Goal: Task Accomplishment & Management: Use online tool/utility

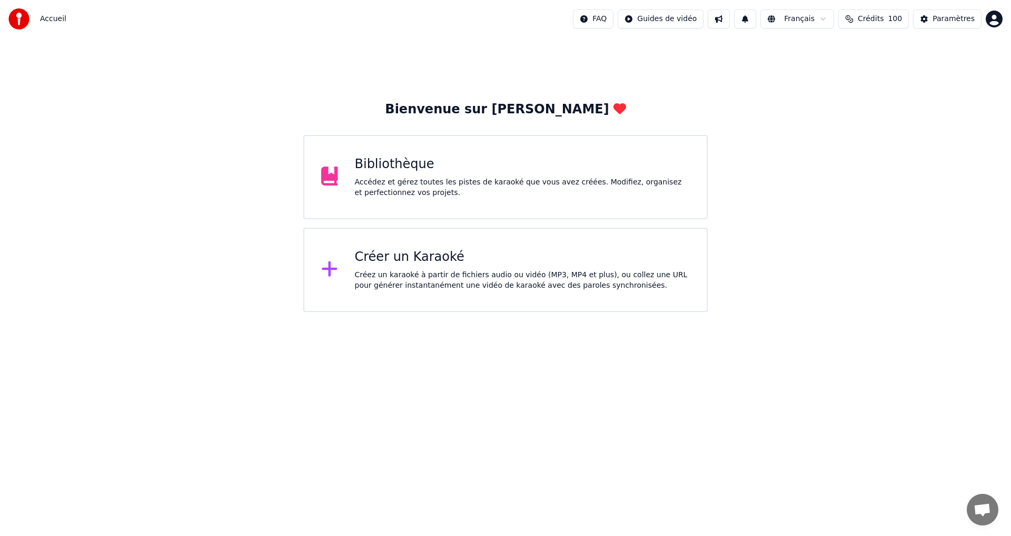
click at [426, 242] on div "Créer un Karaoké Créez un karaoké à partir de fichiers audio ou vidéo (MP3, MP4…" at bounding box center [505, 270] width 404 height 84
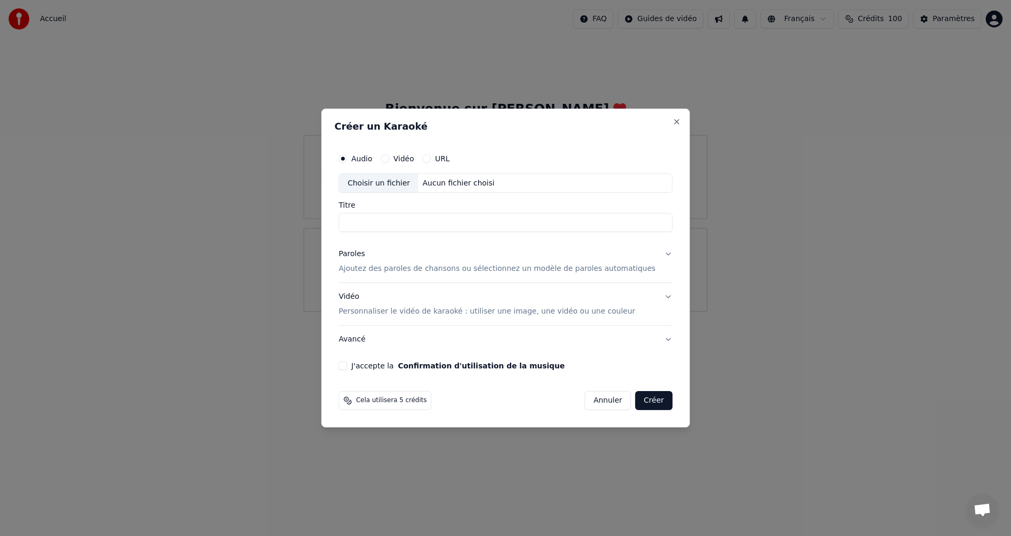
click at [391, 183] on div "Choisir un fichier" at bounding box center [378, 183] width 79 height 19
type input "**********"
click at [654, 248] on button "Paroles Ajoutez des paroles de chansons ou sélectionnez un modèle de paroles au…" at bounding box center [506, 262] width 334 height 42
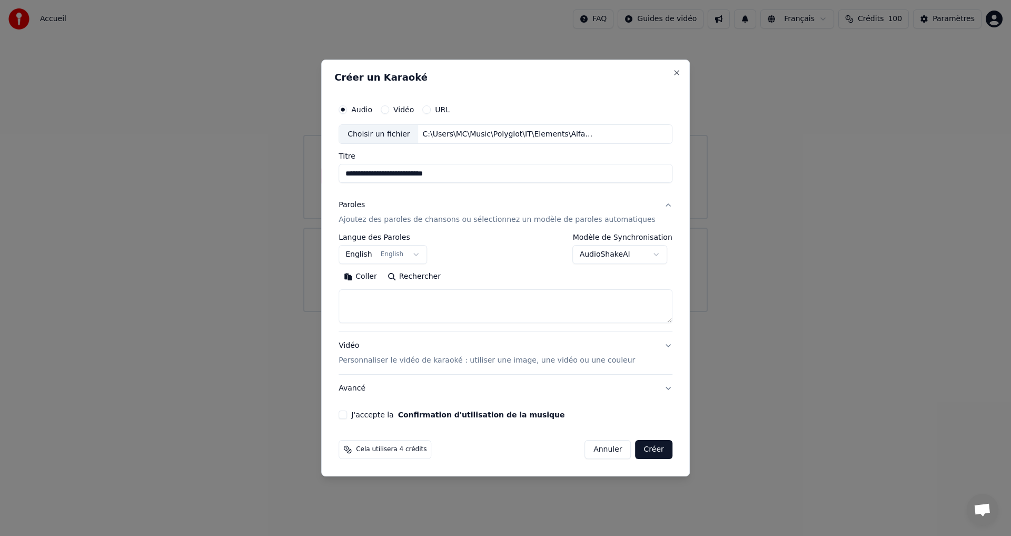
click at [376, 279] on button "Coller" at bounding box center [361, 277] width 44 height 17
drag, startPoint x: 359, startPoint y: 416, endPoint x: 380, endPoint y: 419, distance: 20.9
click at [347, 417] on button "J'accepte la Confirmation d'utilisation de la musique" at bounding box center [343, 414] width 8 height 8
click at [654, 348] on button "Vidéo Personnaliser le vidéo de karaoké : utiliser une image, une vidéo ou une …" at bounding box center [506, 353] width 334 height 42
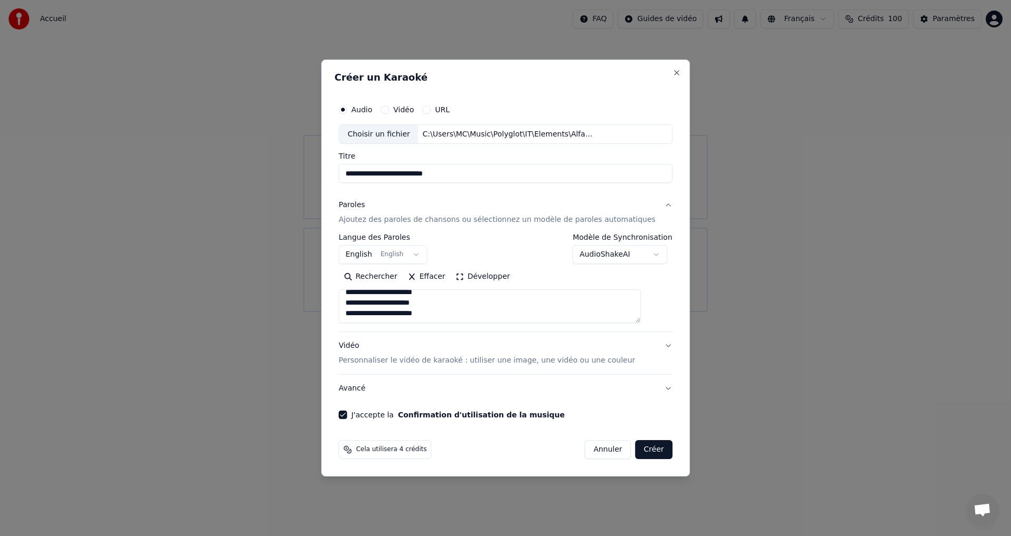
type textarea "**********"
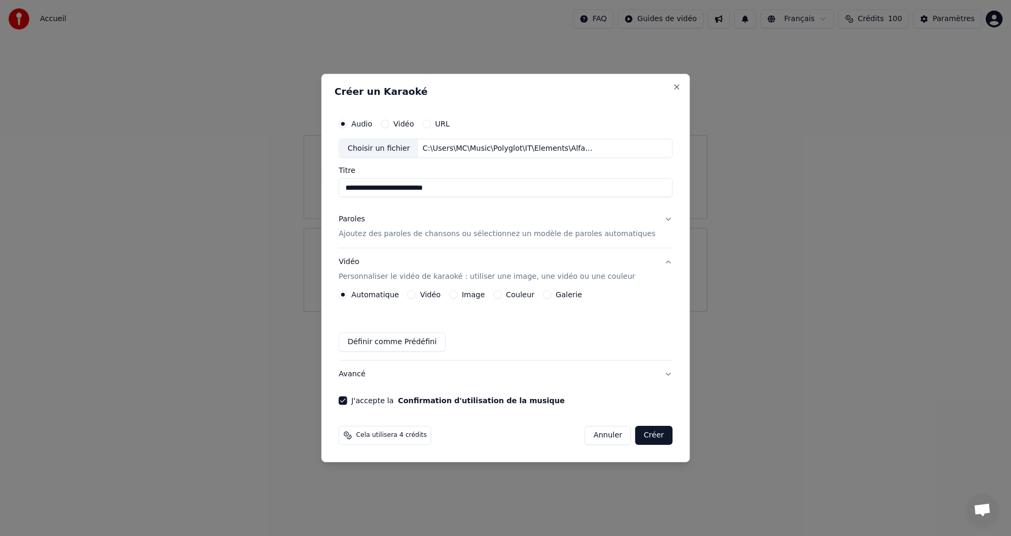
click at [458, 294] on button "Image" at bounding box center [453, 294] width 8 height 8
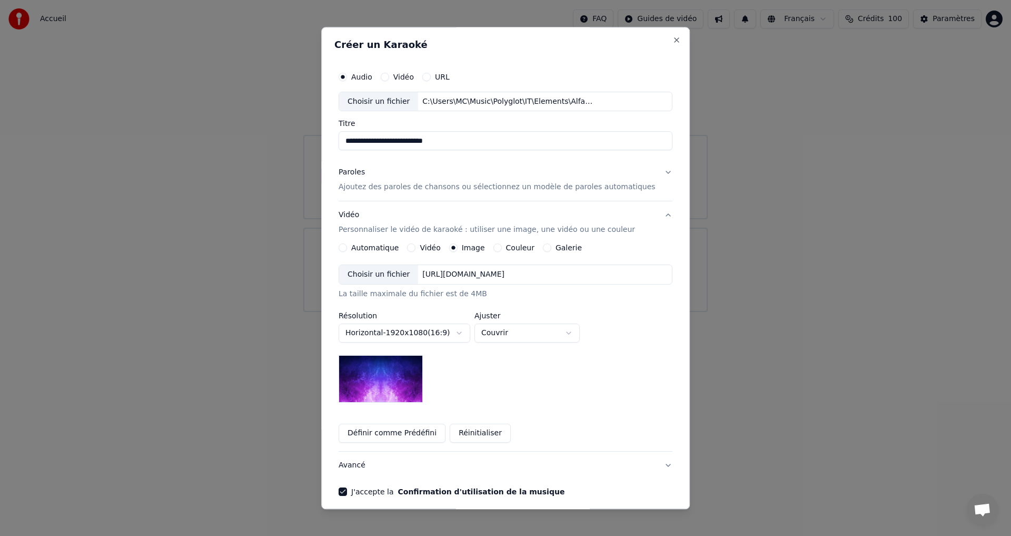
click at [507, 247] on div "Couleur" at bounding box center [513, 248] width 41 height 8
drag, startPoint x: 501, startPoint y: 249, endPoint x: 502, endPoint y: 259, distance: 10.1
click at [502, 252] on button "Couleur" at bounding box center [497, 248] width 8 height 8
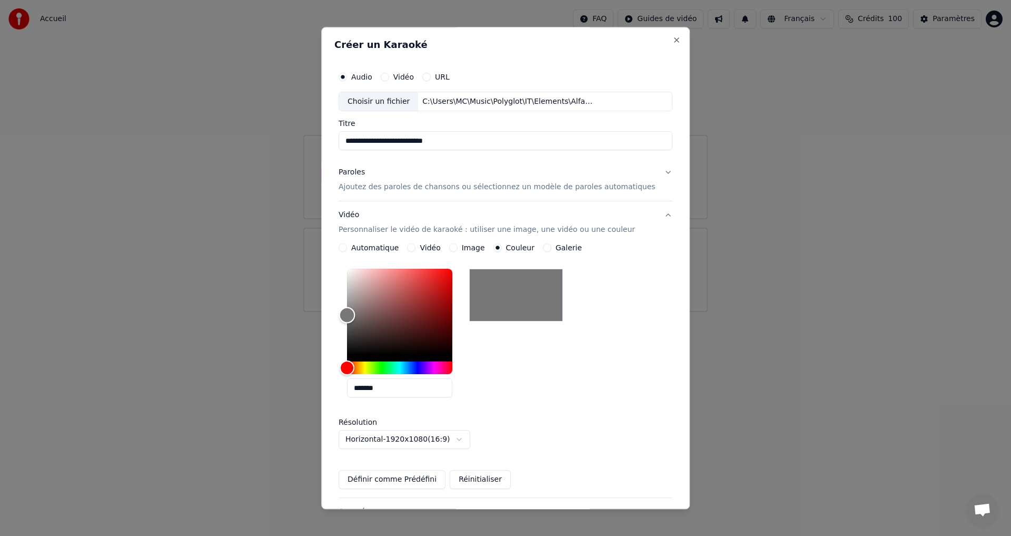
type input "*******"
drag, startPoint x: 360, startPoint y: 321, endPoint x: 332, endPoint y: 312, distance: 29.0
click at [332, 312] on div "**********" at bounding box center [505, 268] width 369 height 482
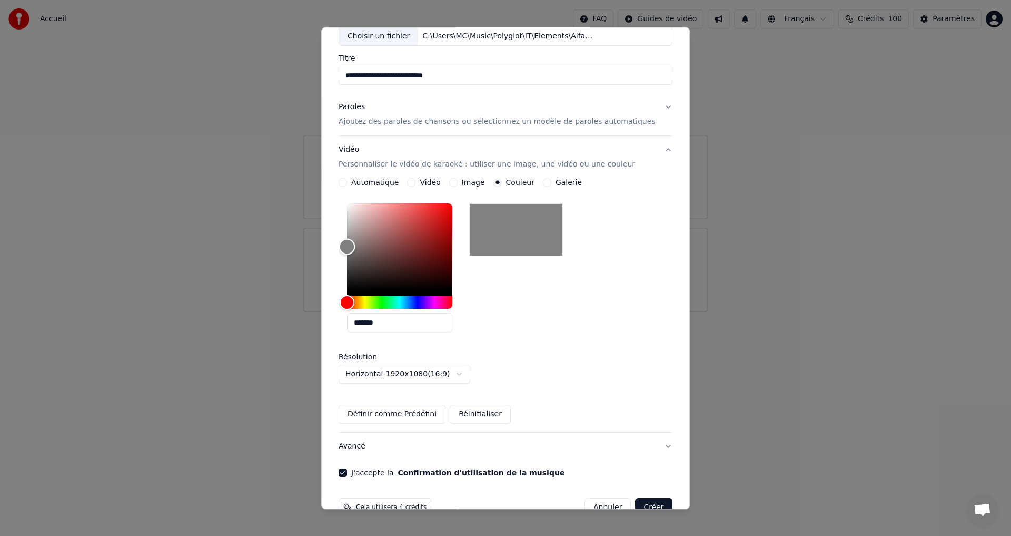
scroll to position [91, 0]
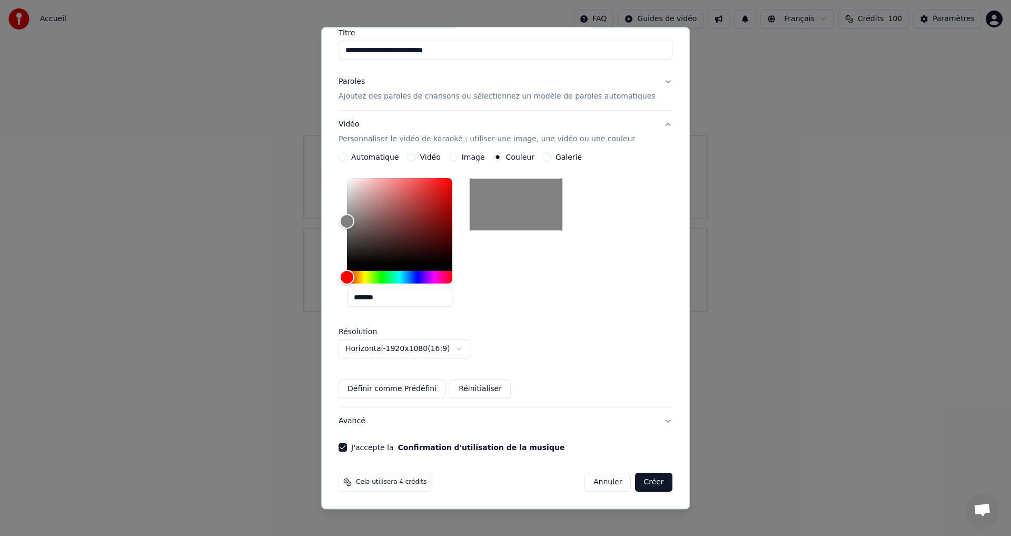
click at [639, 482] on button "Créer" at bounding box center [654, 482] width 37 height 19
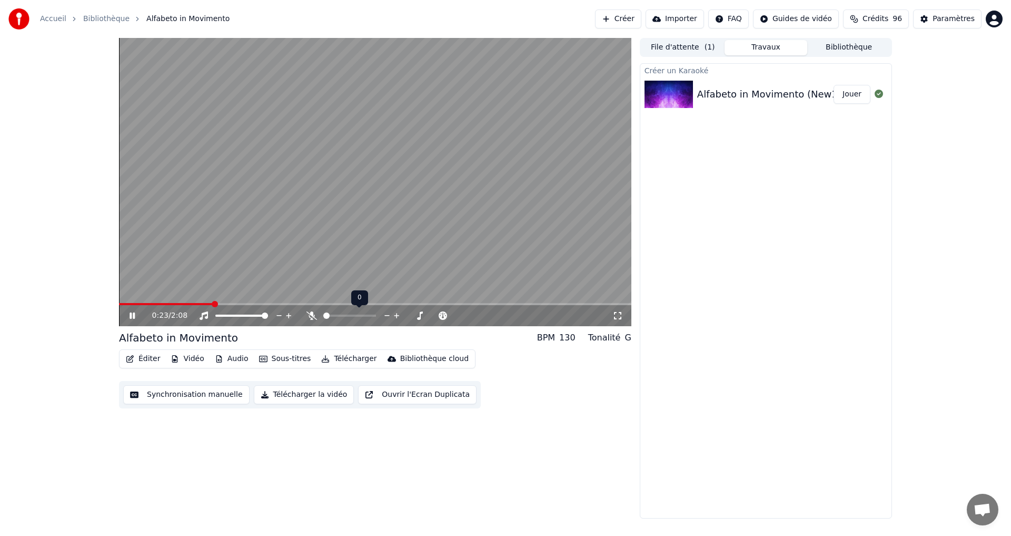
click at [313, 313] on icon at bounding box center [312, 315] width 11 height 8
click at [158, 397] on button "Synchronisation manuelle" at bounding box center [186, 394] width 126 height 19
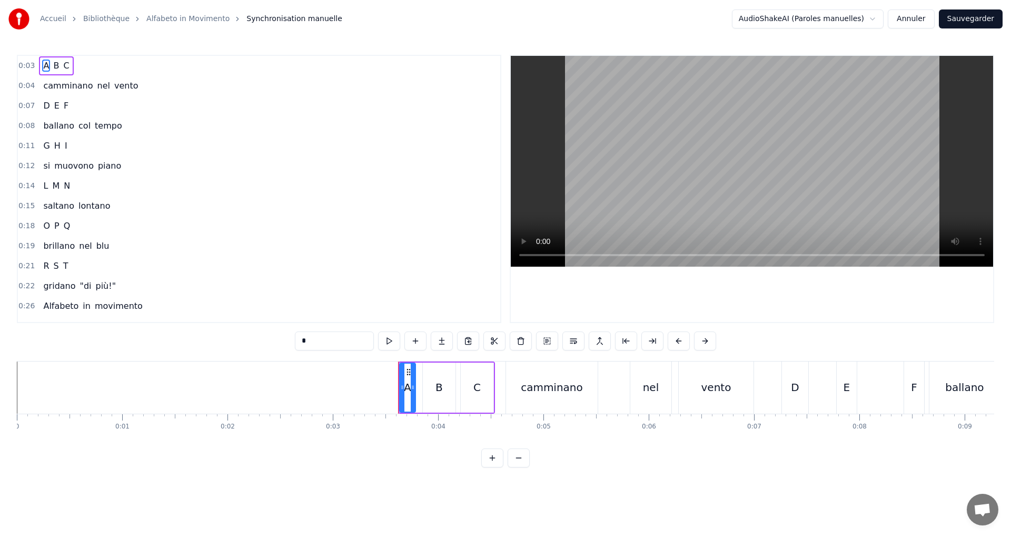
click at [104, 65] on div "0:03 A B C" at bounding box center [259, 66] width 482 height 20
click at [451, 340] on button at bounding box center [453, 340] width 22 height 19
click at [450, 337] on button at bounding box center [453, 340] width 22 height 19
drag, startPoint x: 151, startPoint y: 84, endPoint x: 158, endPoint y: 92, distance: 11.2
click at [151, 85] on div "0:04 camminano nel vento" at bounding box center [259, 86] width 482 height 20
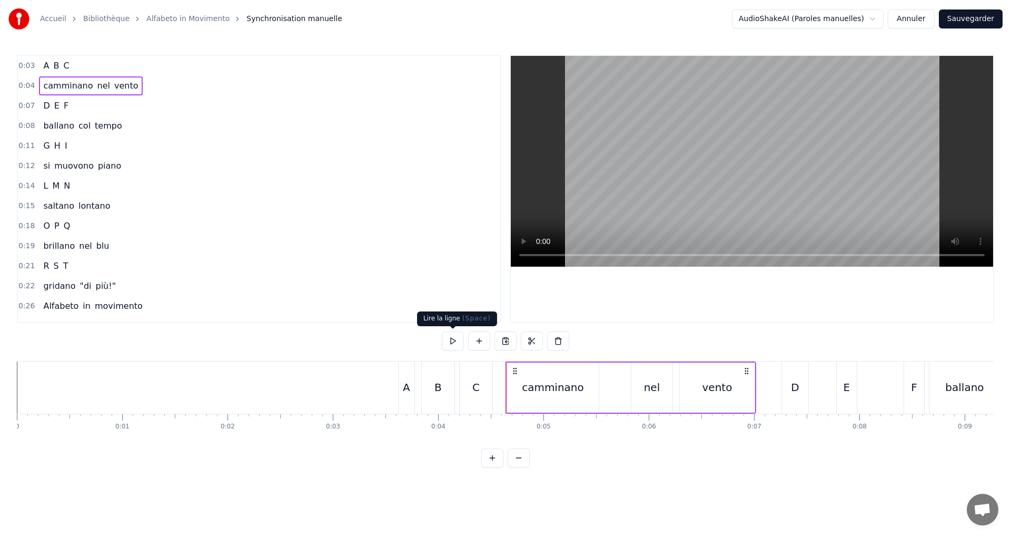
click at [455, 342] on button at bounding box center [453, 340] width 22 height 19
click at [115, 108] on div "0:07 D E F" at bounding box center [259, 106] width 482 height 20
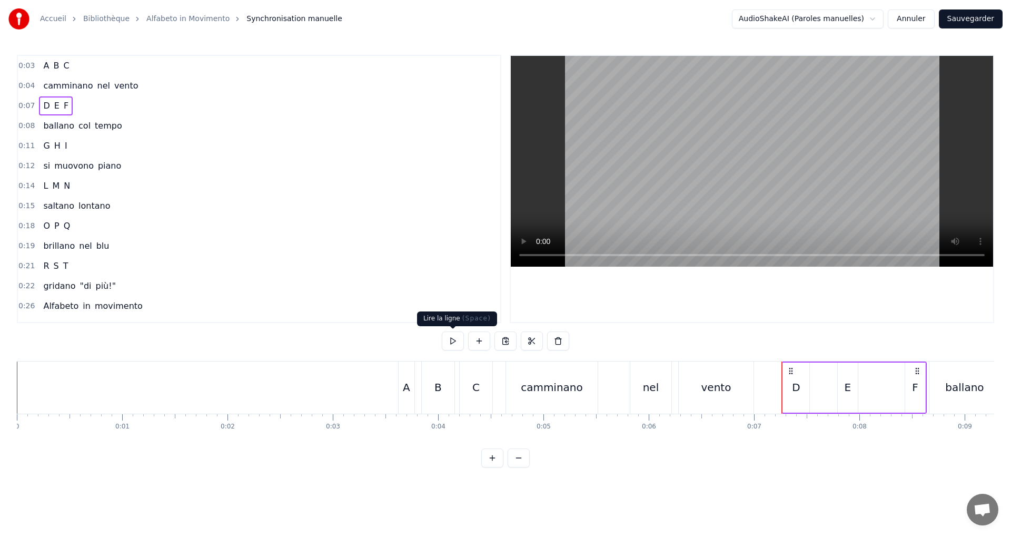
click at [450, 341] on button at bounding box center [453, 340] width 22 height 19
click at [920, 389] on div "F" at bounding box center [915, 387] width 20 height 50
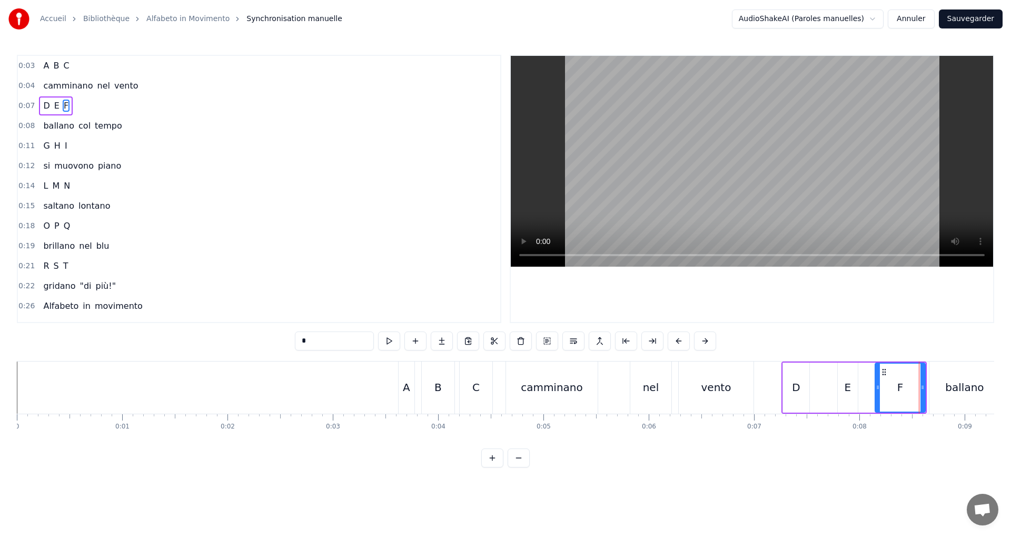
drag, startPoint x: 906, startPoint y: 389, endPoint x: 619, endPoint y: 375, distance: 287.9
click at [876, 386] on icon at bounding box center [878, 387] width 4 height 8
click at [371, 340] on button at bounding box center [376, 340] width 22 height 19
drag, startPoint x: 921, startPoint y: 395, endPoint x: 907, endPoint y: 393, distance: 14.4
click at [907, 393] on div at bounding box center [908, 387] width 4 height 48
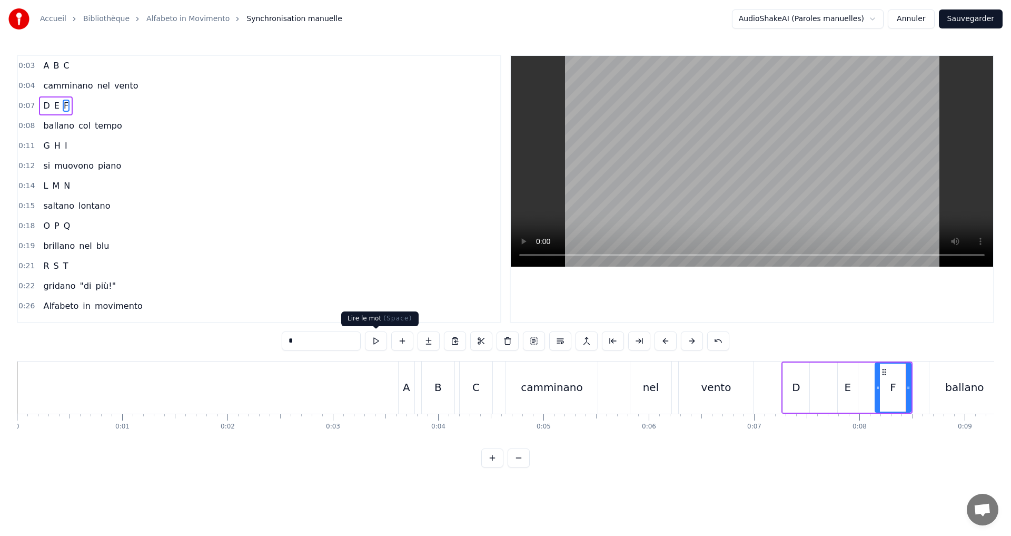
click at [375, 340] on button at bounding box center [376, 340] width 22 height 19
drag, startPoint x: 112, startPoint y: 103, endPoint x: 113, endPoint y: 111, distance: 8.0
click at [112, 103] on div "0:07 D E F" at bounding box center [259, 106] width 482 height 20
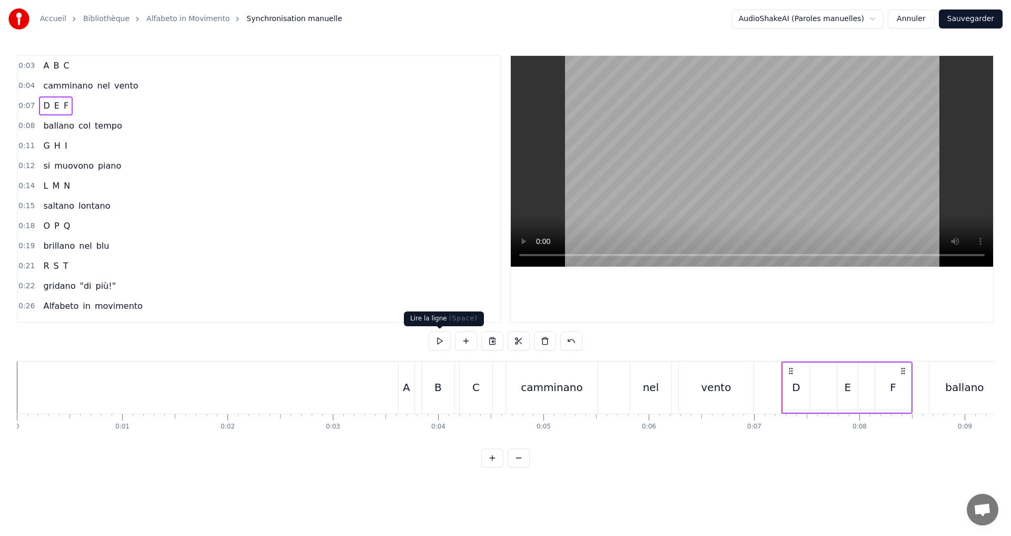
click at [438, 334] on button at bounding box center [440, 340] width 22 height 19
click at [156, 123] on div "0:08 ballano col tempo" at bounding box center [259, 126] width 482 height 20
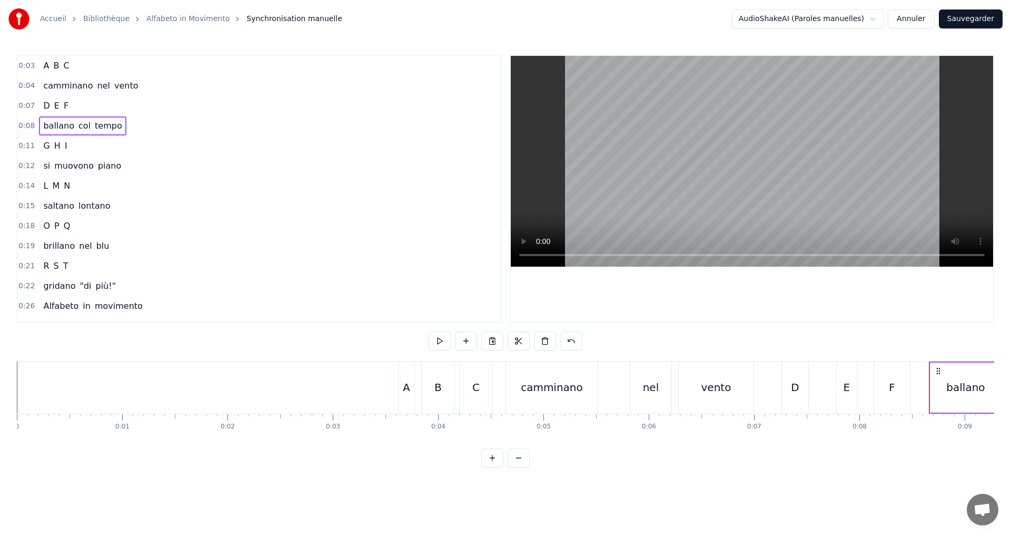
click at [90, 113] on div "0:07 D E F" at bounding box center [259, 106] width 482 height 20
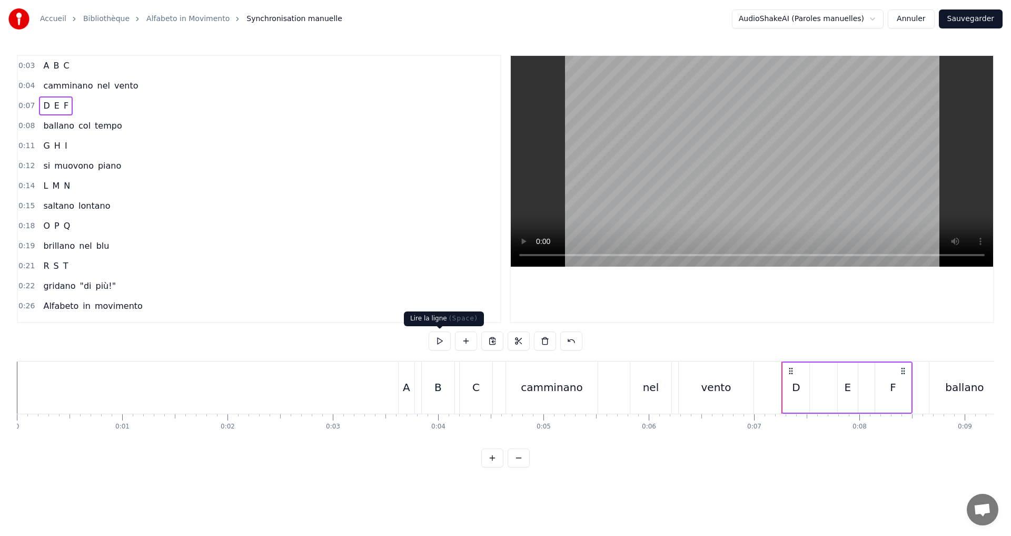
click at [436, 338] on button at bounding box center [440, 340] width 22 height 19
drag, startPoint x: 120, startPoint y: 124, endPoint x: 150, endPoint y: 141, distance: 34.2
click at [120, 125] on div "0:08 ballano col tempo" at bounding box center [259, 126] width 482 height 20
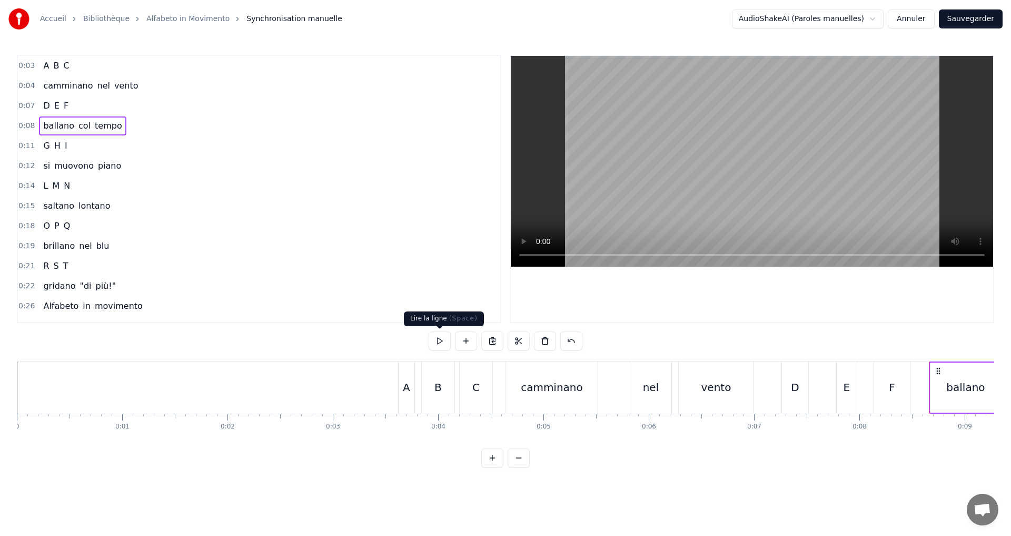
click at [444, 341] on button at bounding box center [440, 340] width 22 height 19
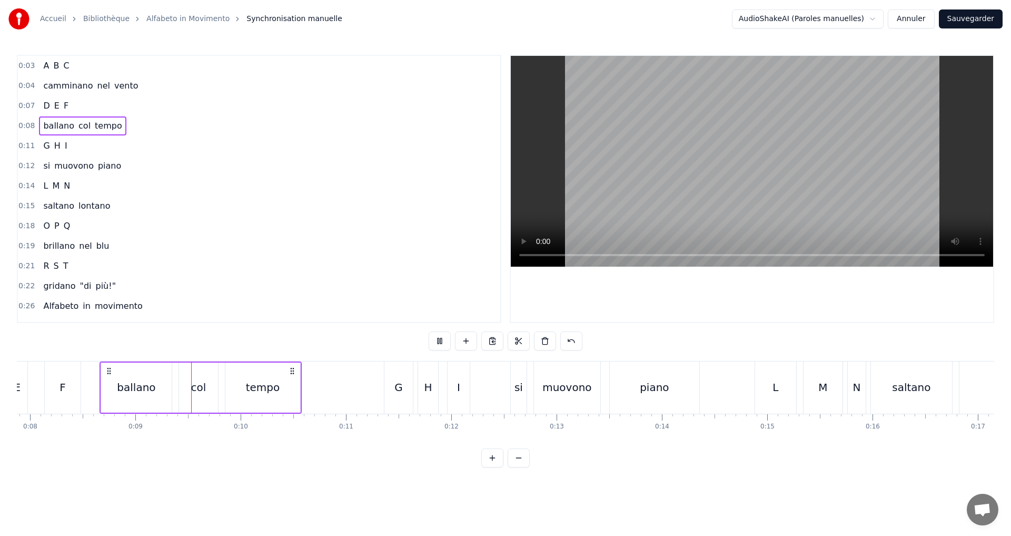
scroll to position [0, 880]
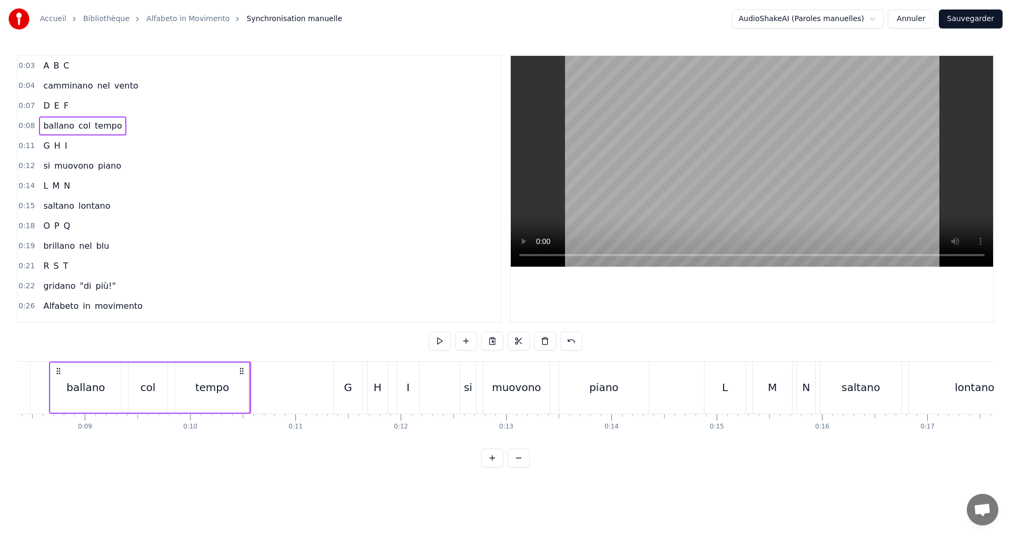
click at [120, 151] on div "0:11 G H I" at bounding box center [259, 146] width 482 height 20
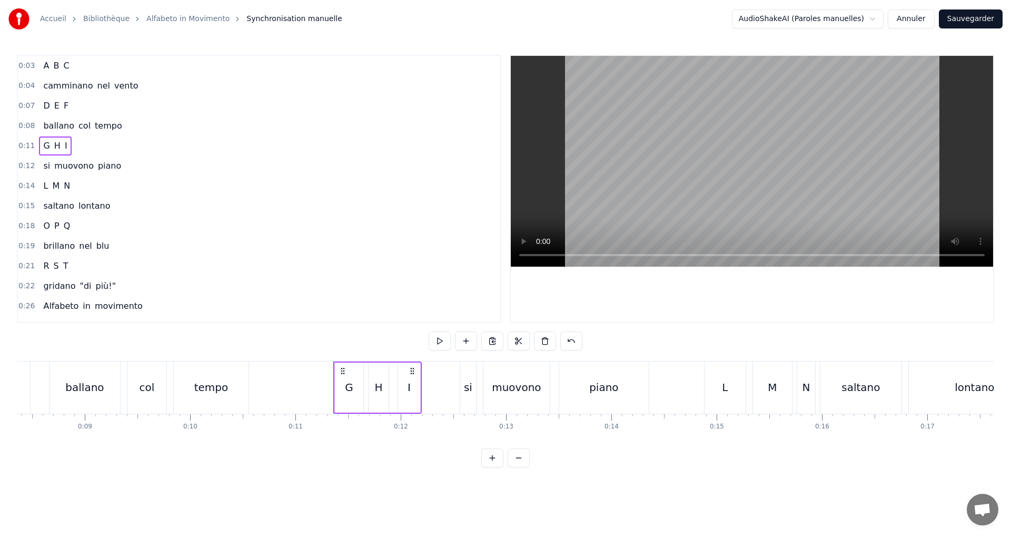
click at [352, 387] on div "G" at bounding box center [349, 387] width 8 height 16
drag, startPoint x: 360, startPoint y: 398, endPoint x: 343, endPoint y: 396, distance: 17.0
click at [343, 396] on div at bounding box center [344, 387] width 4 height 48
click at [372, 344] on button at bounding box center [376, 340] width 22 height 19
drag, startPoint x: 342, startPoint y: 389, endPoint x: 376, endPoint y: 352, distance: 49.9
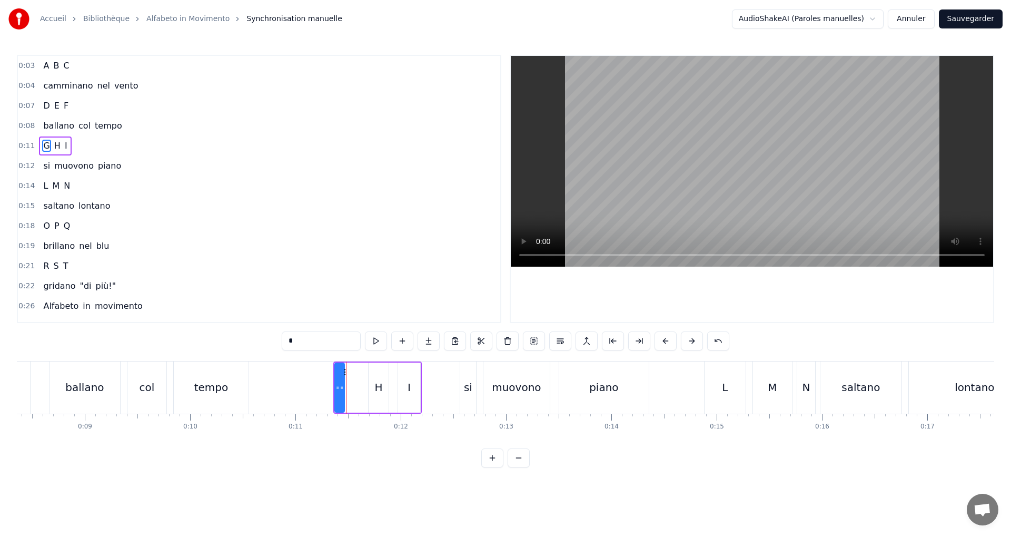
click at [340, 387] on icon at bounding box center [342, 387] width 4 height 8
click at [375, 336] on button at bounding box center [376, 340] width 22 height 19
click at [374, 392] on div "H" at bounding box center [379, 387] width 20 height 50
drag, startPoint x: 370, startPoint y: 392, endPoint x: 348, endPoint y: 389, distance: 22.4
click at [348, 389] on div at bounding box center [349, 387] width 4 height 48
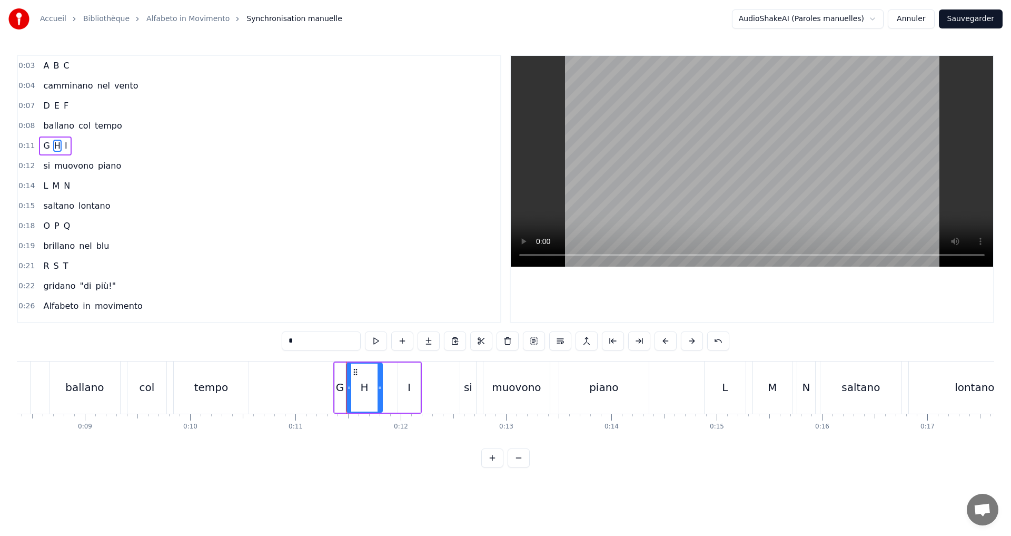
drag, startPoint x: 383, startPoint y: 393, endPoint x: 374, endPoint y: 393, distance: 9.0
click at [378, 393] on div at bounding box center [380, 387] width 4 height 48
click at [367, 339] on button at bounding box center [376, 340] width 22 height 19
drag, startPoint x: 378, startPoint y: 390, endPoint x: 386, endPoint y: 364, distance: 26.8
click at [372, 388] on icon at bounding box center [371, 387] width 4 height 8
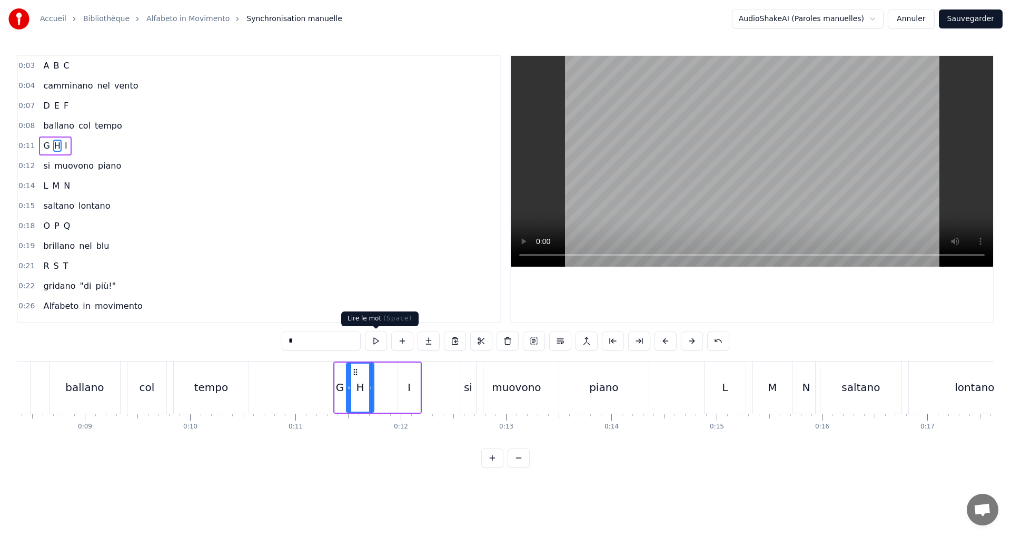
click at [373, 343] on button at bounding box center [376, 340] width 22 height 19
click at [407, 389] on div "I" at bounding box center [409, 387] width 22 height 50
type input "*"
click at [372, 343] on button at bounding box center [376, 340] width 22 height 19
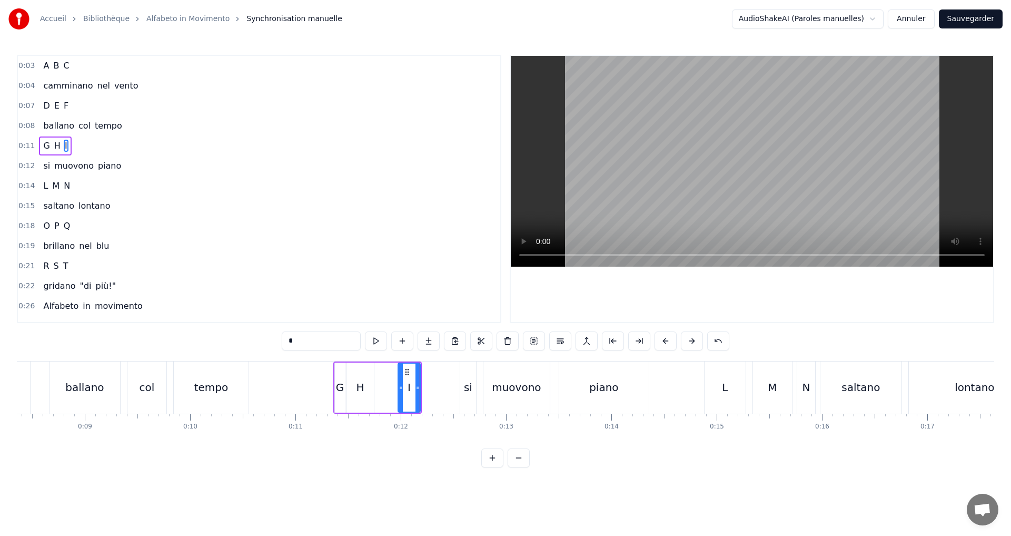
click at [93, 141] on div "0:11 G H I" at bounding box center [259, 146] width 482 height 20
click at [438, 340] on button at bounding box center [440, 340] width 22 height 19
click at [363, 386] on div "H" at bounding box center [360, 387] width 8 height 16
drag, startPoint x: 372, startPoint y: 390, endPoint x: 387, endPoint y: 390, distance: 14.2
click at [387, 390] on icon at bounding box center [385, 387] width 4 height 8
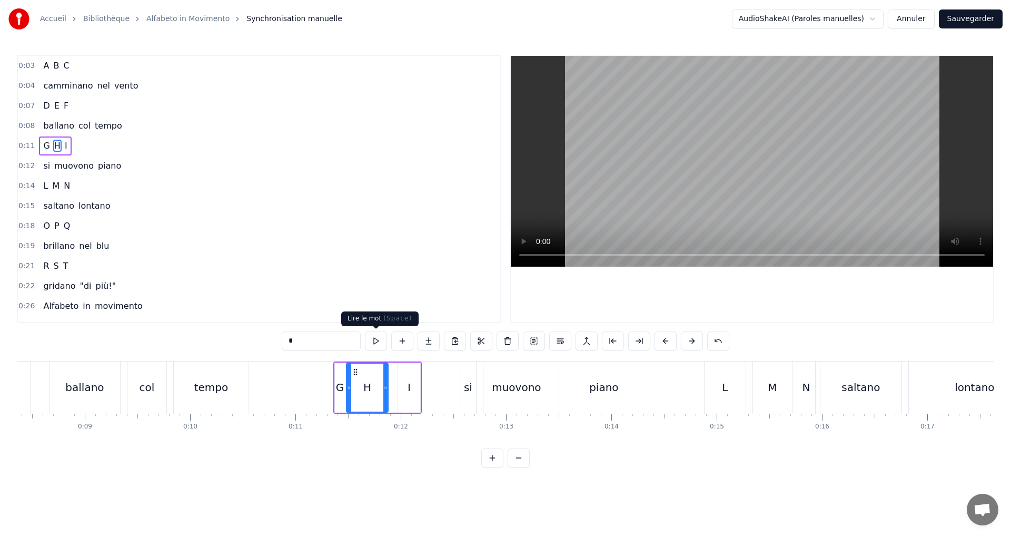
click at [377, 343] on button at bounding box center [376, 340] width 22 height 19
click at [125, 148] on div "0:11 G H I" at bounding box center [259, 146] width 482 height 20
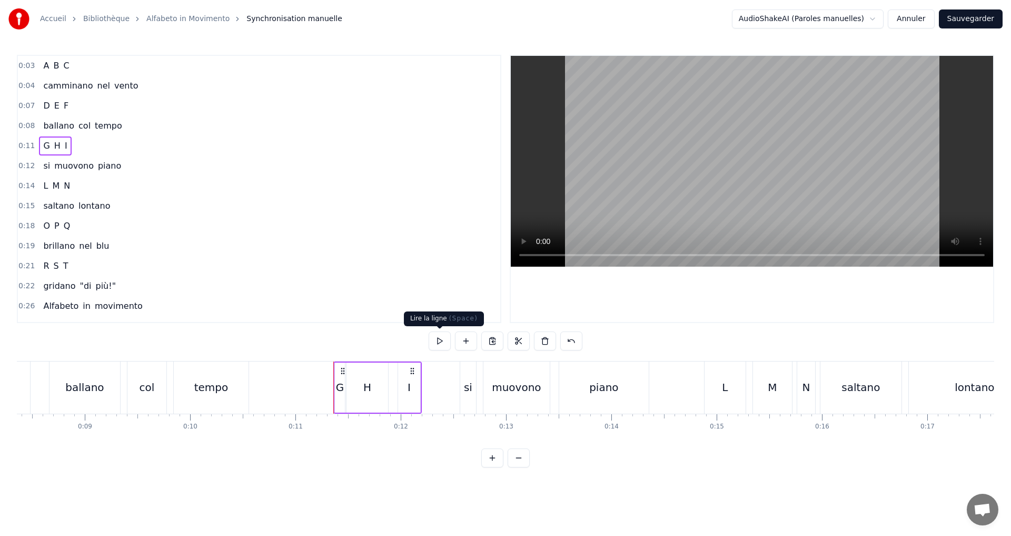
click at [436, 340] on button at bounding box center [440, 340] width 22 height 19
click at [340, 387] on div "G" at bounding box center [340, 387] width 8 height 16
click at [340, 388] on icon at bounding box center [342, 387] width 4 height 8
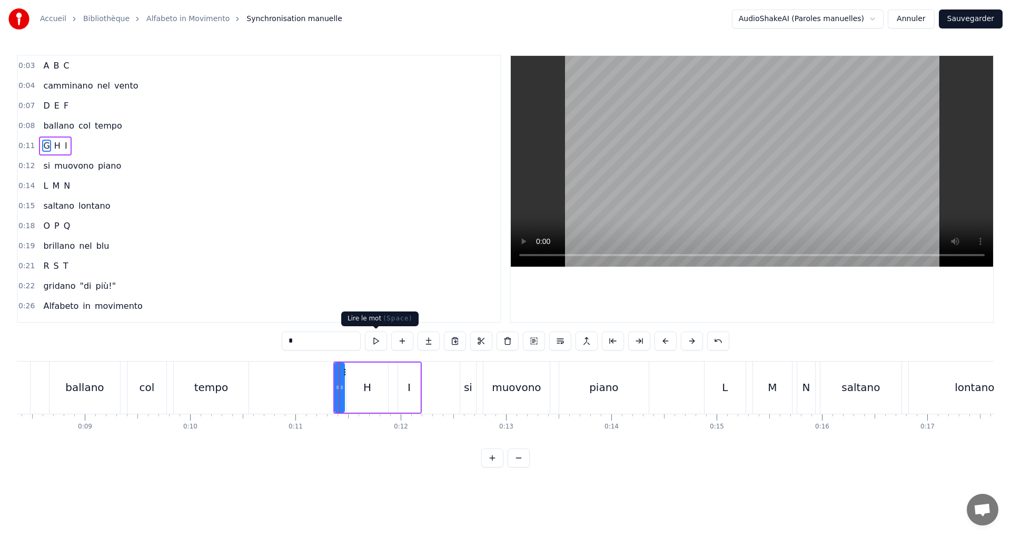
click at [380, 343] on button at bounding box center [376, 340] width 22 height 19
click at [331, 387] on icon at bounding box center [331, 387] width 4 height 8
drag, startPoint x: 341, startPoint y: 389, endPoint x: 333, endPoint y: 388, distance: 8.0
click at [333, 388] on icon at bounding box center [334, 387] width 4 height 8
click at [378, 338] on button at bounding box center [376, 340] width 22 height 19
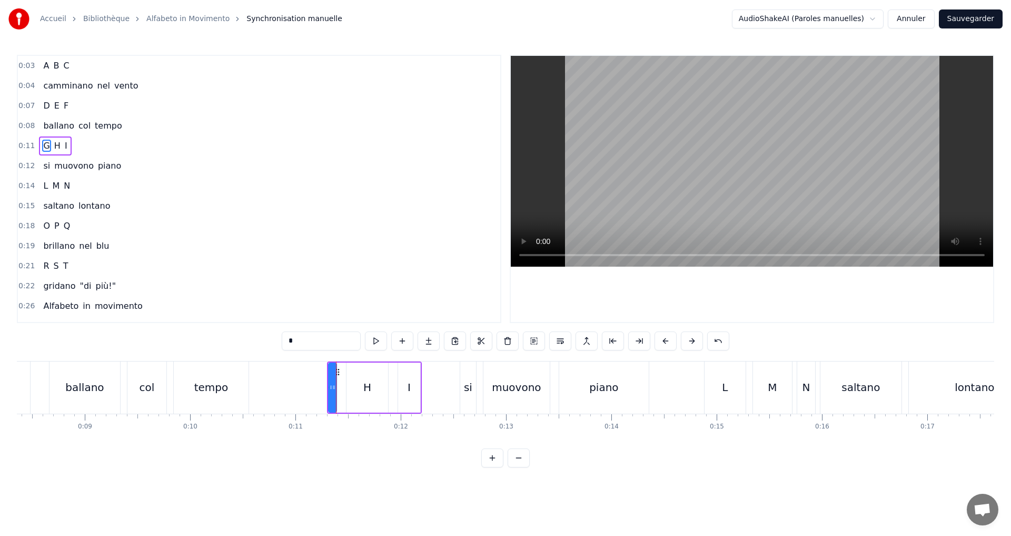
click at [336, 388] on div at bounding box center [336, 387] width 1 height 52
click at [334, 390] on div "G" at bounding box center [332, 387] width 8 height 16
drag, startPoint x: 334, startPoint y: 386, endPoint x: 349, endPoint y: 390, distance: 14.7
click at [344, 389] on div "G H I" at bounding box center [374, 387] width 95 height 52
click at [334, 386] on div at bounding box center [334, 387] width 1 height 52
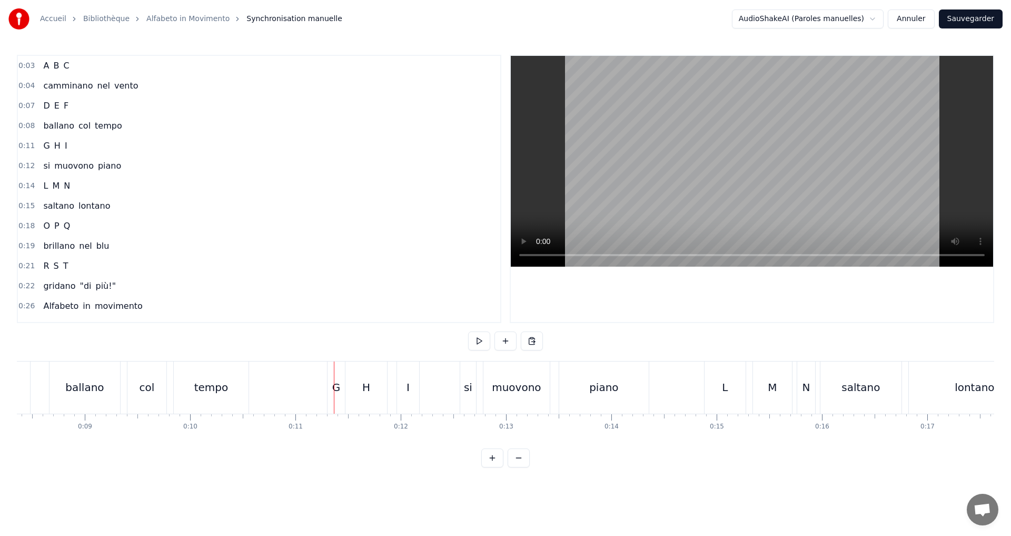
click at [337, 386] on div "G" at bounding box center [336, 387] width 8 height 16
drag, startPoint x: 343, startPoint y: 391, endPoint x: 337, endPoint y: 389, distance: 6.2
click at [334, 389] on div "G" at bounding box center [333, 387] width 8 height 16
click at [331, 388] on icon at bounding box center [332, 387] width 4 height 8
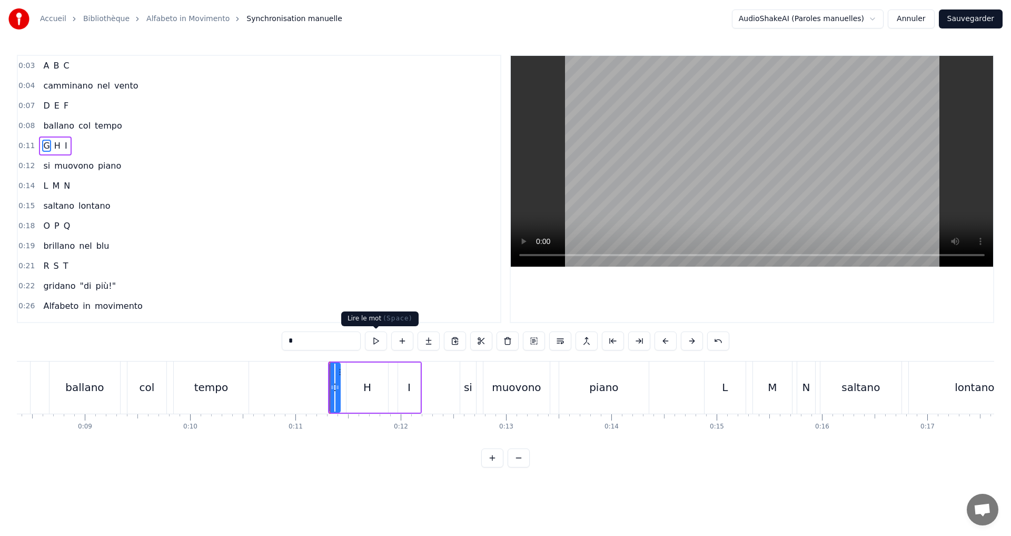
click at [379, 335] on button at bounding box center [376, 340] width 22 height 19
click at [117, 146] on div "0:11 G H I" at bounding box center [259, 146] width 482 height 20
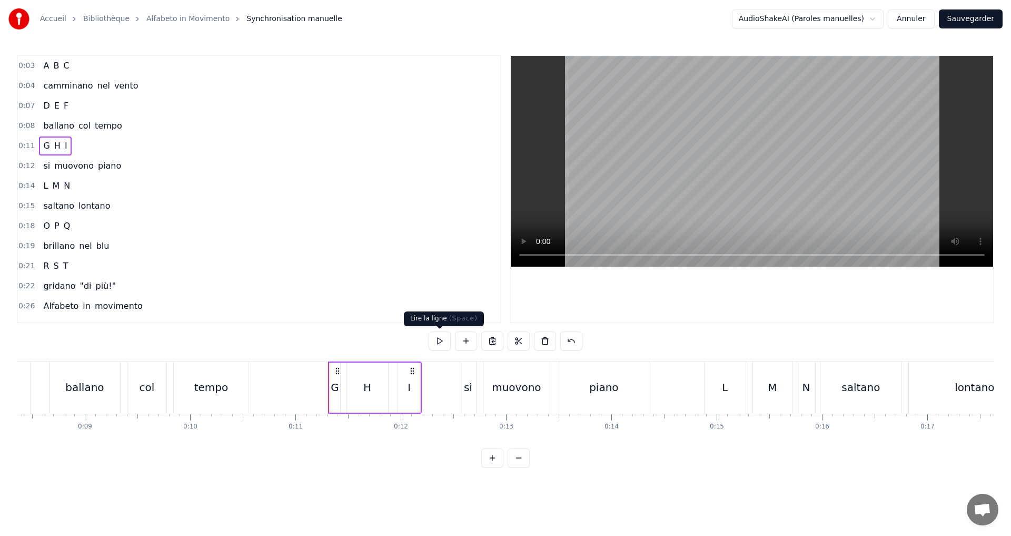
click at [435, 335] on button at bounding box center [440, 340] width 22 height 19
click at [434, 337] on button at bounding box center [440, 340] width 22 height 19
click at [175, 165] on div "0:12 si muovono piano" at bounding box center [259, 166] width 482 height 20
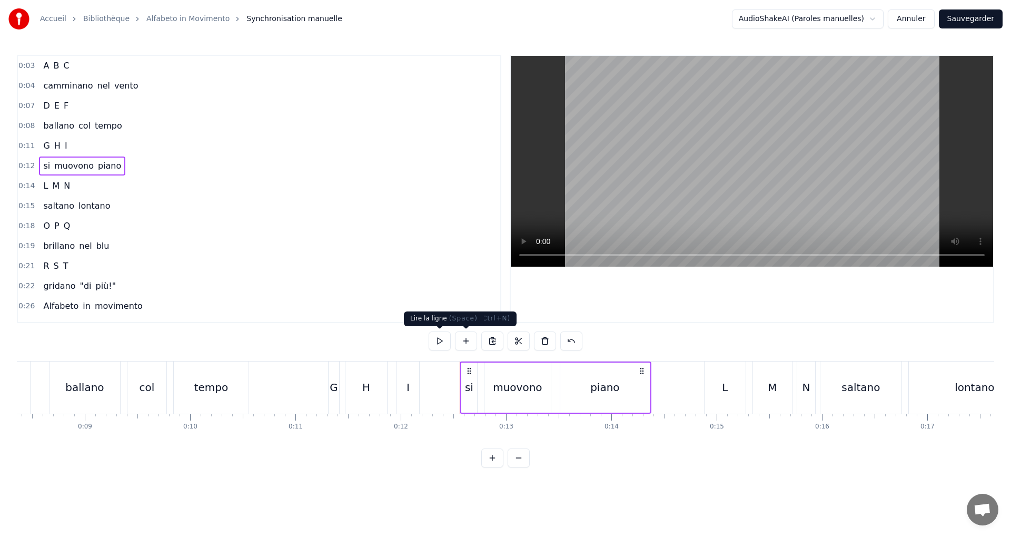
click at [438, 340] on button at bounding box center [440, 340] width 22 height 19
drag, startPoint x: 115, startPoint y: 187, endPoint x: 118, endPoint y: 192, distance: 5.7
click at [115, 187] on div "0:14 L M N" at bounding box center [259, 186] width 482 height 20
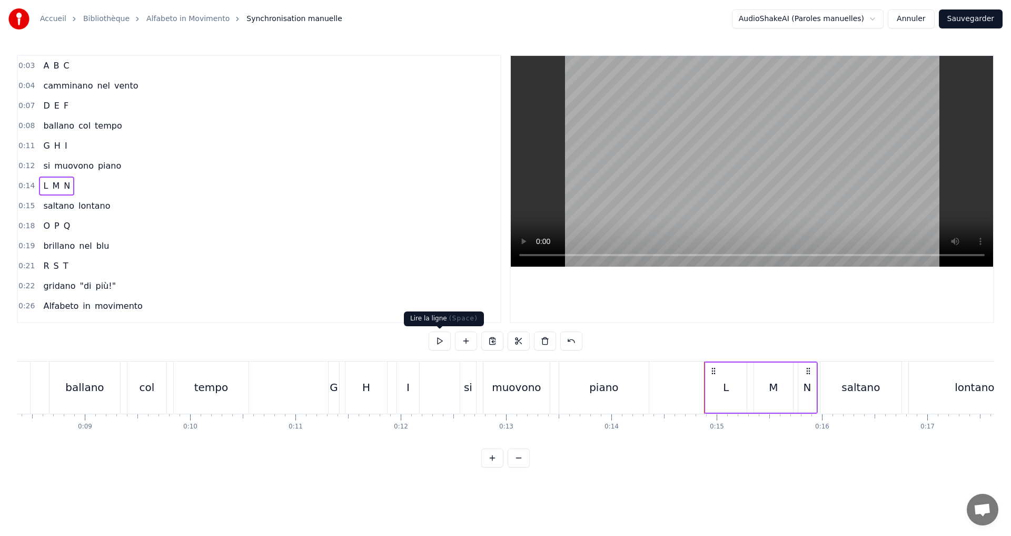
click at [440, 340] on button at bounding box center [440, 340] width 22 height 19
click at [441, 339] on button at bounding box center [440, 340] width 22 height 19
click at [729, 389] on div "L" at bounding box center [726, 387] width 41 height 50
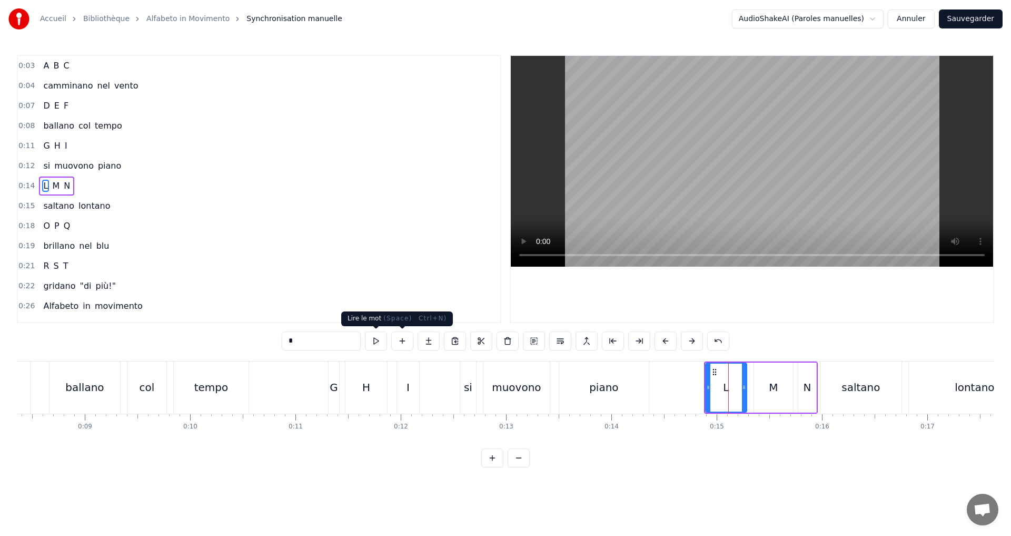
click at [381, 339] on button at bounding box center [376, 340] width 22 height 19
drag, startPoint x: 742, startPoint y: 392, endPoint x: 735, endPoint y: 392, distance: 6.8
click at [735, 392] on div at bounding box center [734, 387] width 4 height 48
click at [373, 338] on button at bounding box center [376, 340] width 22 height 19
click at [781, 383] on div "M" at bounding box center [773, 387] width 39 height 50
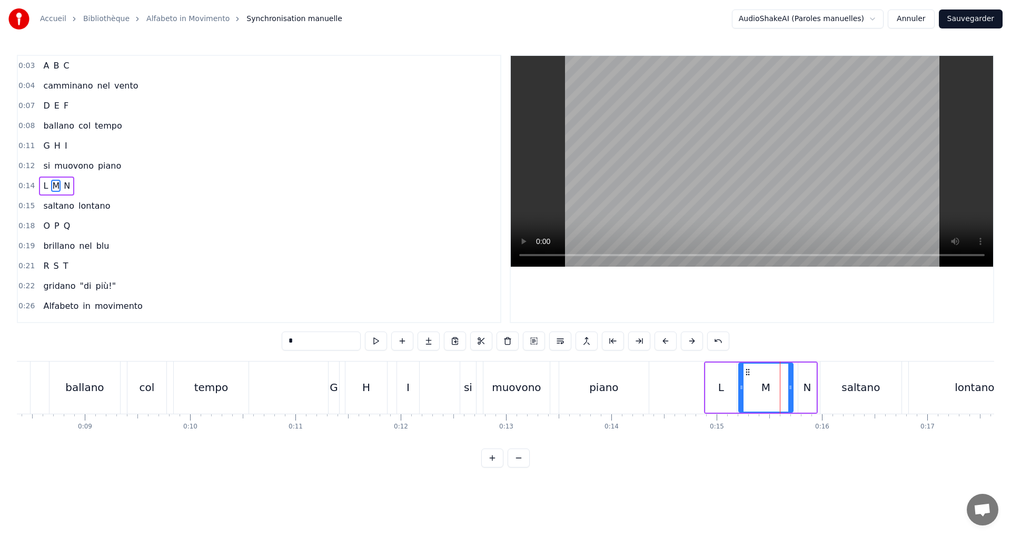
drag, startPoint x: 757, startPoint y: 388, endPoint x: 775, endPoint y: 390, distance: 18.5
click at [743, 387] on icon at bounding box center [741, 387] width 4 height 8
drag, startPoint x: 791, startPoint y: 395, endPoint x: 774, endPoint y: 393, distance: 17.0
click at [774, 393] on div at bounding box center [774, 387] width 4 height 48
click at [383, 340] on button at bounding box center [376, 340] width 22 height 19
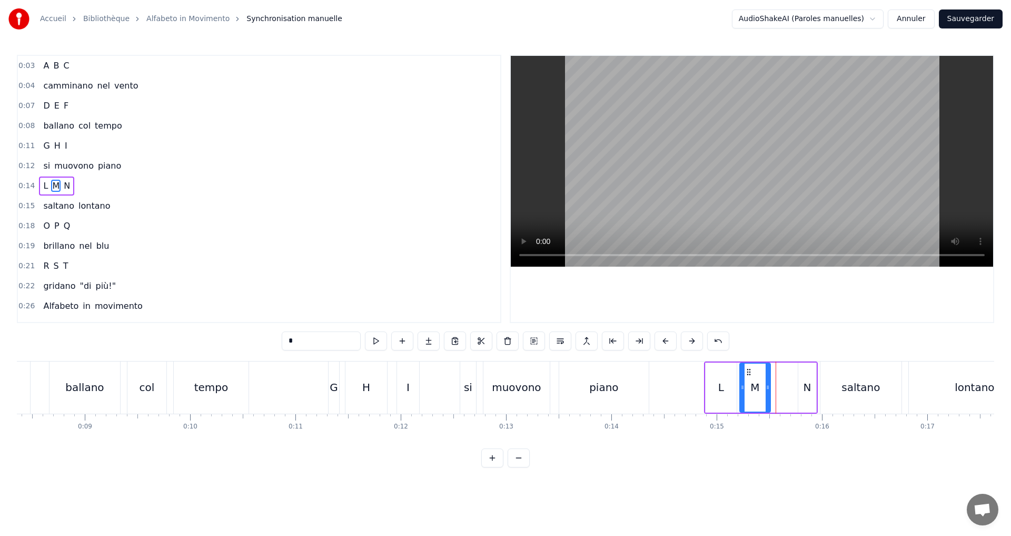
drag, startPoint x: 775, startPoint y: 395, endPoint x: 764, endPoint y: 394, distance: 10.5
click at [766, 396] on div at bounding box center [768, 387] width 4 height 48
click at [379, 340] on button at bounding box center [376, 340] width 22 height 19
click at [805, 396] on div "N" at bounding box center [807, 387] width 18 height 50
drag, startPoint x: 801, startPoint y: 393, endPoint x: 768, endPoint y: 391, distance: 32.7
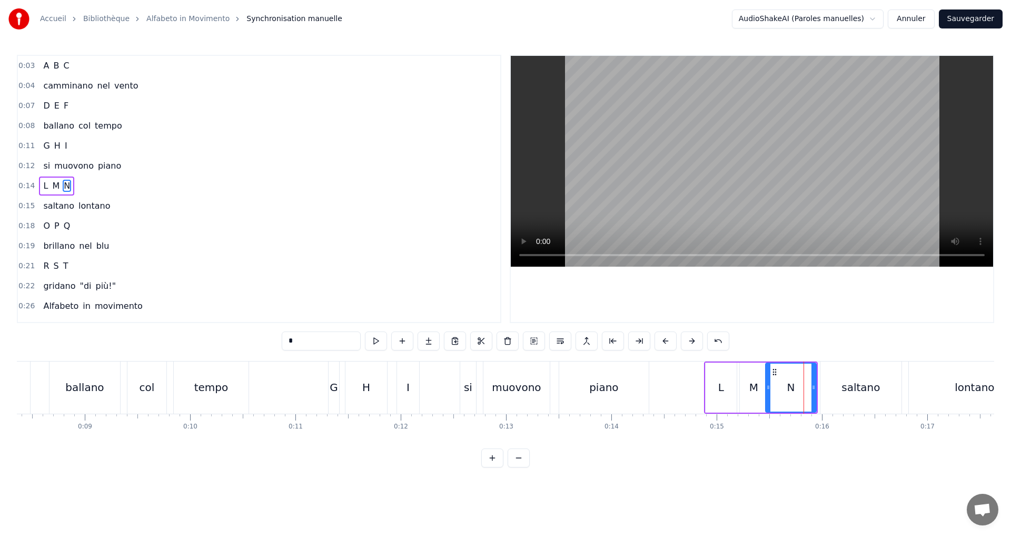
click at [768, 391] on div at bounding box center [768, 387] width 4 height 48
click at [376, 342] on button at bounding box center [376, 340] width 22 height 19
drag, startPoint x: 814, startPoint y: 388, endPoint x: 793, endPoint y: 387, distance: 21.6
click at [793, 386] on icon at bounding box center [792, 387] width 4 height 8
drag, startPoint x: 769, startPoint y: 390, endPoint x: 778, endPoint y: 391, distance: 9.1
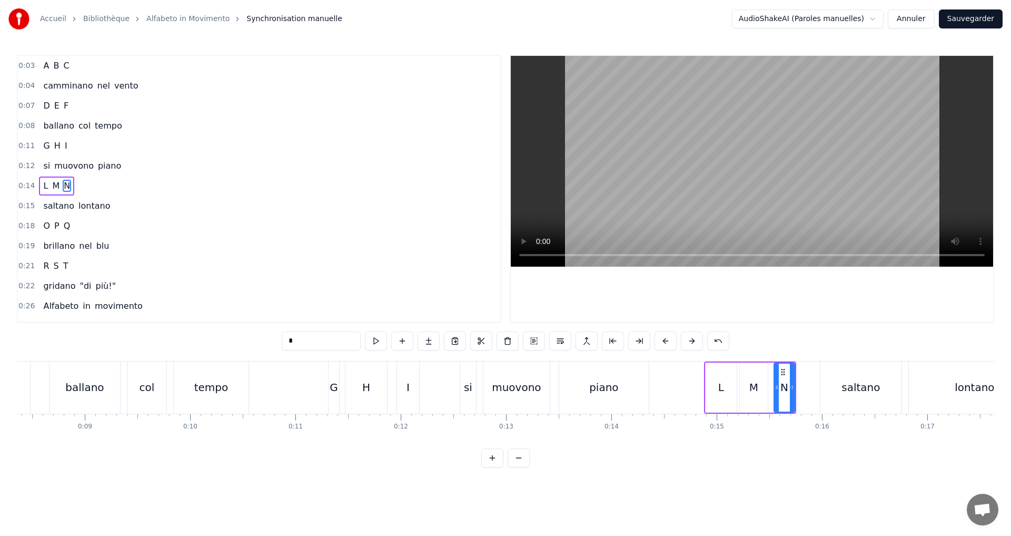
click at [778, 390] on icon at bounding box center [777, 387] width 4 height 8
click at [376, 344] on button at bounding box center [376, 340] width 22 height 19
drag, startPoint x: 791, startPoint y: 391, endPoint x: 779, endPoint y: 391, distance: 12.1
click at [798, 391] on icon at bounding box center [799, 387] width 4 height 8
click at [376, 344] on button at bounding box center [376, 340] width 22 height 19
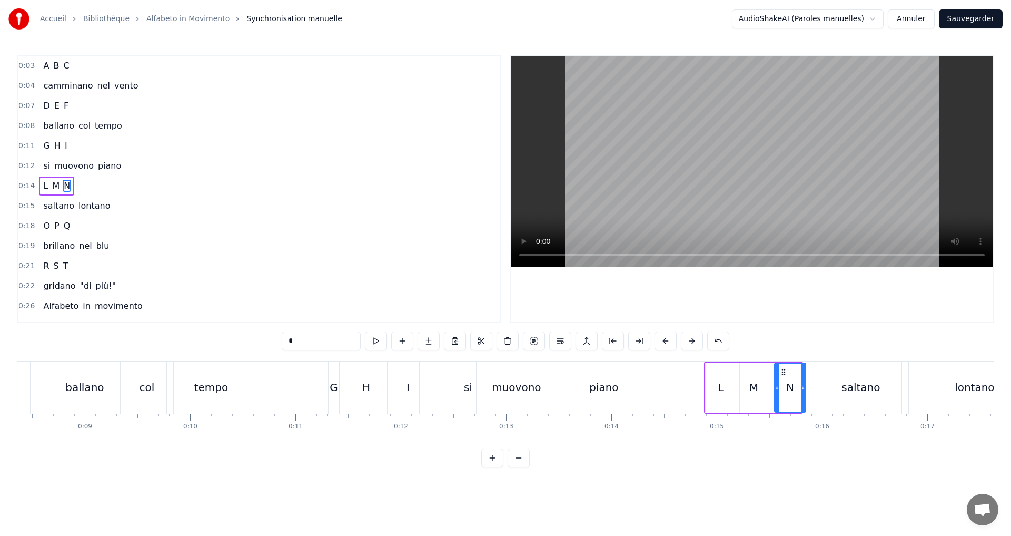
click at [804, 401] on div at bounding box center [803, 387] width 4 height 48
click at [378, 342] on button at bounding box center [376, 340] width 22 height 19
click at [758, 394] on div "M" at bounding box center [753, 387] width 9 height 16
type input "*"
click at [769, 392] on div at bounding box center [769, 387] width 4 height 48
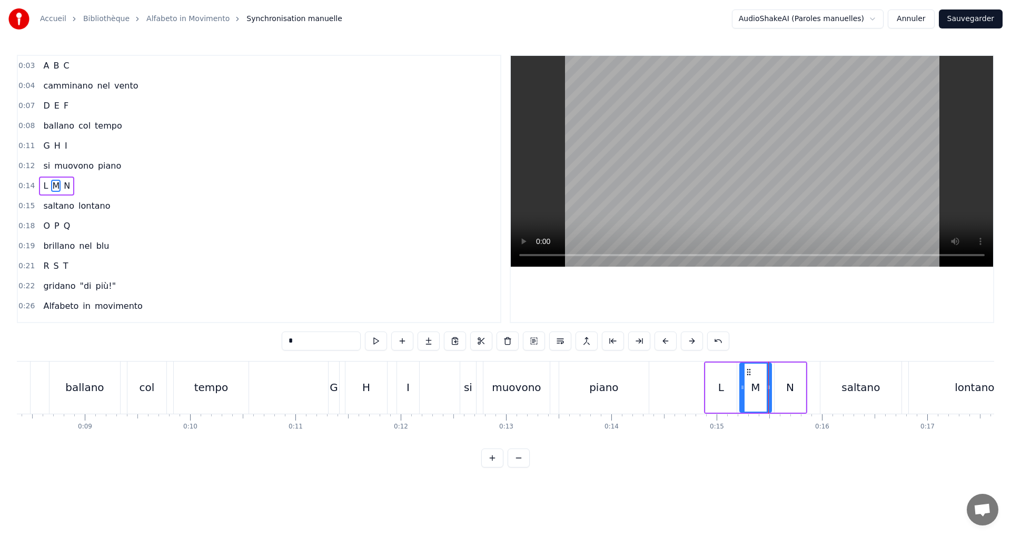
click at [382, 344] on button at bounding box center [376, 340] width 22 height 19
click at [119, 181] on div "0:14 L M N" at bounding box center [259, 186] width 482 height 20
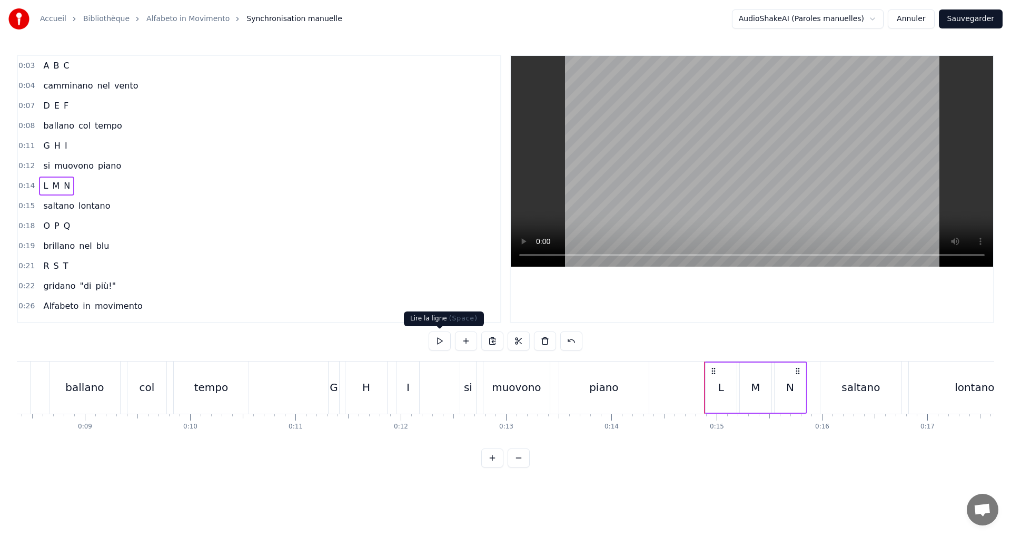
click at [439, 339] on button at bounding box center [440, 340] width 22 height 19
drag, startPoint x: 122, startPoint y: 211, endPoint x: 196, endPoint y: 226, distance: 75.9
click at [123, 212] on div "0:15 saltano lontano" at bounding box center [259, 206] width 482 height 20
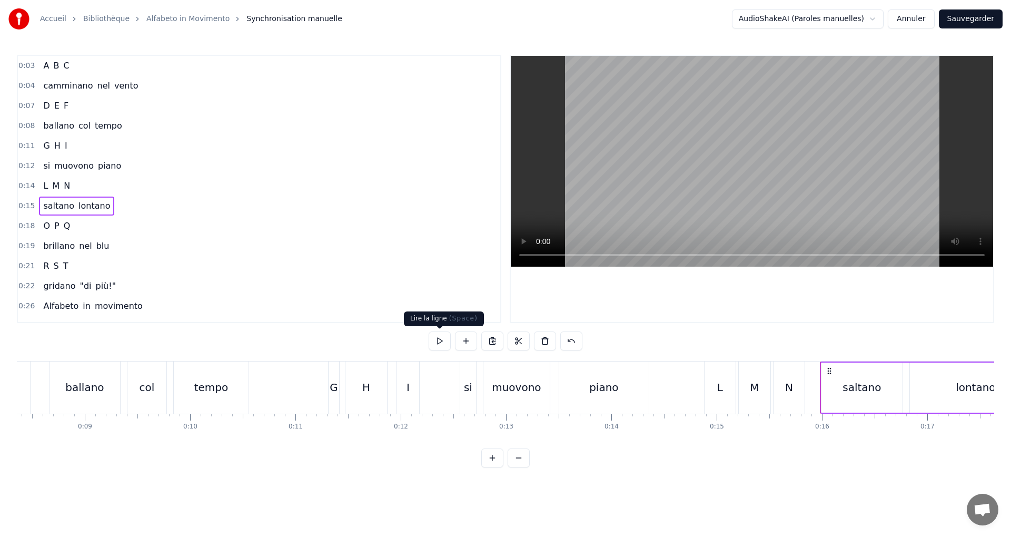
click at [438, 347] on button at bounding box center [440, 340] width 22 height 19
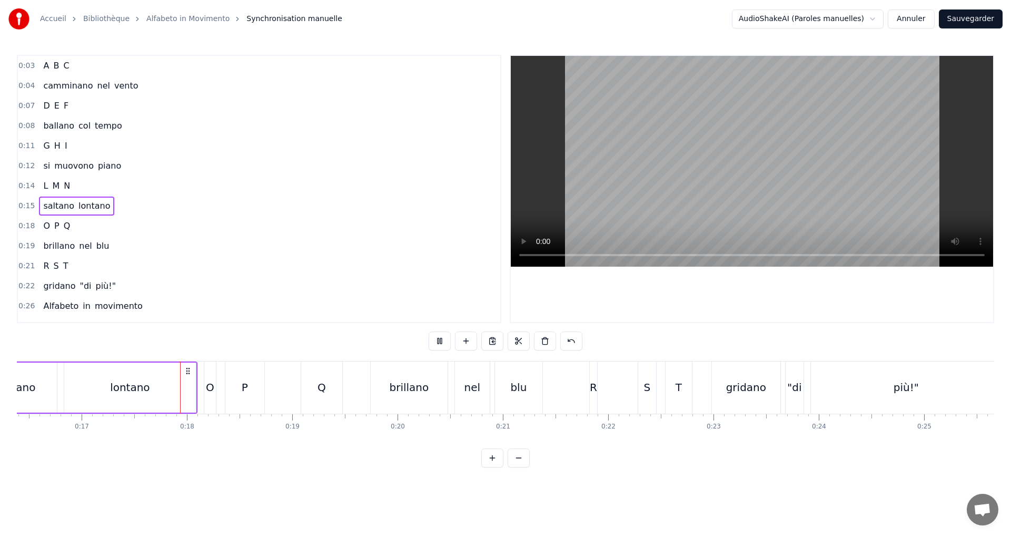
scroll to position [0, 1763]
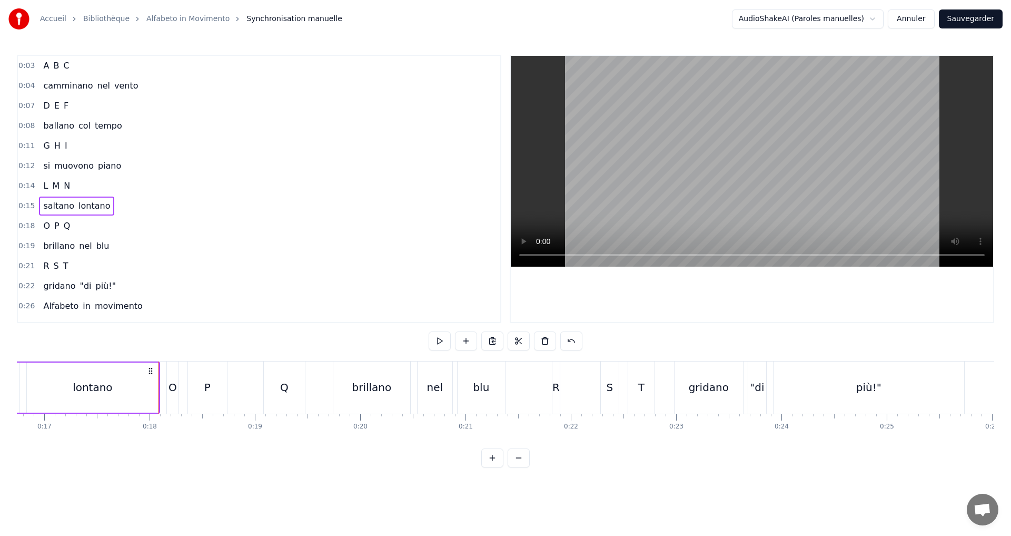
click at [98, 222] on div "0:18 O P Q" at bounding box center [259, 226] width 482 height 20
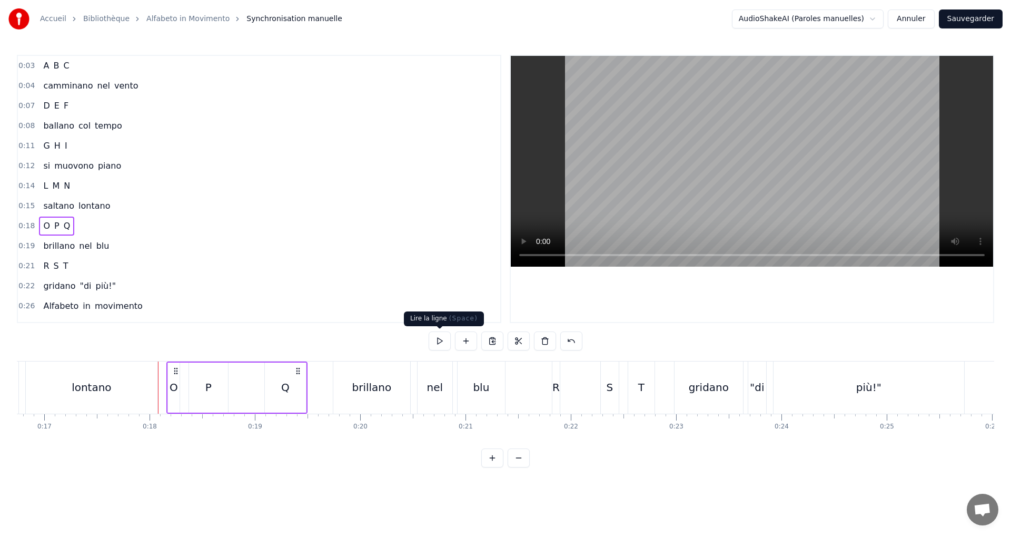
click at [437, 335] on button at bounding box center [440, 340] width 22 height 19
click at [130, 249] on div "0:19 brillano nel blu" at bounding box center [259, 246] width 482 height 20
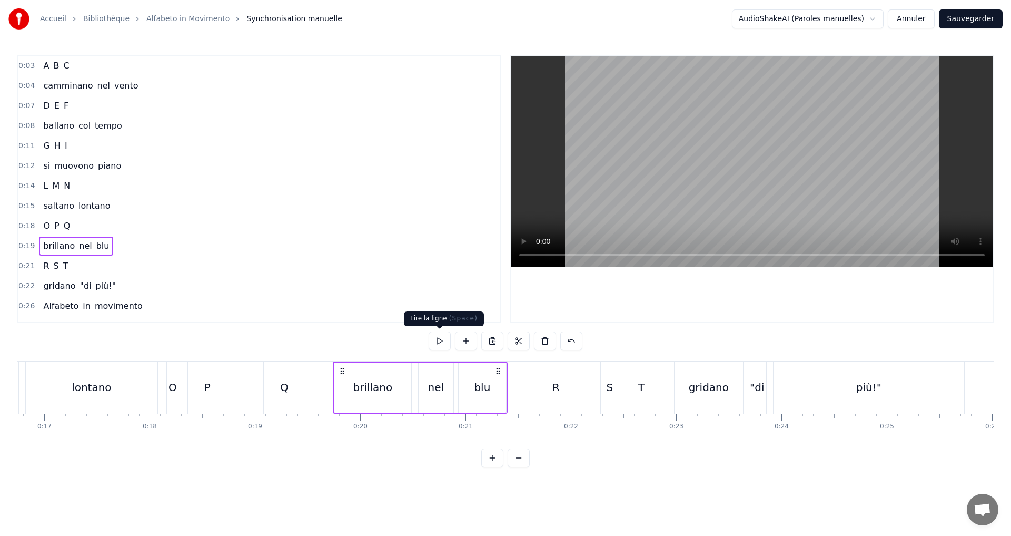
click at [434, 338] on button at bounding box center [440, 340] width 22 height 19
click at [123, 254] on div "0:19 brillano nel blu" at bounding box center [259, 246] width 482 height 20
click at [116, 264] on div "0:21 R S T" at bounding box center [259, 266] width 482 height 20
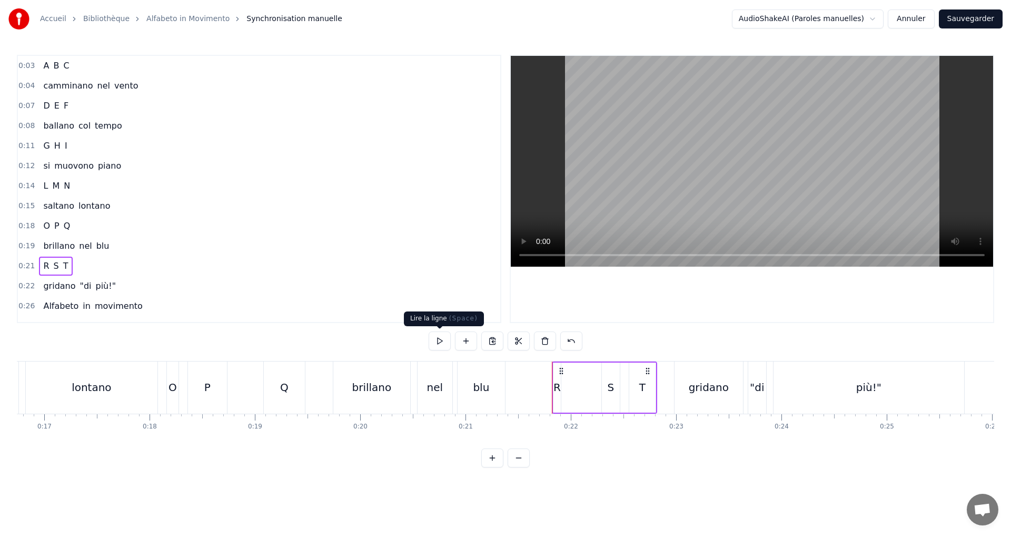
click at [439, 338] on button at bounding box center [440, 340] width 22 height 19
click at [555, 389] on div "R" at bounding box center [557, 387] width 7 height 16
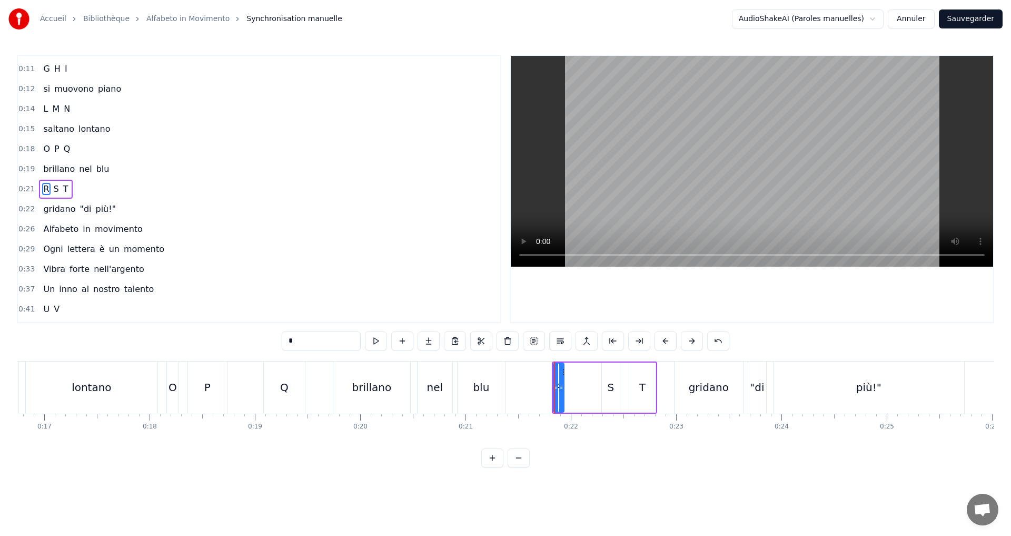
click at [564, 391] on icon at bounding box center [561, 387] width 4 height 8
drag, startPoint x: 557, startPoint y: 389, endPoint x: 530, endPoint y: 388, distance: 27.4
click at [530, 388] on icon at bounding box center [529, 387] width 4 height 8
click at [375, 342] on button at bounding box center [376, 340] width 22 height 19
click at [611, 387] on div "S" at bounding box center [610, 387] width 7 height 16
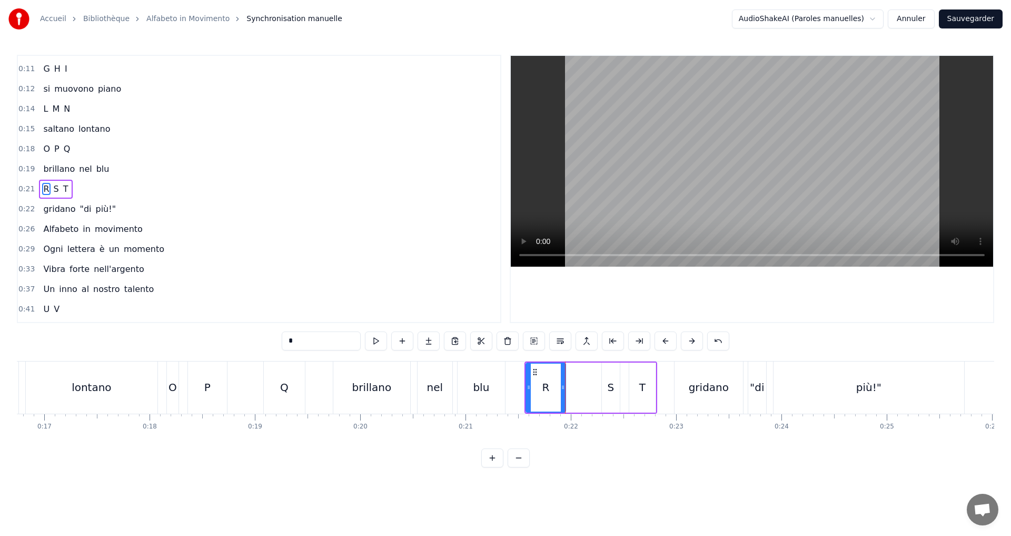
type input "*"
drag, startPoint x: 605, startPoint y: 387, endPoint x: 574, endPoint y: 382, distance: 31.4
click at [574, 382] on div at bounding box center [573, 387] width 4 height 48
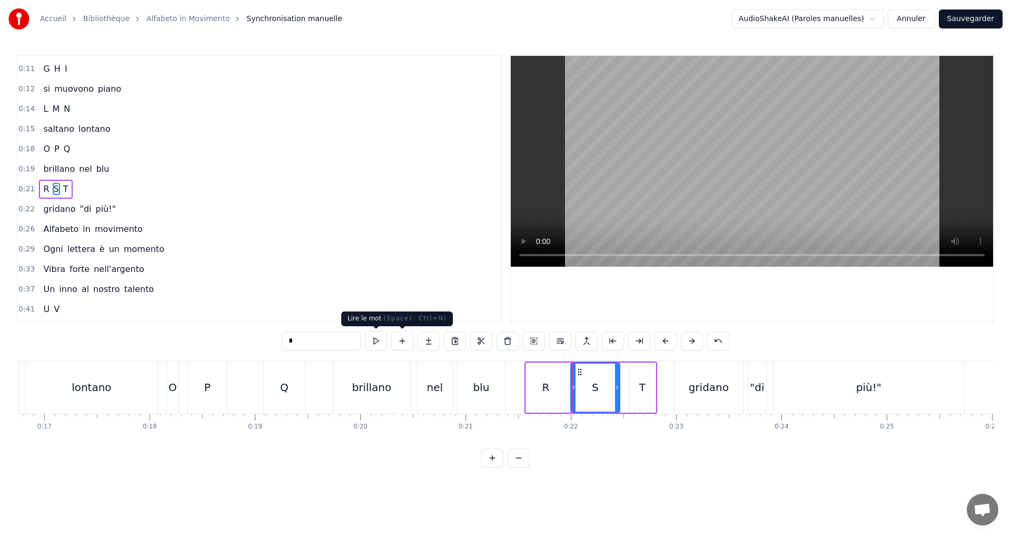
click at [382, 344] on button at bounding box center [376, 340] width 22 height 19
drag, startPoint x: 617, startPoint y: 394, endPoint x: 604, endPoint y: 393, distance: 12.7
click at [610, 393] on div at bounding box center [610, 387] width 4 height 48
click at [377, 340] on button at bounding box center [376, 340] width 22 height 19
drag, startPoint x: 107, startPoint y: 187, endPoint x: 201, endPoint y: 199, distance: 94.5
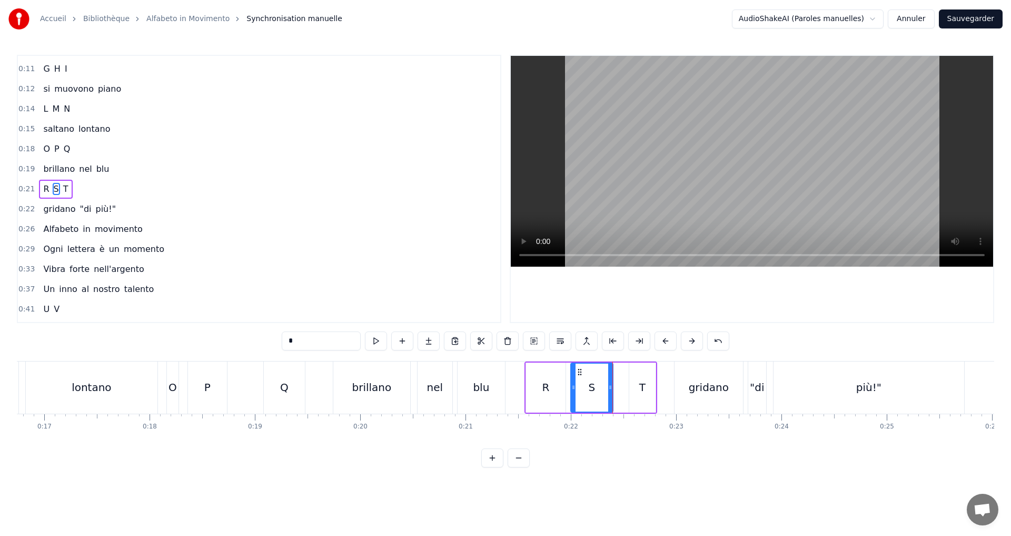
click at [108, 186] on div "0:21 R S T" at bounding box center [259, 189] width 482 height 20
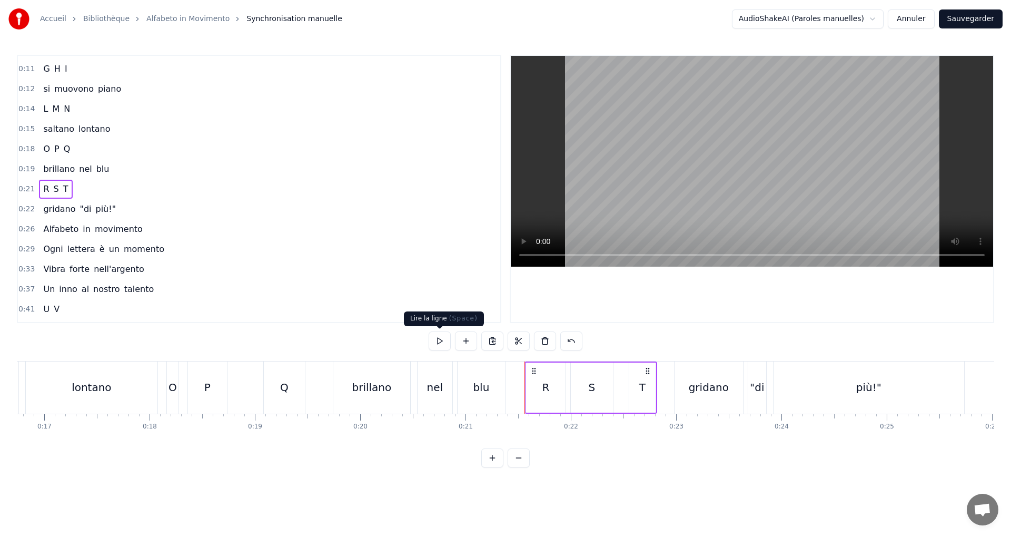
click at [447, 338] on button at bounding box center [440, 340] width 22 height 19
click at [133, 203] on div "0:22 gridano "di più!"" at bounding box center [259, 209] width 482 height 20
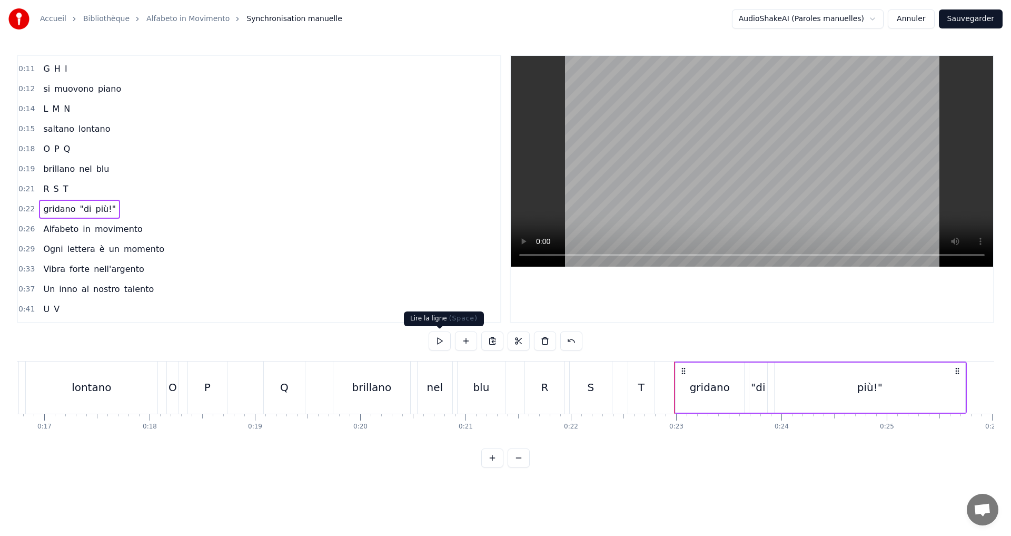
click at [439, 334] on button at bounding box center [440, 340] width 22 height 19
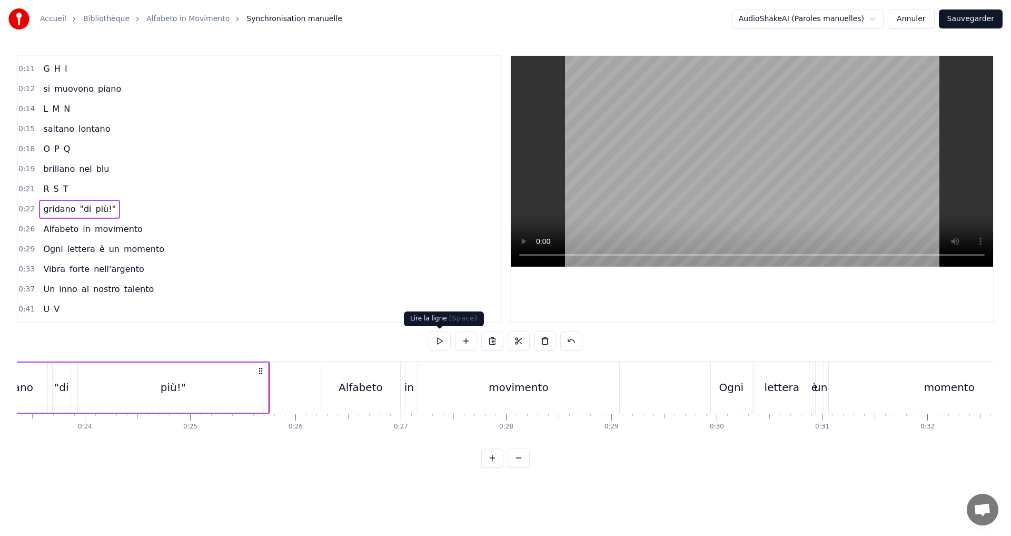
scroll to position [0, 2641]
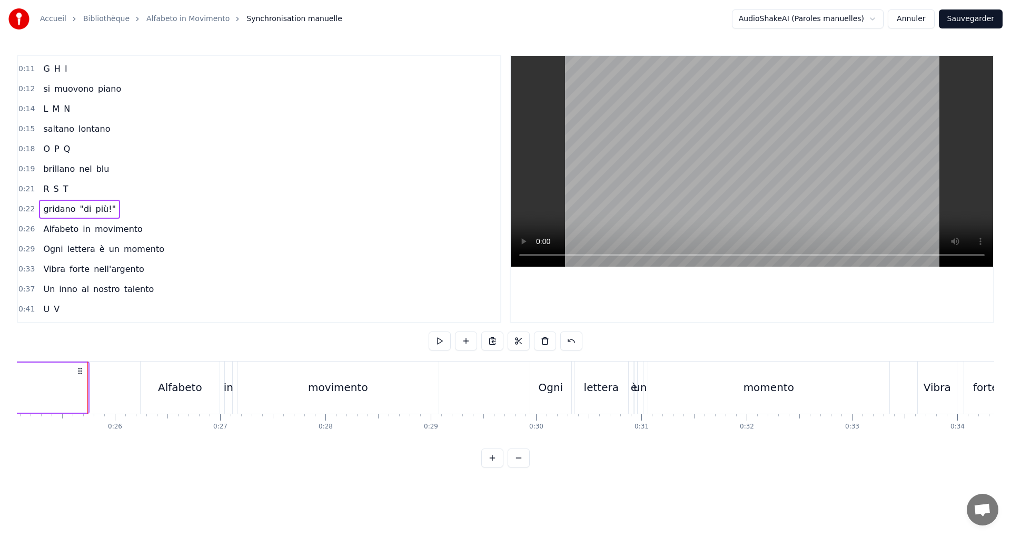
click at [968, 16] on button "Sauvegarder" at bounding box center [971, 18] width 64 height 19
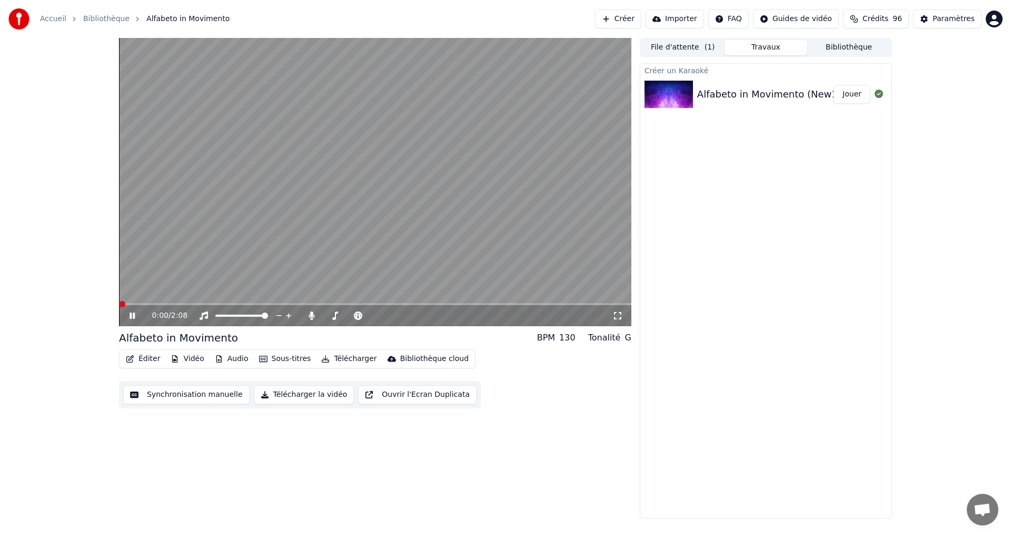
click at [133, 320] on div "0:00 / 2:08" at bounding box center [375, 315] width 504 height 11
click at [172, 397] on button "Synchronisation manuelle" at bounding box center [186, 394] width 126 height 19
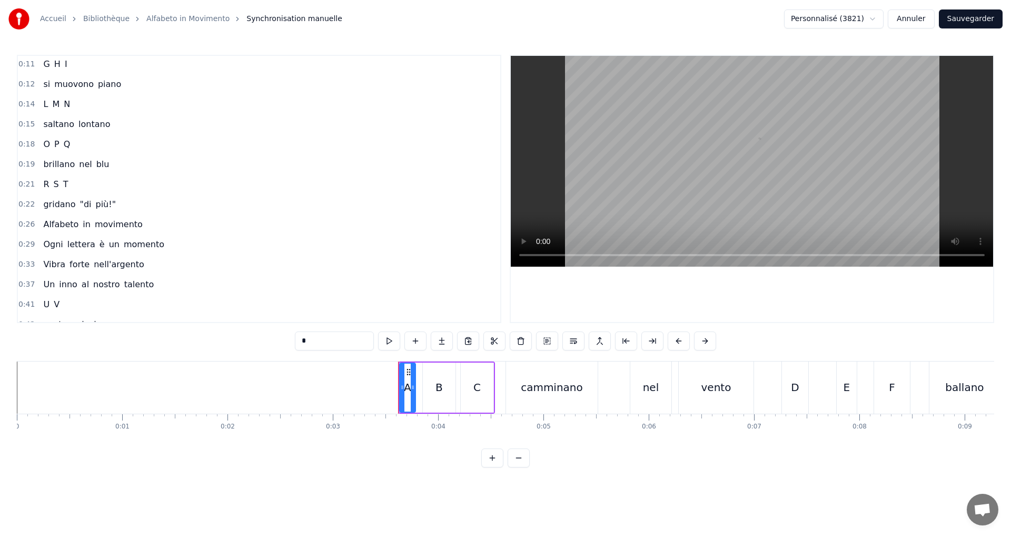
scroll to position [105, 0]
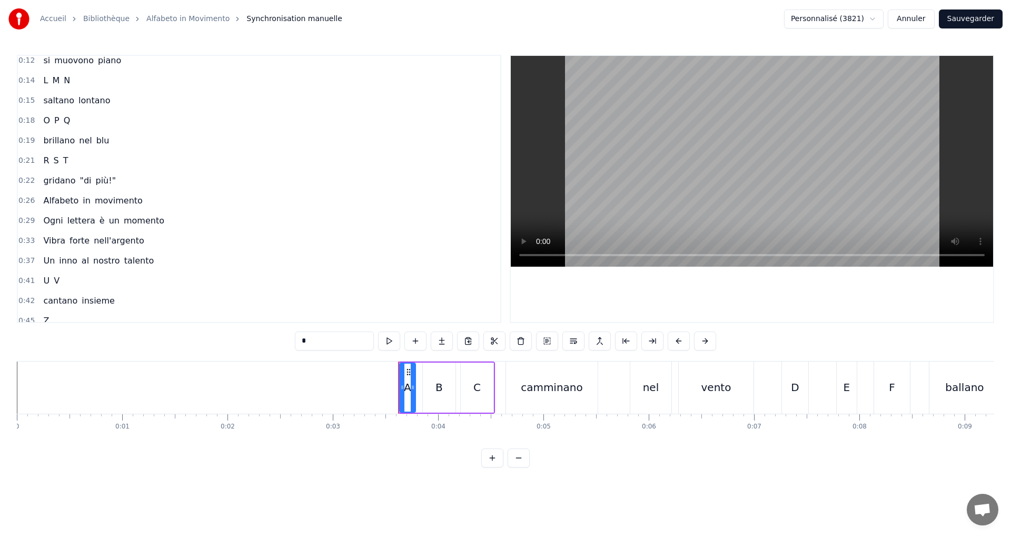
click at [140, 194] on div "0:26 Alfabeto in movimento" at bounding box center [259, 201] width 482 height 20
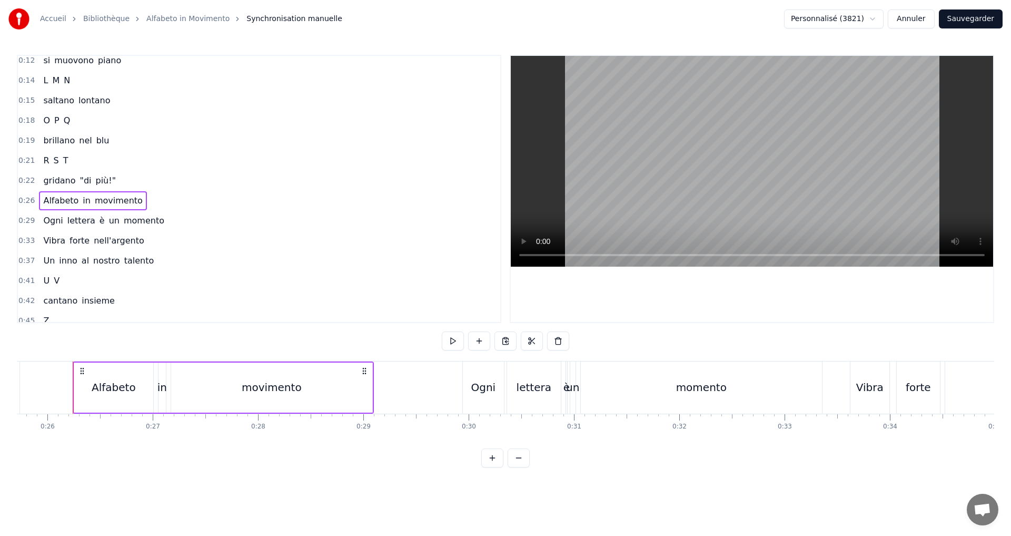
scroll to position [0, 2711]
click at [449, 342] on button at bounding box center [453, 340] width 22 height 19
click at [164, 218] on div "0:29 Ogni lettera è un momento" at bounding box center [259, 221] width 482 height 20
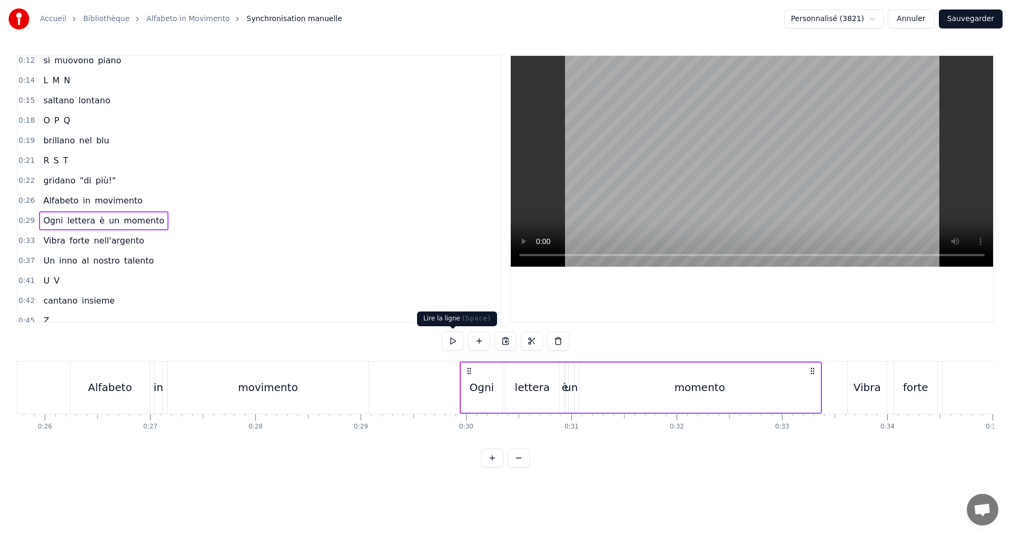
click at [448, 341] on button at bounding box center [453, 340] width 22 height 19
click at [156, 242] on div "0:33 Vibra forte nell'argento" at bounding box center [259, 241] width 482 height 20
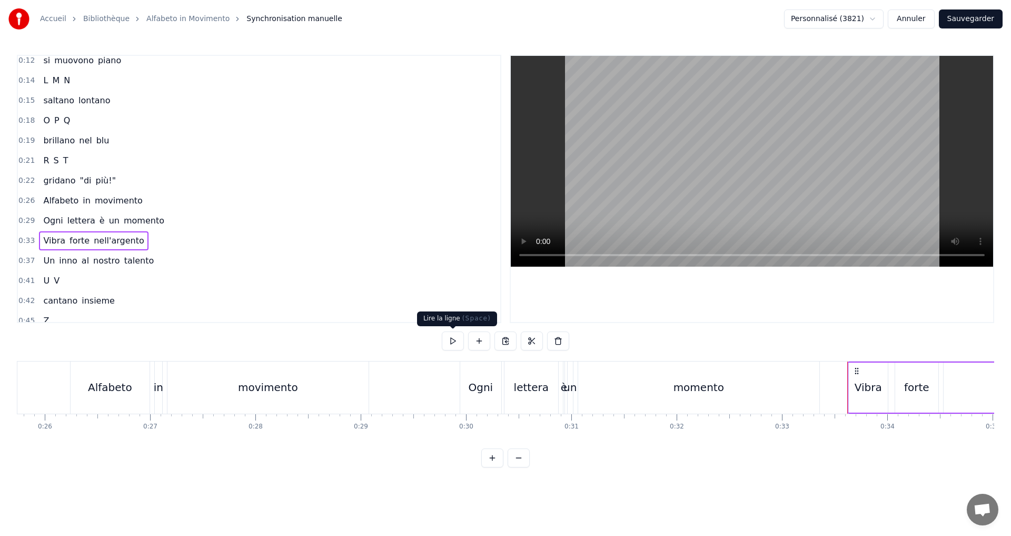
click at [446, 334] on button at bounding box center [453, 340] width 22 height 19
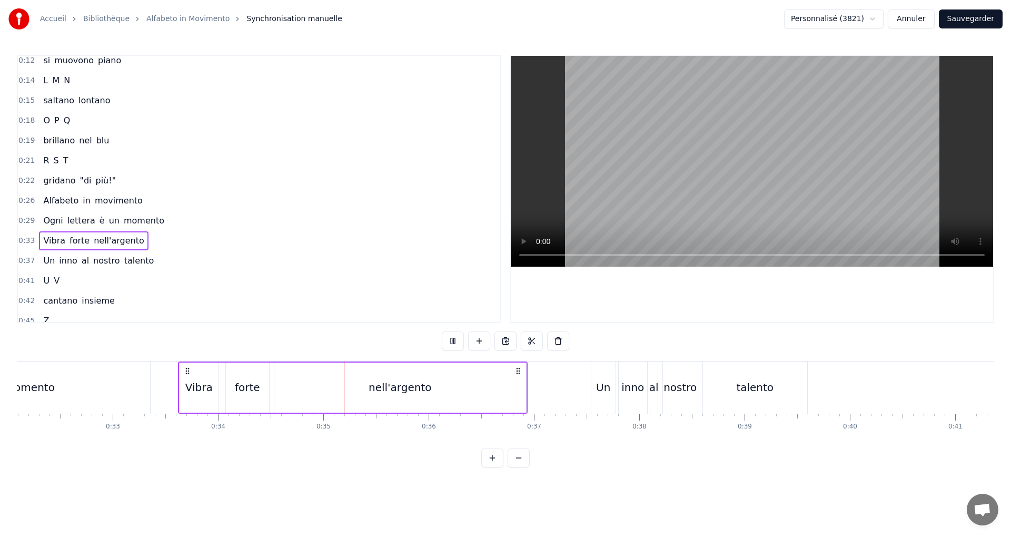
scroll to position [0, 3595]
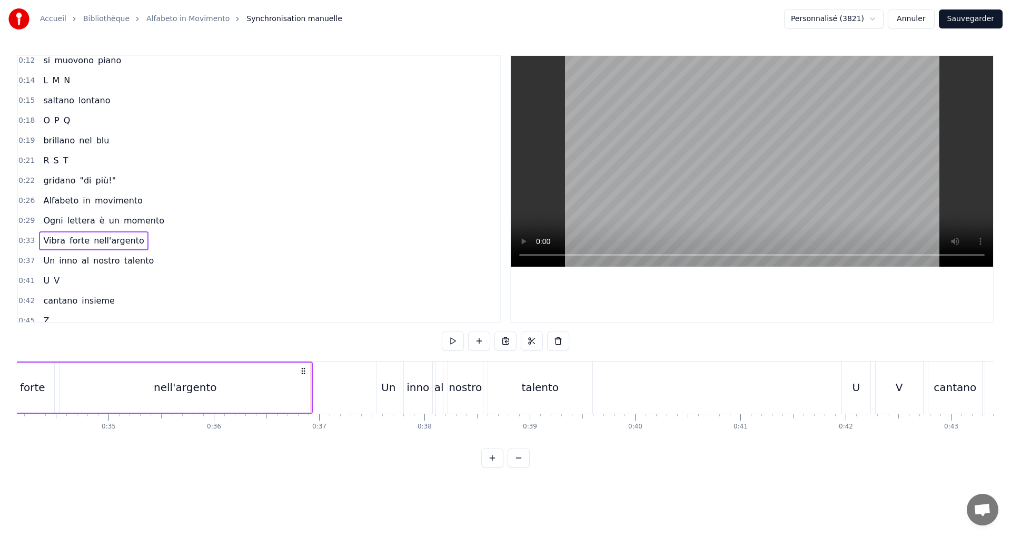
click at [169, 261] on div "0:37 Un inno al nostro talento" at bounding box center [259, 261] width 482 height 20
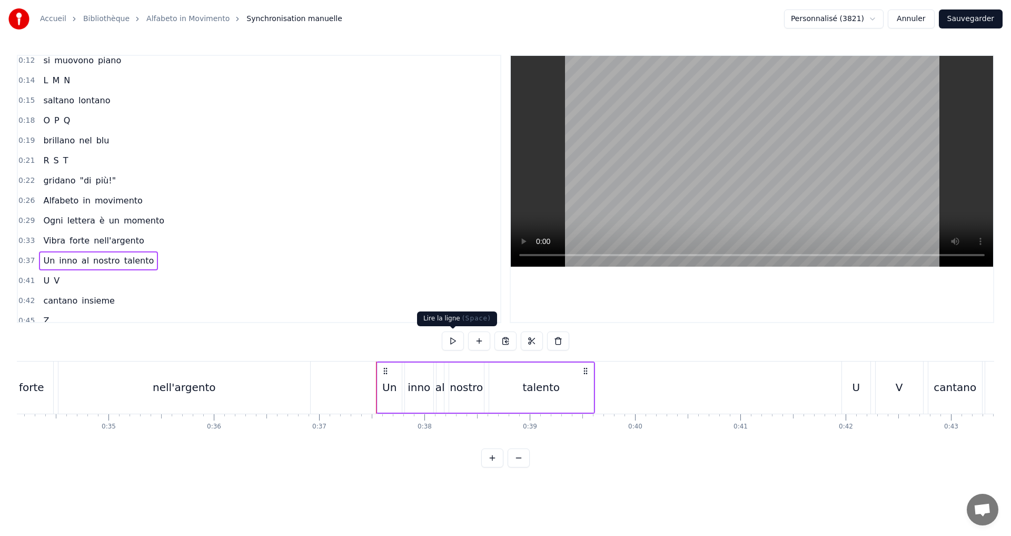
click at [447, 338] on button at bounding box center [453, 340] width 22 height 19
click at [91, 287] on div "0:41 U V" at bounding box center [259, 281] width 482 height 20
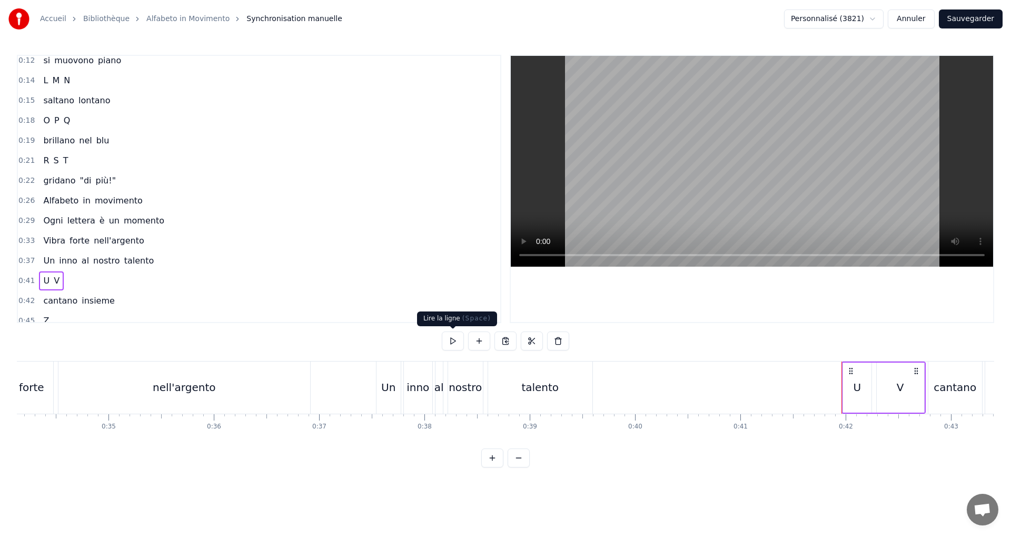
click at [446, 340] on button at bounding box center [453, 340] width 22 height 19
click at [885, 384] on div "V" at bounding box center [900, 387] width 47 height 50
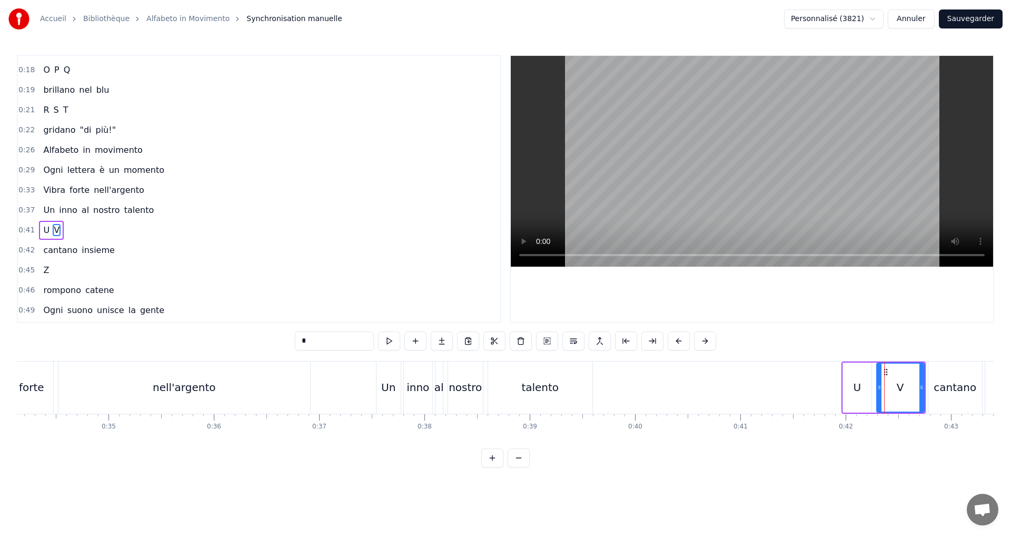
scroll to position [197, 0]
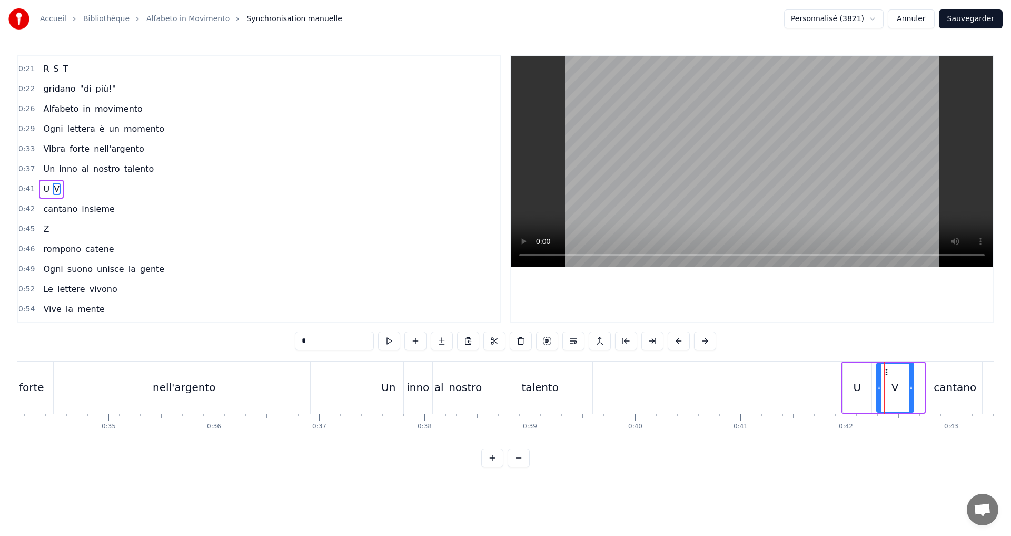
drag, startPoint x: 922, startPoint y: 395, endPoint x: 912, endPoint y: 395, distance: 10.5
click at [912, 395] on div at bounding box center [911, 387] width 4 height 48
click at [382, 343] on button at bounding box center [376, 340] width 22 height 19
drag, startPoint x: 136, startPoint y: 216, endPoint x: 137, endPoint y: 222, distance: 5.9
click at [136, 218] on div "0:42 cantano insieme" at bounding box center [259, 209] width 482 height 20
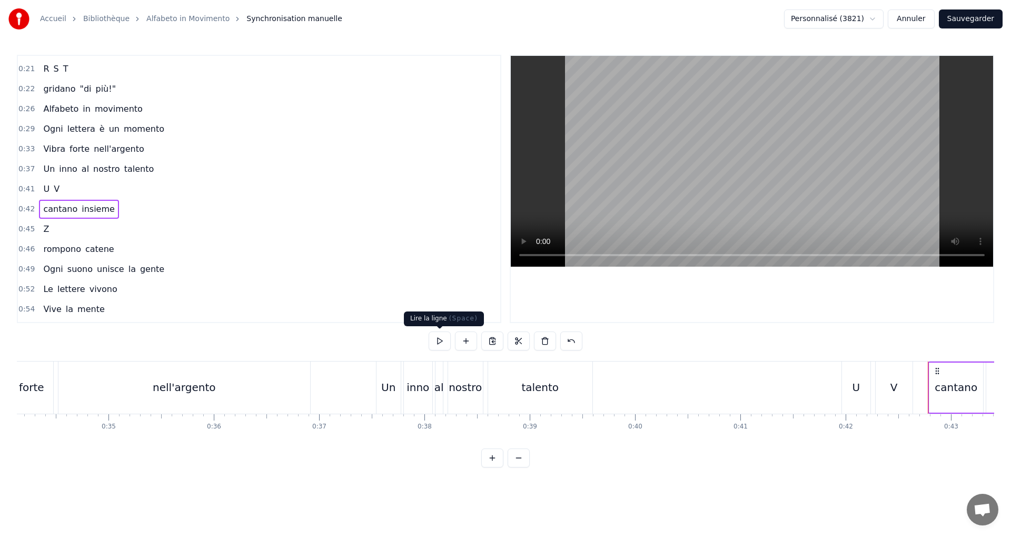
click at [438, 341] on button at bounding box center [440, 340] width 22 height 19
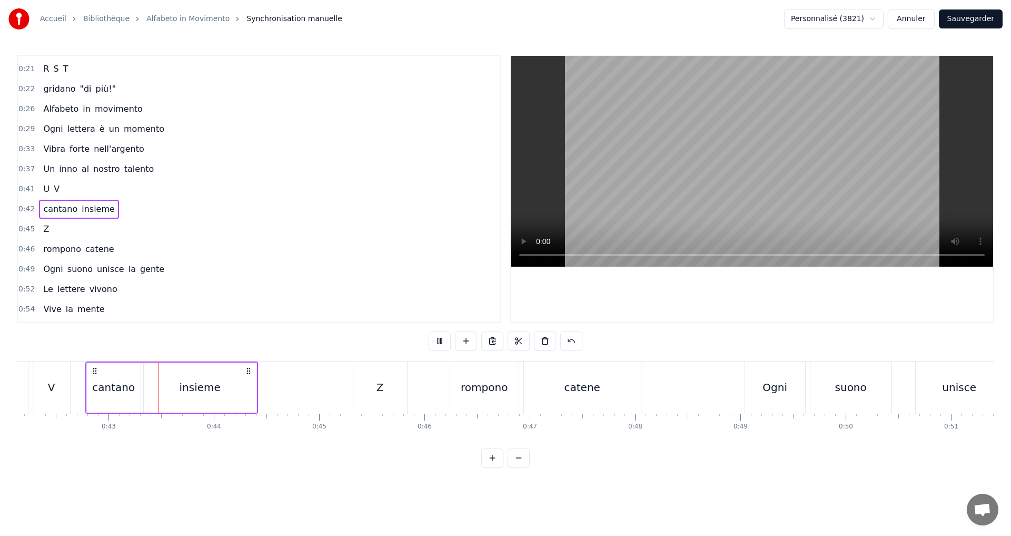
scroll to position [0, 4474]
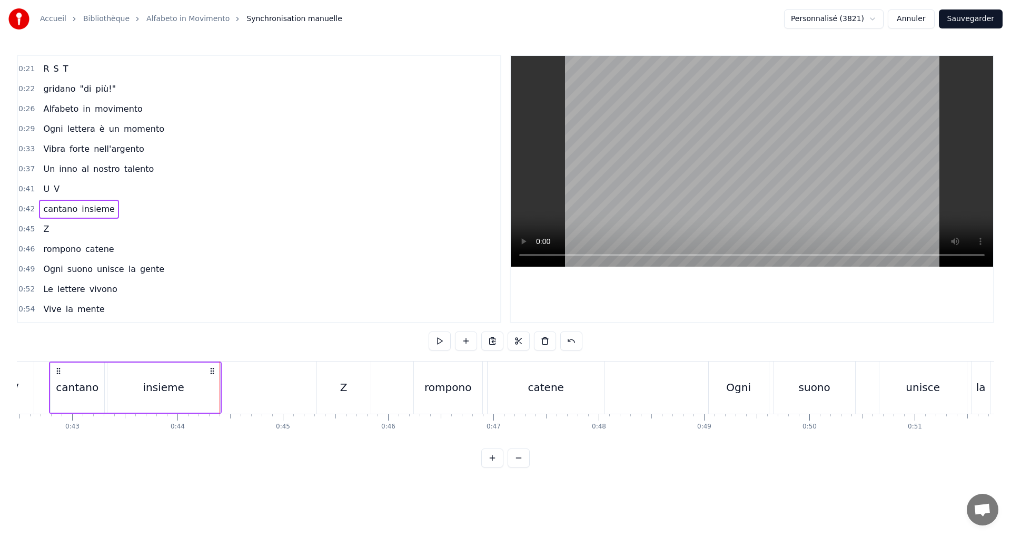
click at [110, 235] on div "0:45 Z" at bounding box center [259, 229] width 482 height 20
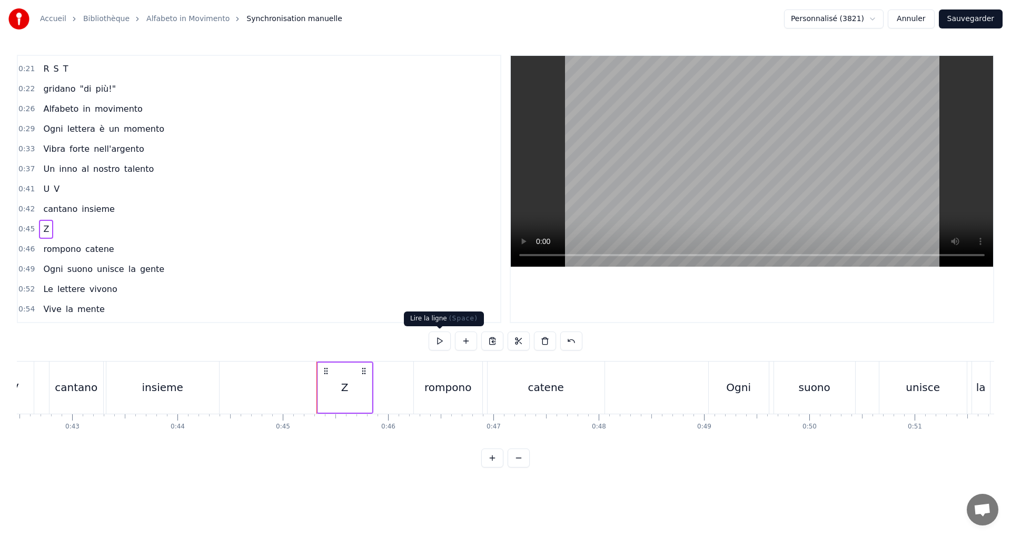
click at [438, 343] on button at bounding box center [440, 340] width 22 height 19
click at [435, 340] on button at bounding box center [440, 340] width 22 height 19
click at [128, 252] on div "0:46 rompono catene" at bounding box center [259, 249] width 482 height 20
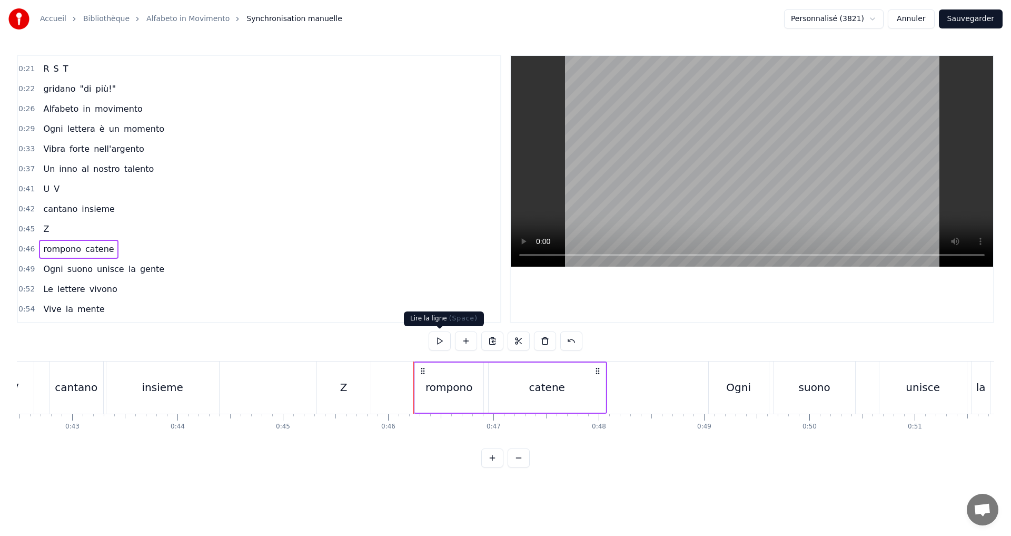
click at [439, 338] on button at bounding box center [440, 340] width 22 height 19
click at [185, 267] on div "0:49 Ogni suono unisce la gente" at bounding box center [259, 269] width 482 height 20
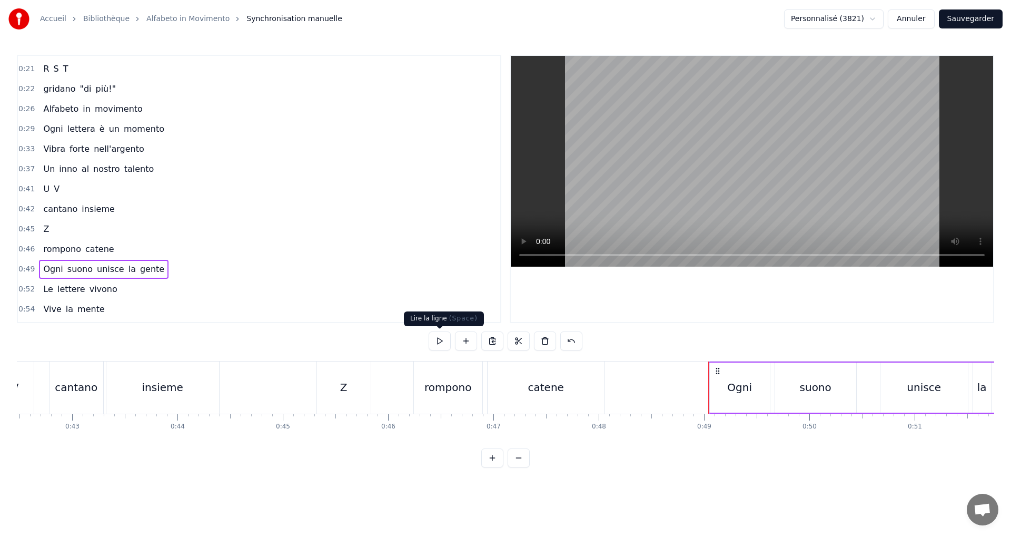
click at [441, 341] on button at bounding box center [440, 340] width 22 height 19
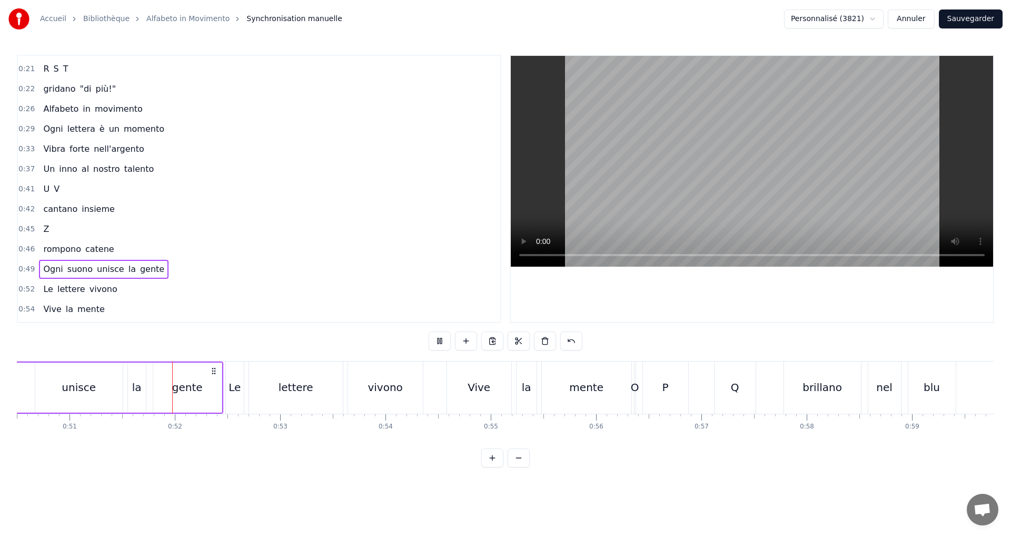
scroll to position [0, 5357]
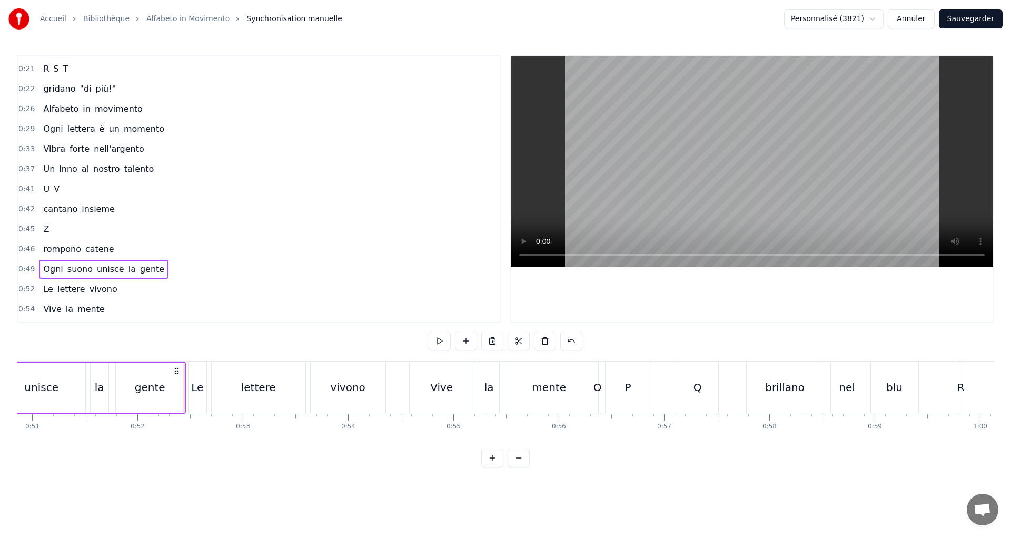
click at [157, 393] on div "gente" at bounding box center [150, 387] width 31 height 16
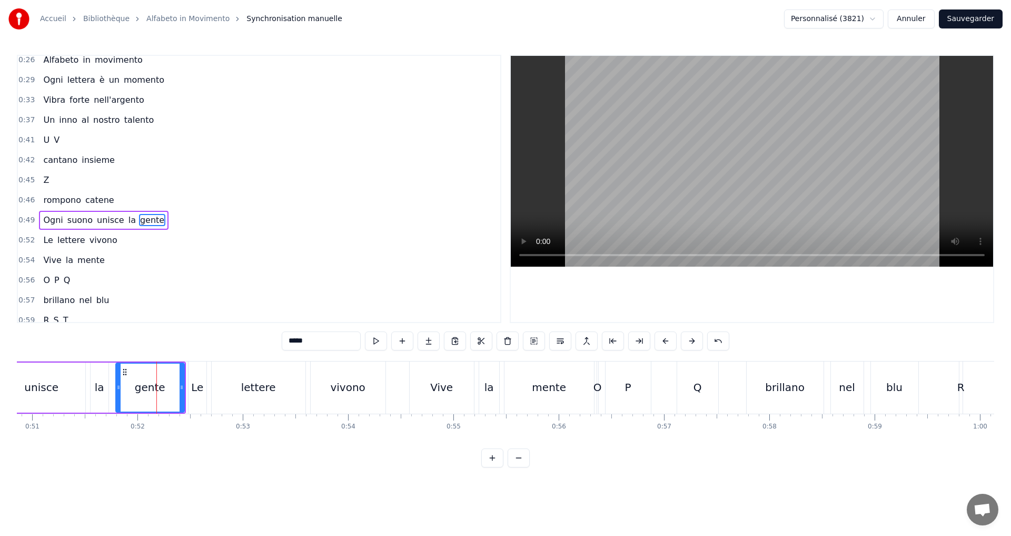
scroll to position [277, 0]
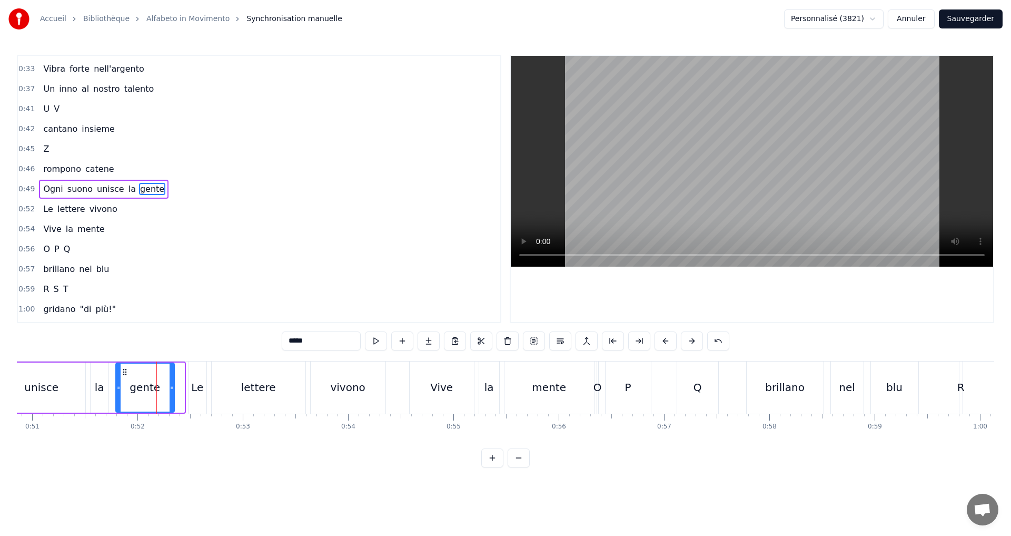
drag, startPoint x: 182, startPoint y: 389, endPoint x: 170, endPoint y: 387, distance: 12.3
click at [170, 387] on icon at bounding box center [172, 387] width 4 height 8
drag, startPoint x: 171, startPoint y: 187, endPoint x: 171, endPoint y: 194, distance: 6.8
click at [171, 194] on div "0:49 Ogni suono unisce la gente" at bounding box center [259, 189] width 482 height 20
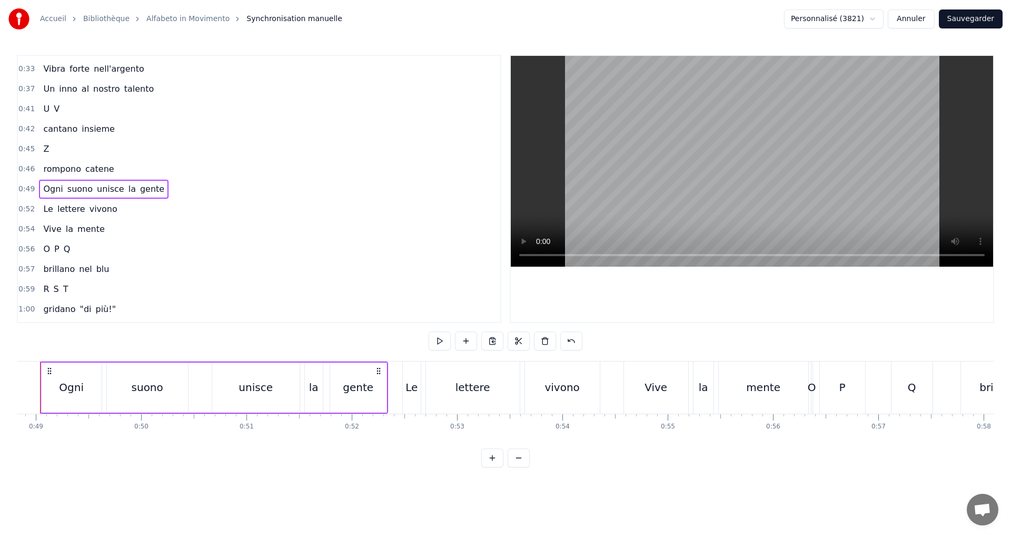
scroll to position [0, 5112]
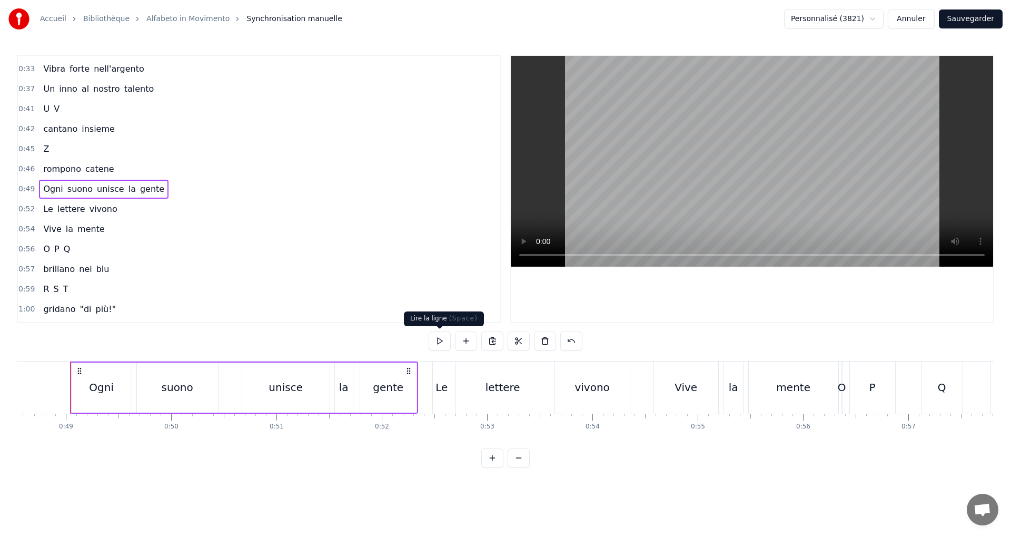
click at [440, 348] on button at bounding box center [440, 340] width 22 height 19
click at [134, 205] on div "0:52 Le lettere vivono" at bounding box center [259, 209] width 482 height 20
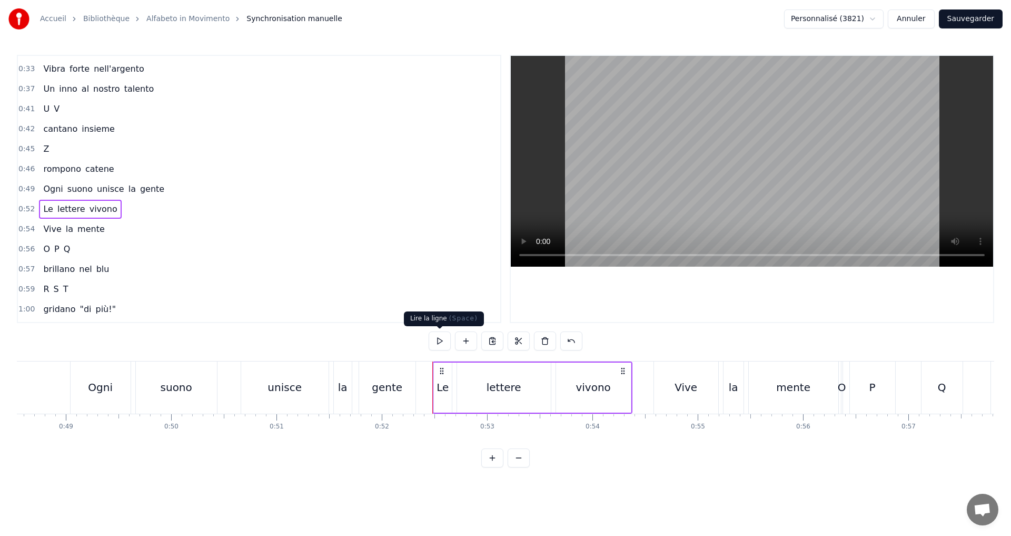
click at [446, 339] on button at bounding box center [440, 340] width 22 height 19
click at [116, 238] on div "0:54 Vive la mente" at bounding box center [259, 229] width 482 height 20
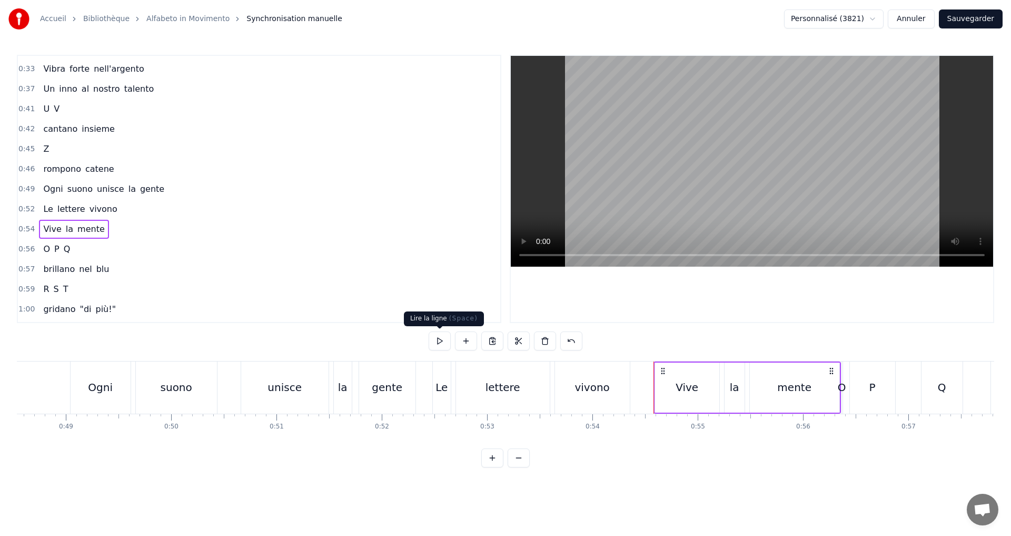
click at [436, 340] on button at bounding box center [440, 340] width 22 height 19
click at [117, 254] on div "0:56 O P Q" at bounding box center [259, 249] width 482 height 20
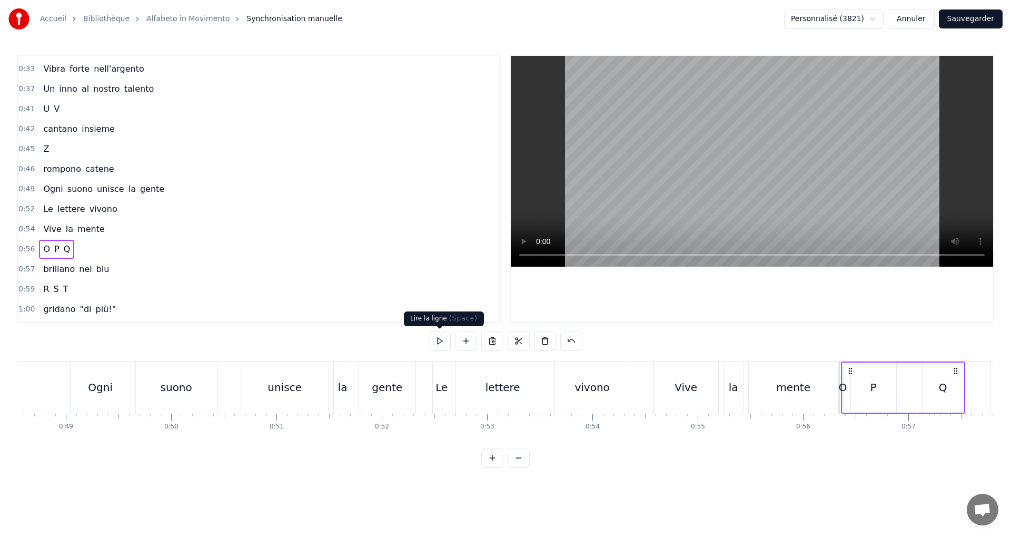
click at [439, 339] on button at bounding box center [440, 340] width 22 height 19
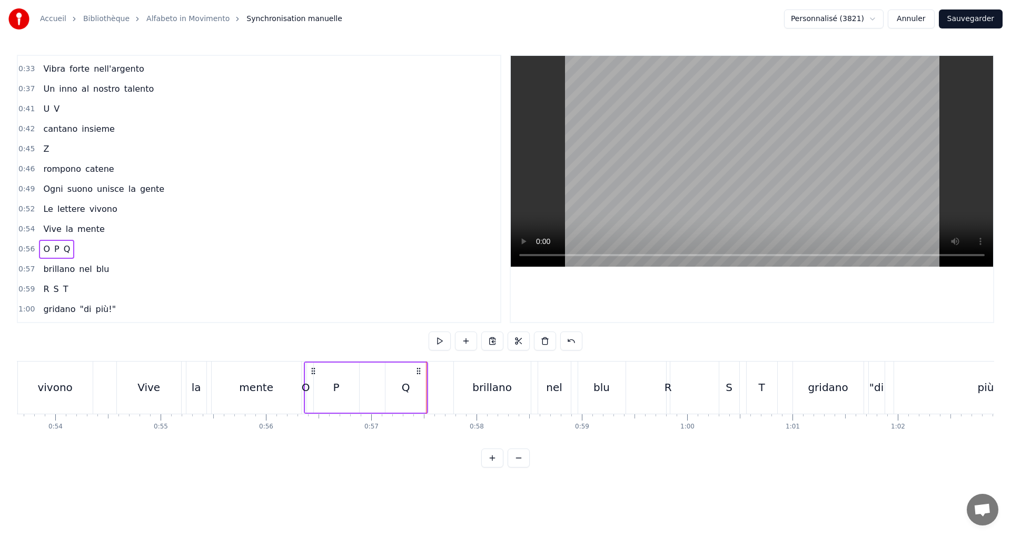
scroll to position [0, 5612]
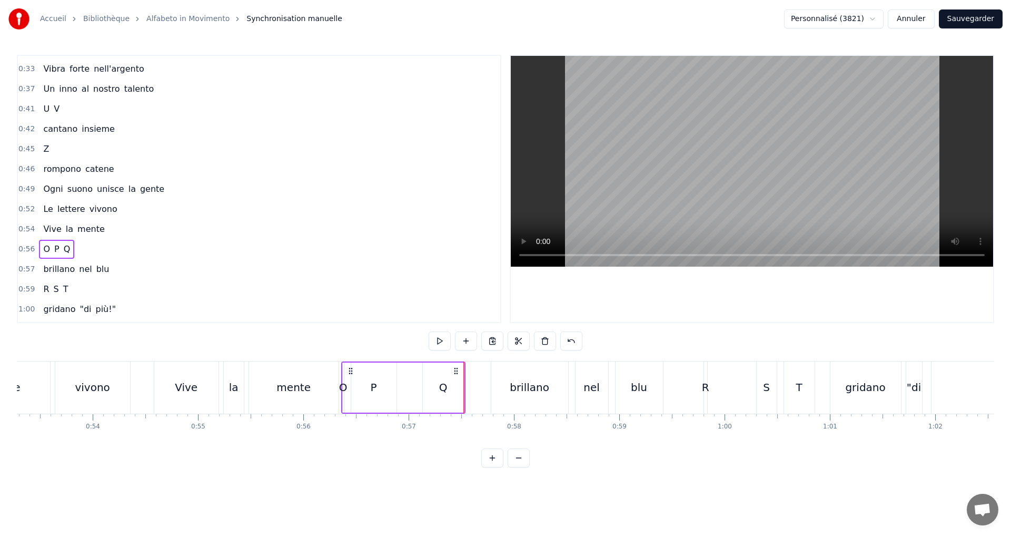
click at [342, 386] on div "O" at bounding box center [343, 387] width 8 height 16
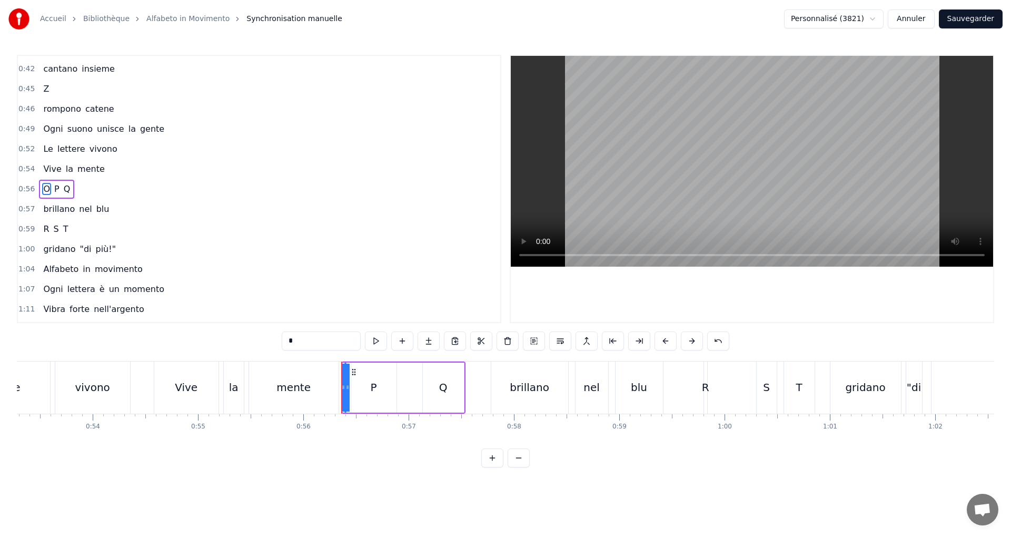
click at [350, 389] on div "O P Q" at bounding box center [403, 387] width 124 height 52
click at [344, 392] on div "O" at bounding box center [345, 387] width 8 height 16
drag, startPoint x: 346, startPoint y: 390, endPoint x: 332, endPoint y: 395, distance: 15.0
click at [332, 394] on div at bounding box center [333, 387] width 4 height 48
drag, startPoint x: 341, startPoint y: 392, endPoint x: 348, endPoint y: 393, distance: 7.4
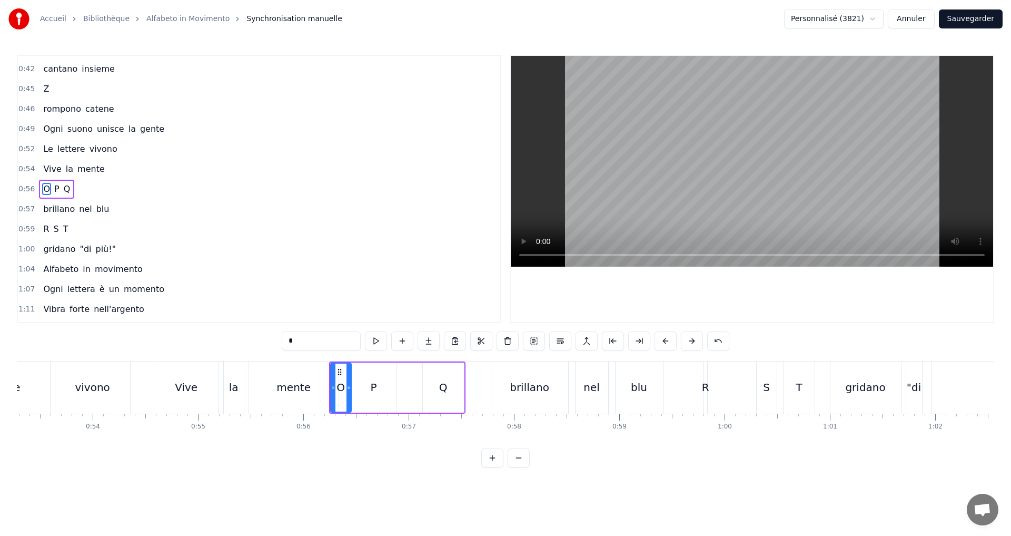
click at [348, 393] on div at bounding box center [349, 387] width 4 height 48
drag, startPoint x: 334, startPoint y: 383, endPoint x: 347, endPoint y: 375, distance: 15.6
click at [340, 385] on icon at bounding box center [339, 387] width 4 height 8
click at [373, 339] on button at bounding box center [376, 340] width 22 height 19
drag, startPoint x: 350, startPoint y: 394, endPoint x: 344, endPoint y: 392, distance: 5.7
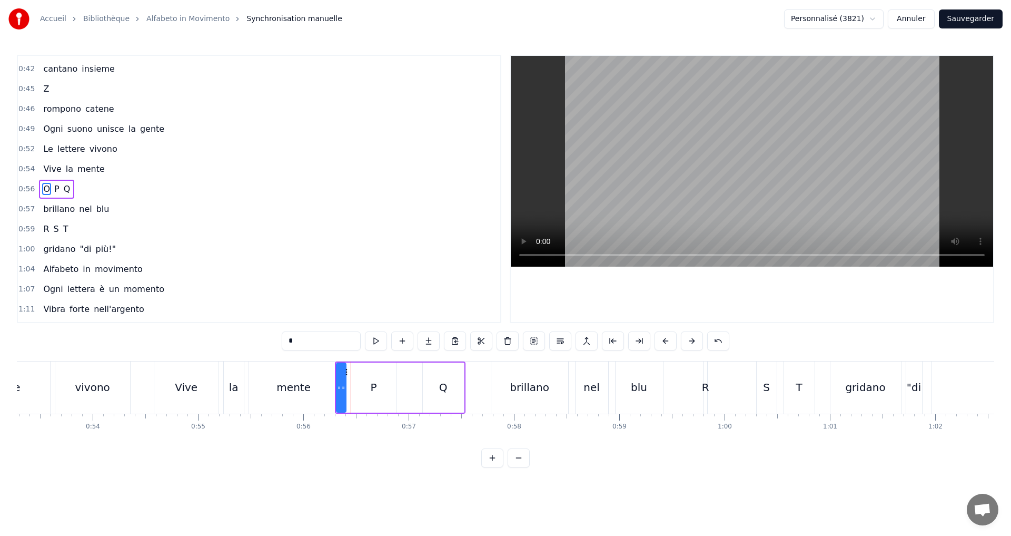
click at [344, 392] on div at bounding box center [343, 387] width 4 height 48
click at [372, 344] on button at bounding box center [376, 340] width 22 height 19
drag, startPoint x: 339, startPoint y: 388, endPoint x: 371, endPoint y: 360, distance: 43.0
click at [331, 387] on icon at bounding box center [331, 387] width 4 height 8
click at [373, 342] on button at bounding box center [376, 340] width 22 height 19
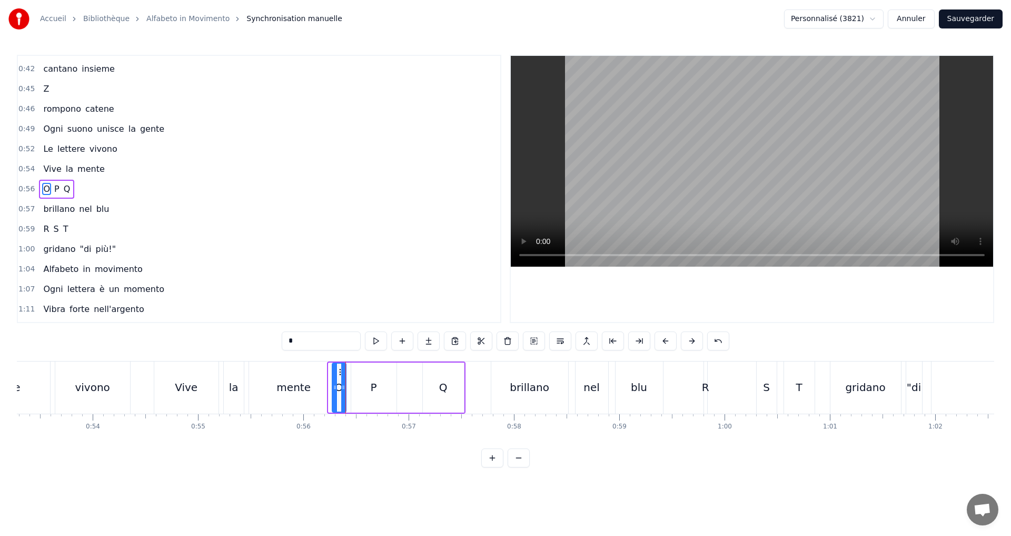
click at [334, 388] on icon at bounding box center [335, 387] width 4 height 8
drag, startPoint x: 343, startPoint y: 389, endPoint x: 373, endPoint y: 359, distance: 42.5
click at [341, 389] on icon at bounding box center [341, 387] width 4 height 8
click at [376, 342] on button at bounding box center [376, 340] width 22 height 19
click at [348, 388] on icon at bounding box center [349, 387] width 4 height 8
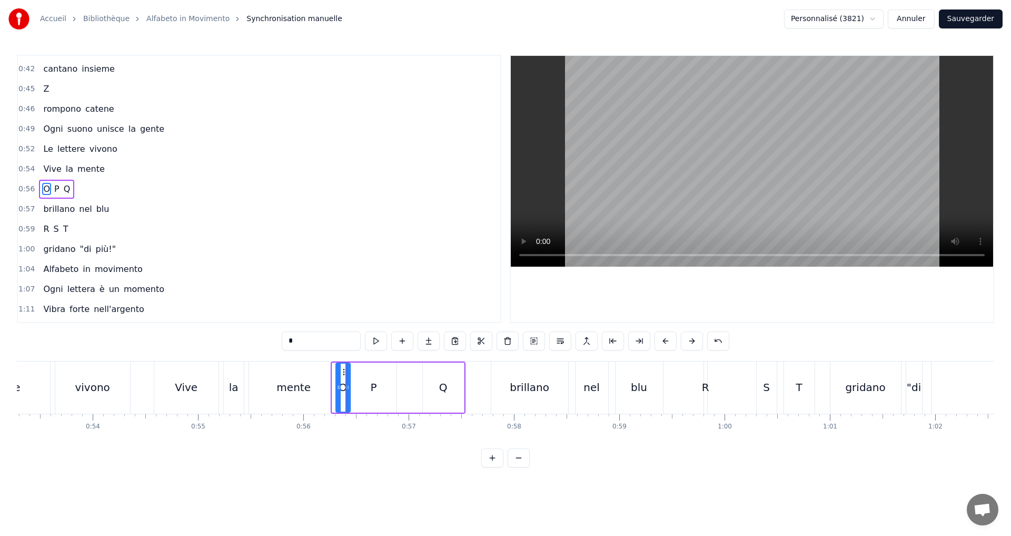
click at [337, 385] on icon at bounding box center [339, 387] width 4 height 8
drag, startPoint x: 374, startPoint y: 341, endPoint x: 376, endPoint y: 335, distance: 6.0
click at [374, 342] on button at bounding box center [376, 340] width 22 height 19
drag, startPoint x: 141, startPoint y: 189, endPoint x: 143, endPoint y: 197, distance: 8.2
click at [141, 190] on div "0:56 O P Q" at bounding box center [259, 189] width 482 height 20
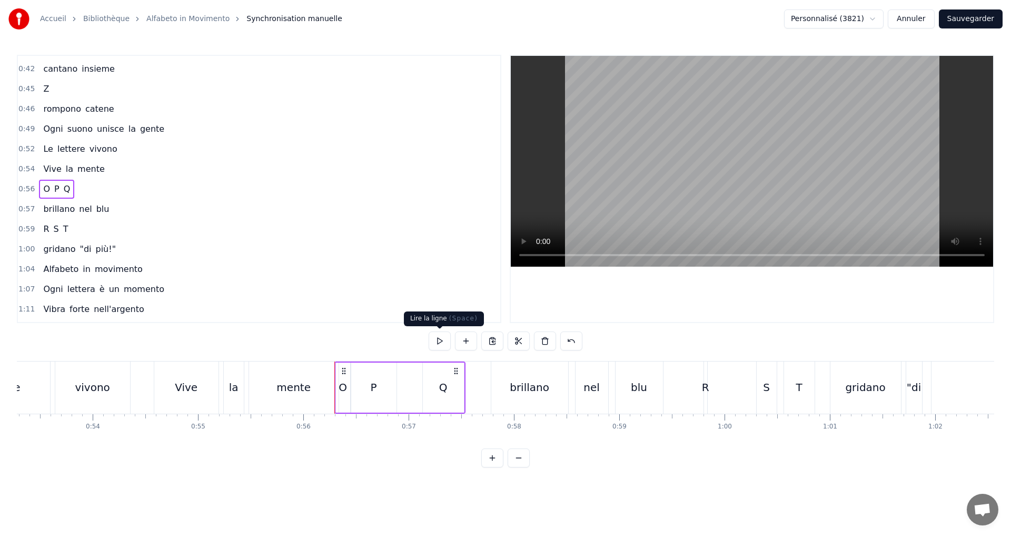
click at [436, 337] on button at bounding box center [440, 340] width 22 height 19
click at [125, 165] on div "0:54 Vive la mente" at bounding box center [259, 169] width 482 height 20
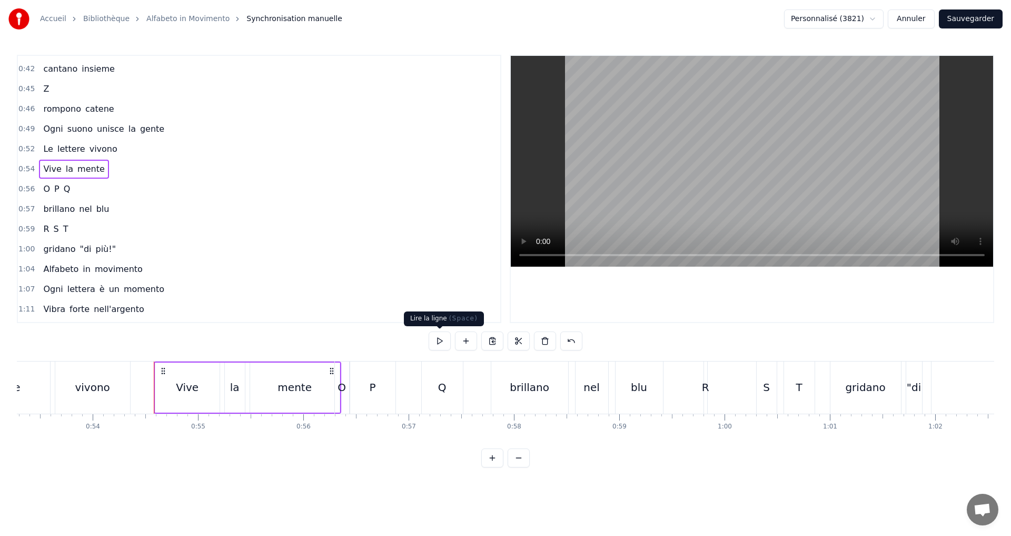
drag, startPoint x: 436, startPoint y: 335, endPoint x: 436, endPoint y: 342, distance: 6.9
click at [439, 343] on button at bounding box center [440, 340] width 22 height 19
click at [327, 386] on div "mente" at bounding box center [295, 387] width 90 height 50
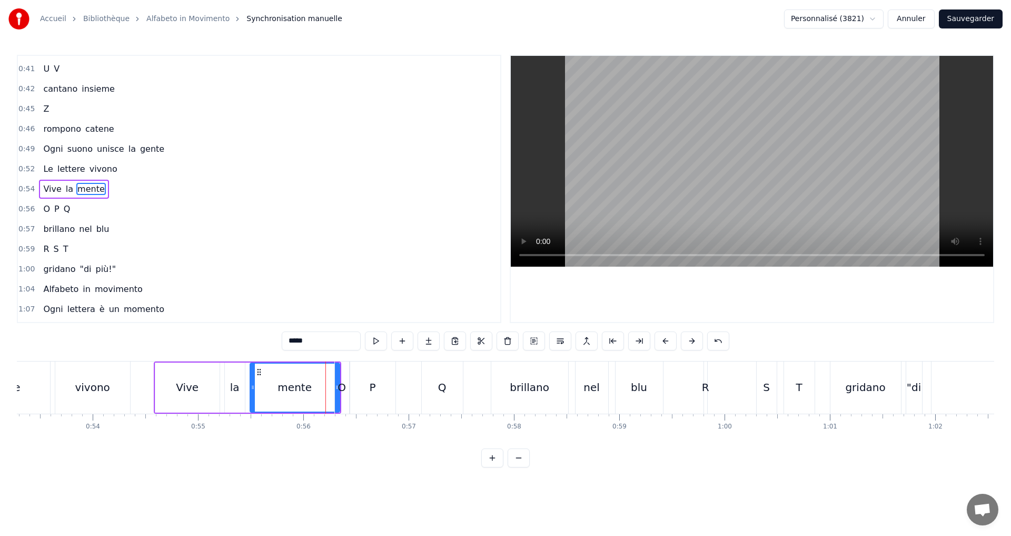
click at [341, 387] on div "O" at bounding box center [342, 387] width 8 height 16
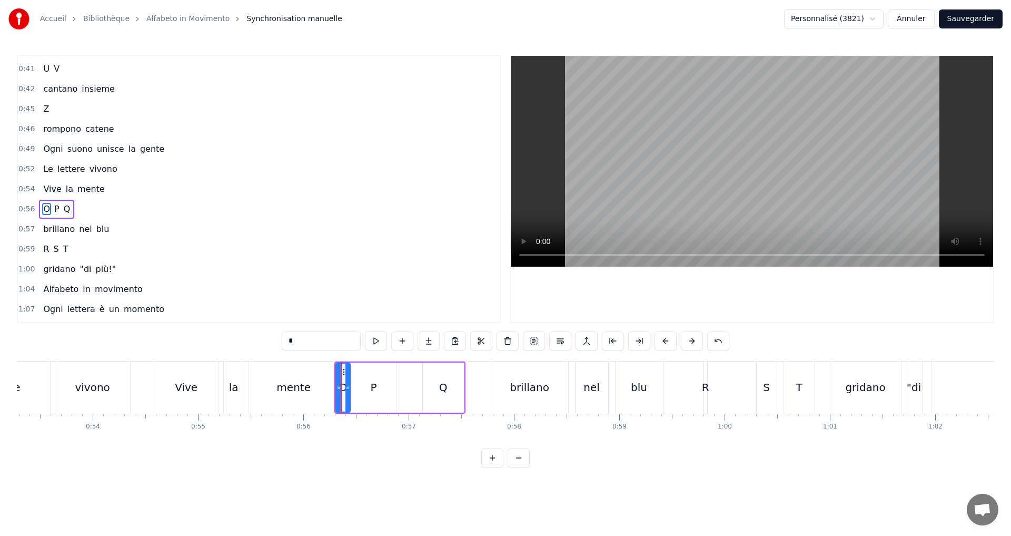
scroll to position [337, 0]
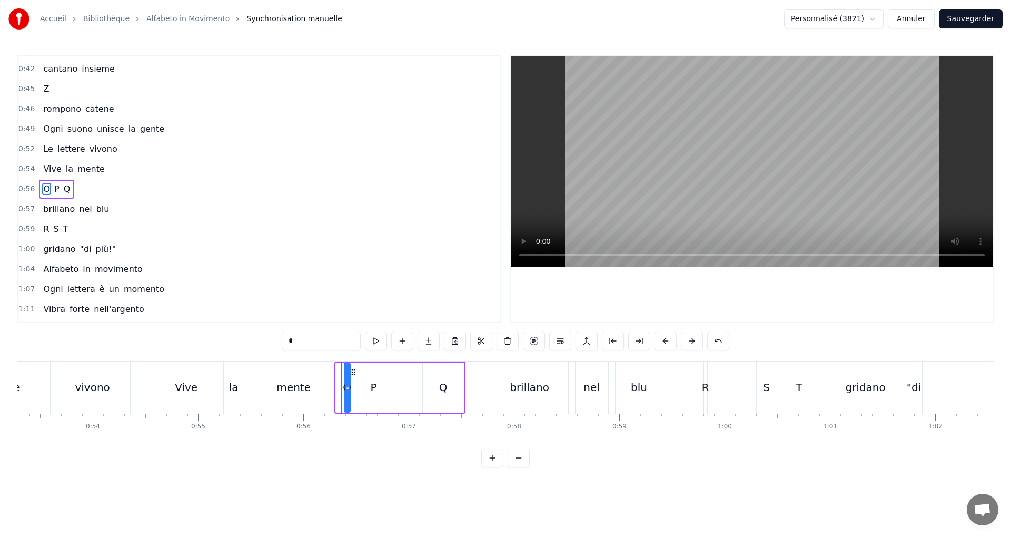
drag, startPoint x: 337, startPoint y: 387, endPoint x: 332, endPoint y: 388, distance: 5.3
click at [345, 388] on div "O" at bounding box center [347, 387] width 5 height 48
drag, startPoint x: 306, startPoint y: 386, endPoint x: 318, endPoint y: 387, distance: 12.2
click at [306, 387] on div "mente" at bounding box center [293, 387] width 34 height 16
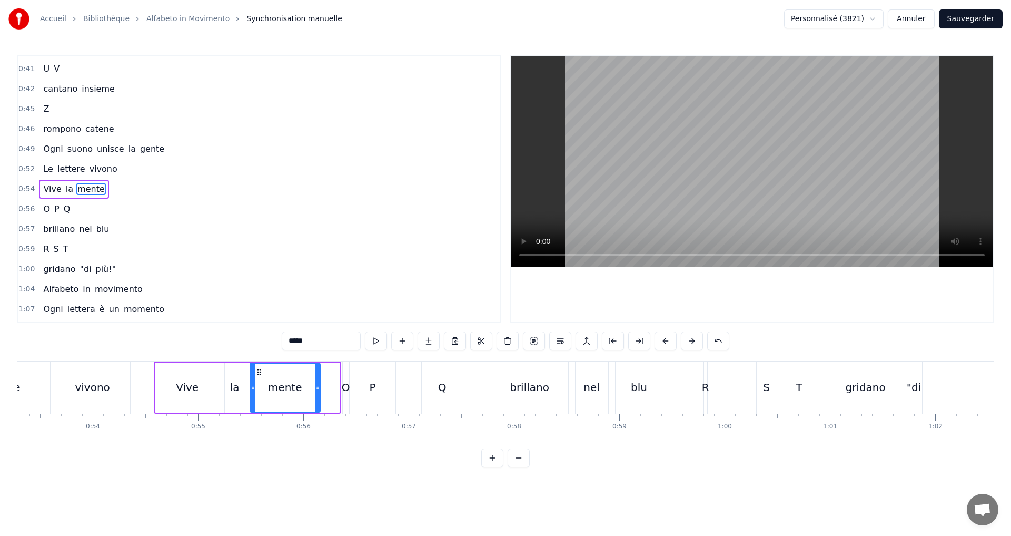
drag, startPoint x: 336, startPoint y: 390, endPoint x: 317, endPoint y: 389, distance: 19.5
click at [317, 389] on icon at bounding box center [317, 387] width 4 height 8
click at [344, 387] on div "O" at bounding box center [346, 387] width 8 height 16
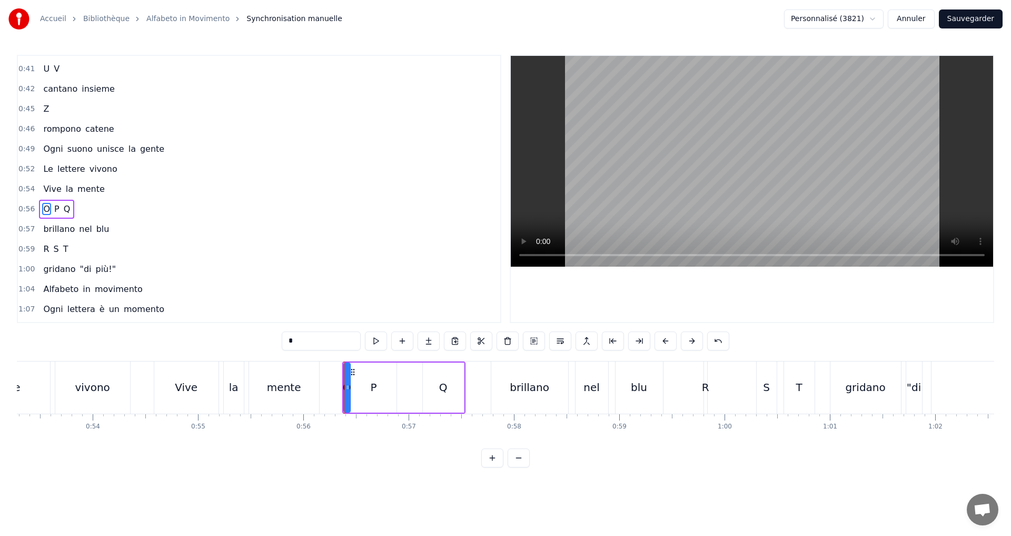
scroll to position [337, 0]
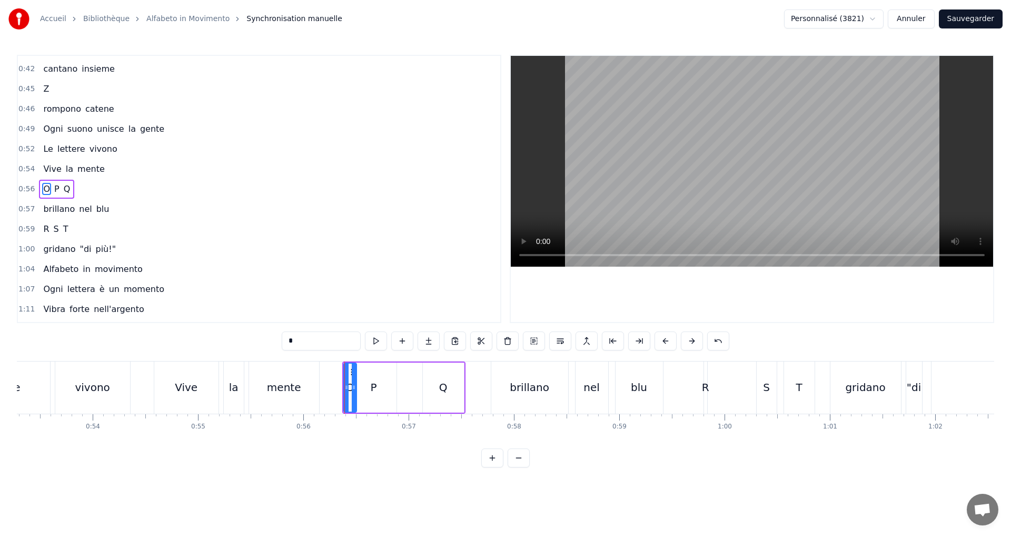
click at [353, 393] on div at bounding box center [354, 387] width 4 height 48
drag, startPoint x: 346, startPoint y: 386, endPoint x: 357, endPoint y: 364, distance: 24.7
click at [336, 384] on icon at bounding box center [336, 387] width 4 height 8
click at [370, 343] on button at bounding box center [376, 340] width 22 height 19
drag, startPoint x: 354, startPoint y: 389, endPoint x: 345, endPoint y: 389, distance: 8.4
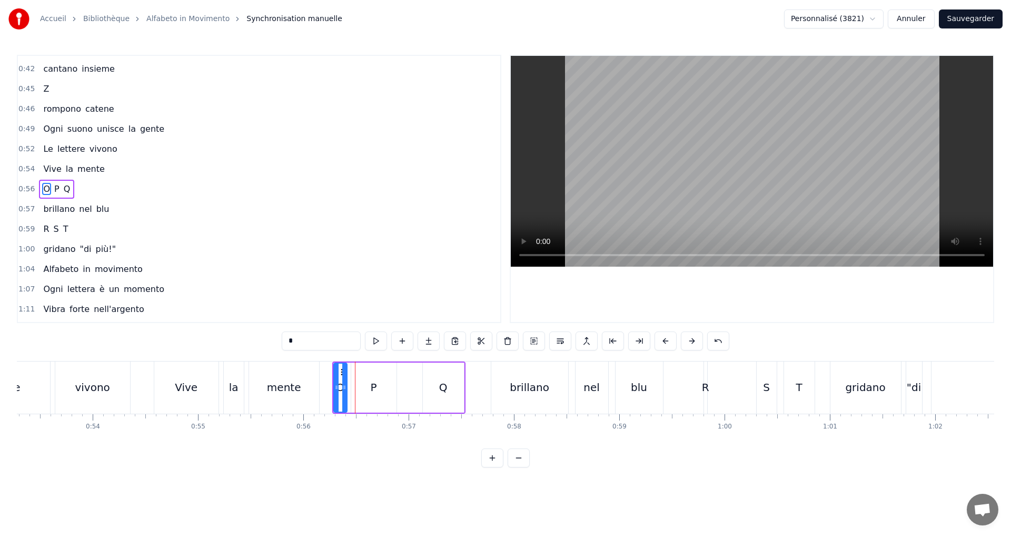
click at [345, 389] on icon at bounding box center [344, 387] width 4 height 8
click at [372, 345] on button at bounding box center [376, 340] width 22 height 19
click at [298, 386] on div "mente" at bounding box center [284, 387] width 34 height 16
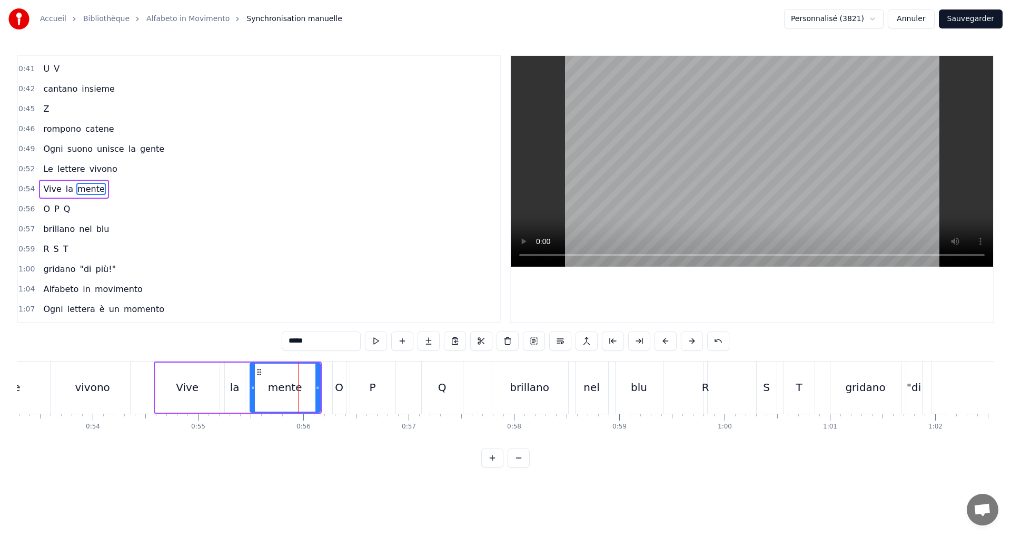
click at [340, 389] on div "O" at bounding box center [339, 387] width 8 height 16
type input "*"
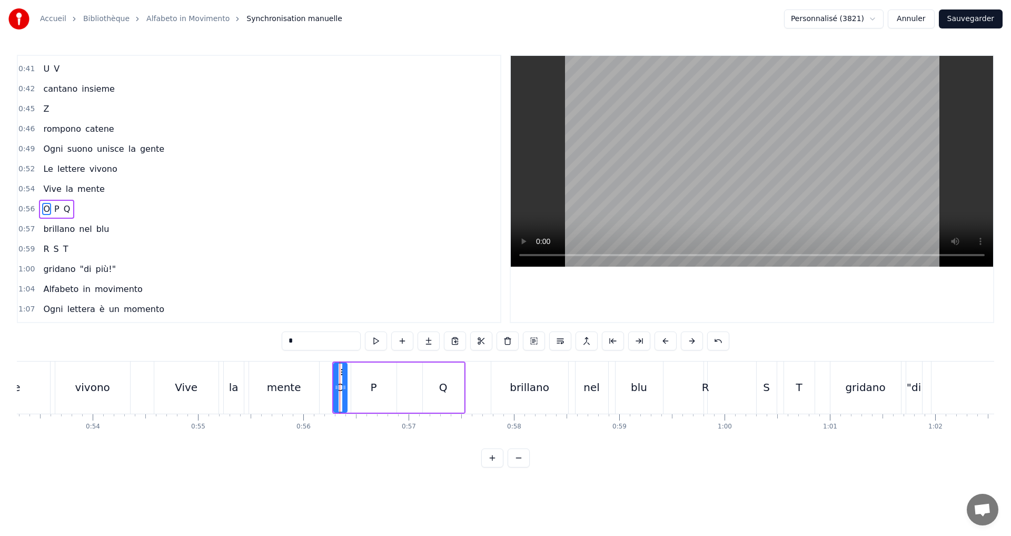
scroll to position [337, 0]
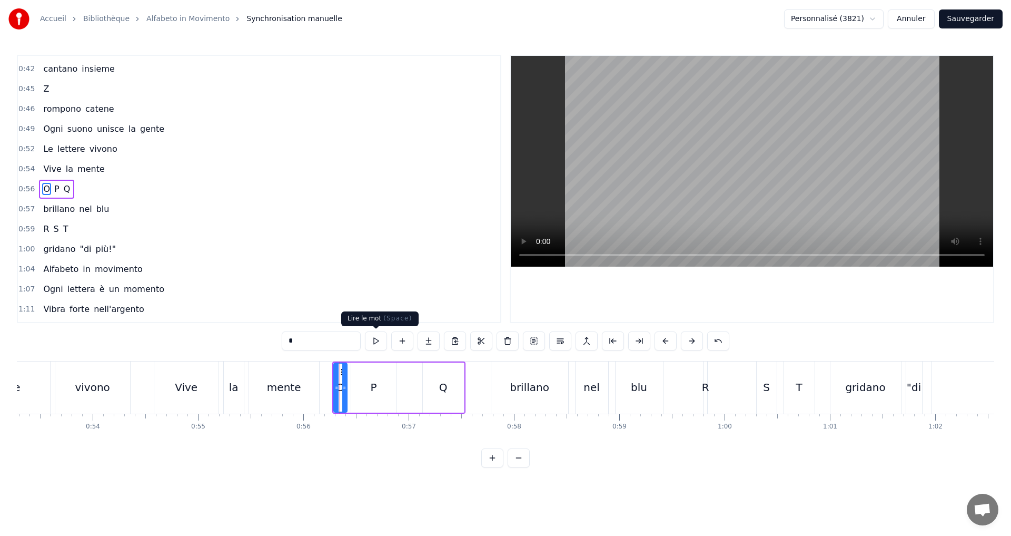
click at [376, 342] on button at bounding box center [376, 340] width 22 height 19
click at [342, 386] on icon at bounding box center [341, 387] width 4 height 8
click at [373, 341] on button at bounding box center [376, 340] width 22 height 19
click at [104, 186] on div "0:56 O P Q" at bounding box center [259, 189] width 482 height 20
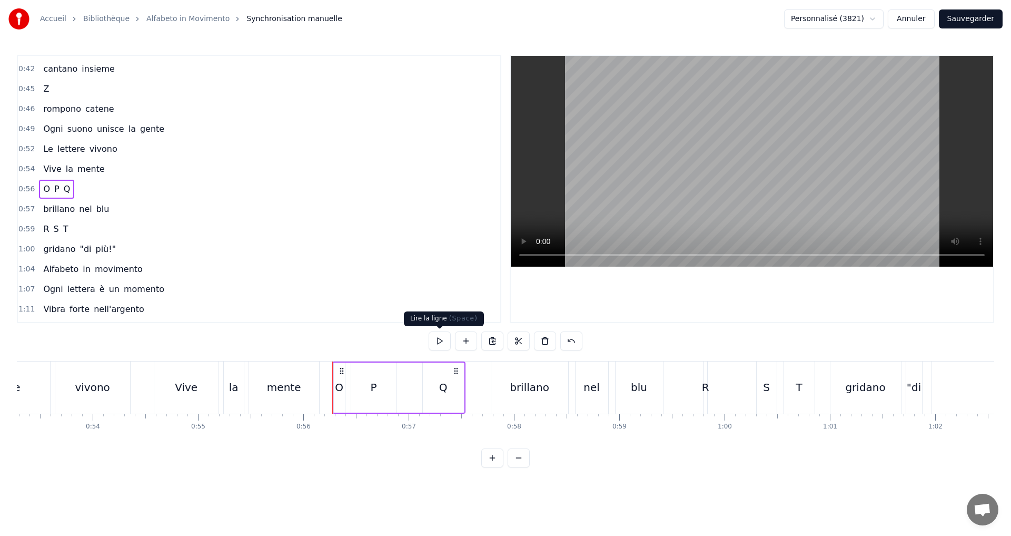
click at [436, 339] on button at bounding box center [440, 340] width 22 height 19
click at [129, 167] on div "0:54 Vive la mente" at bounding box center [259, 169] width 482 height 20
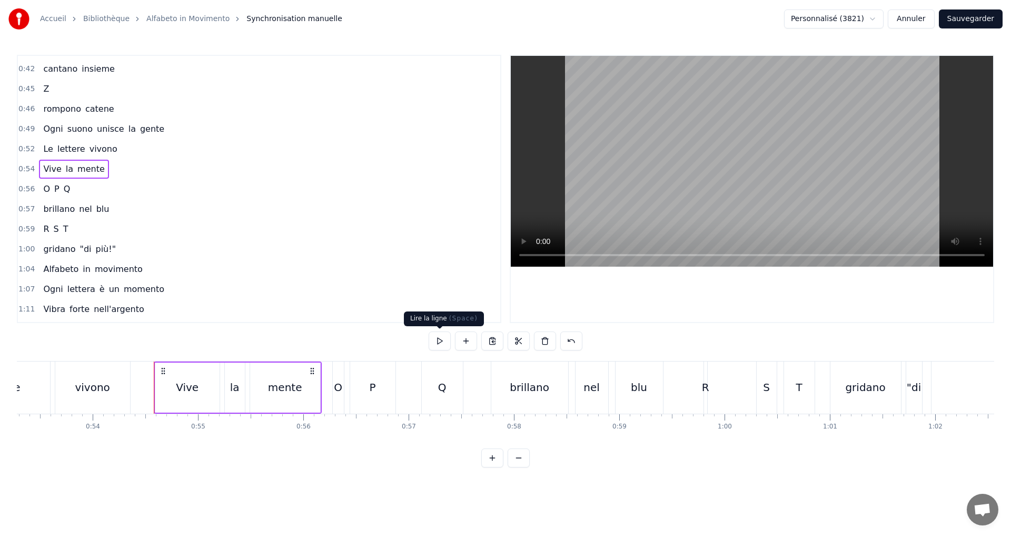
click at [441, 337] on button at bounding box center [440, 340] width 22 height 19
click at [334, 393] on div "O" at bounding box center [338, 387] width 8 height 16
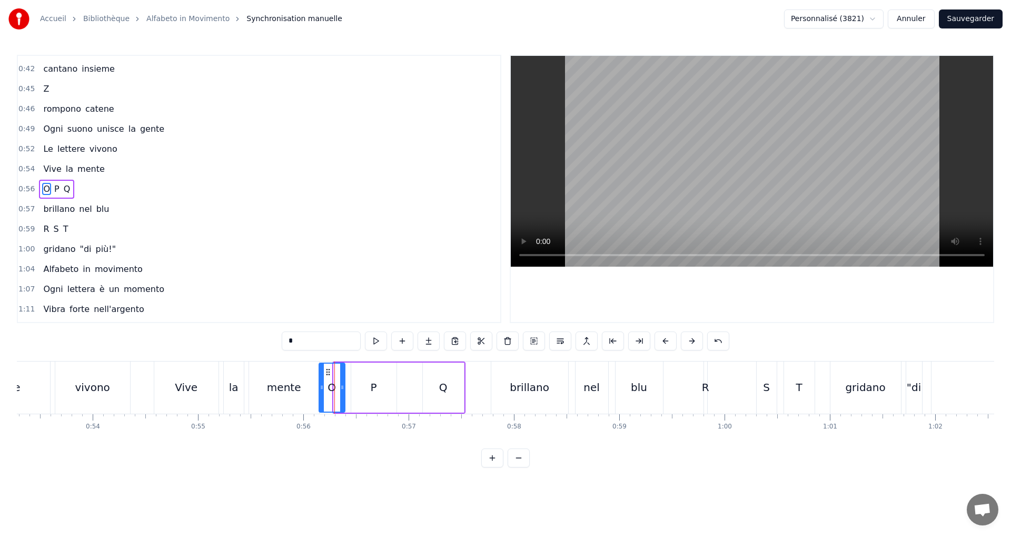
drag, startPoint x: 332, startPoint y: 391, endPoint x: 321, endPoint y: 387, distance: 11.7
click at [321, 387] on icon at bounding box center [322, 387] width 4 height 8
drag, startPoint x: 340, startPoint y: 387, endPoint x: 331, endPoint y: 384, distance: 9.0
click at [332, 384] on icon at bounding box center [334, 387] width 4 height 8
click at [381, 340] on button at bounding box center [376, 340] width 22 height 19
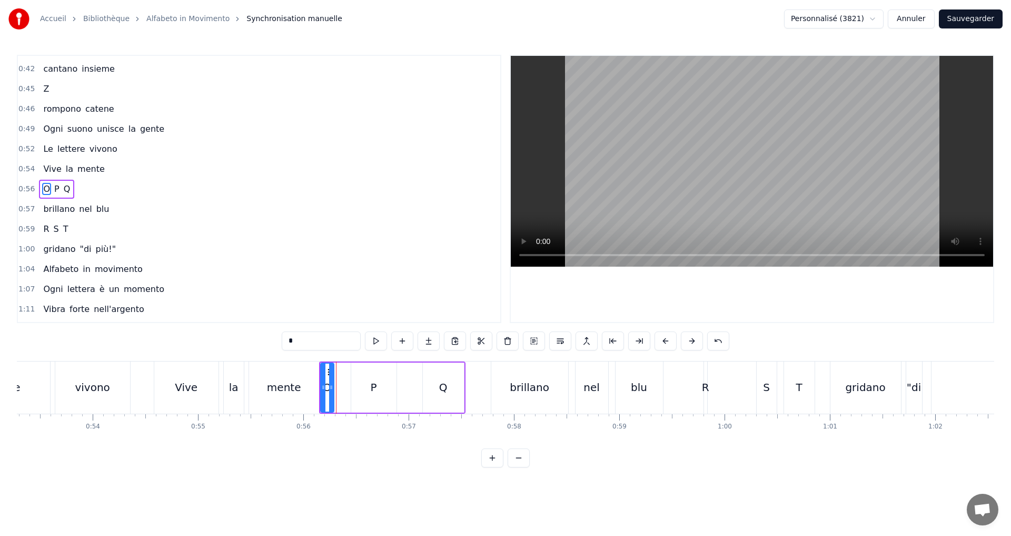
click at [330, 387] on icon at bounding box center [331, 387] width 4 height 8
click at [378, 343] on button at bounding box center [376, 340] width 22 height 19
click at [325, 386] on icon at bounding box center [325, 387] width 4 height 8
click at [376, 338] on button at bounding box center [376, 340] width 22 height 19
click at [334, 387] on icon at bounding box center [335, 387] width 4 height 8
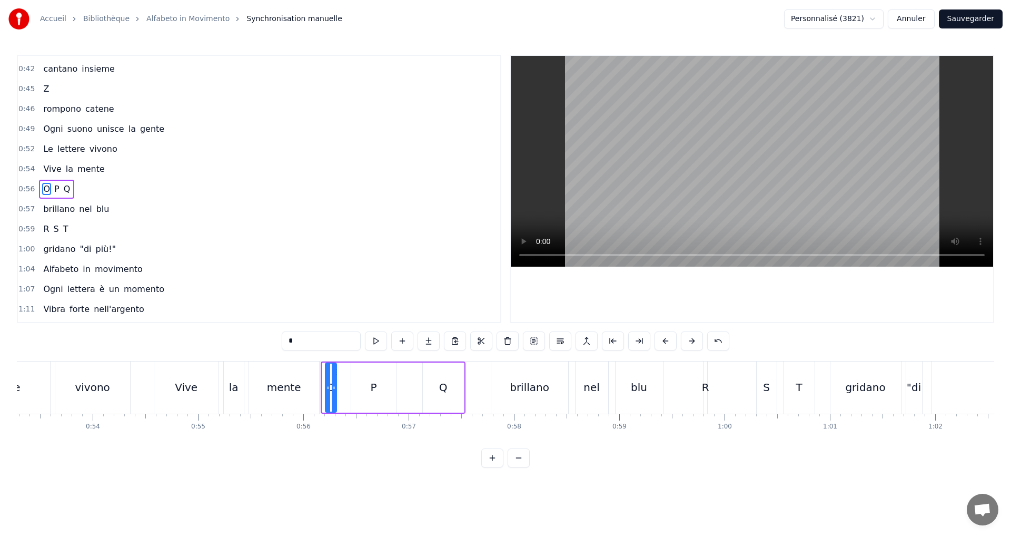
click at [327, 388] on icon at bounding box center [328, 387] width 4 height 8
click at [380, 338] on button at bounding box center [376, 340] width 22 height 19
click at [107, 167] on div "0:54 Vive la mente" at bounding box center [259, 169] width 482 height 20
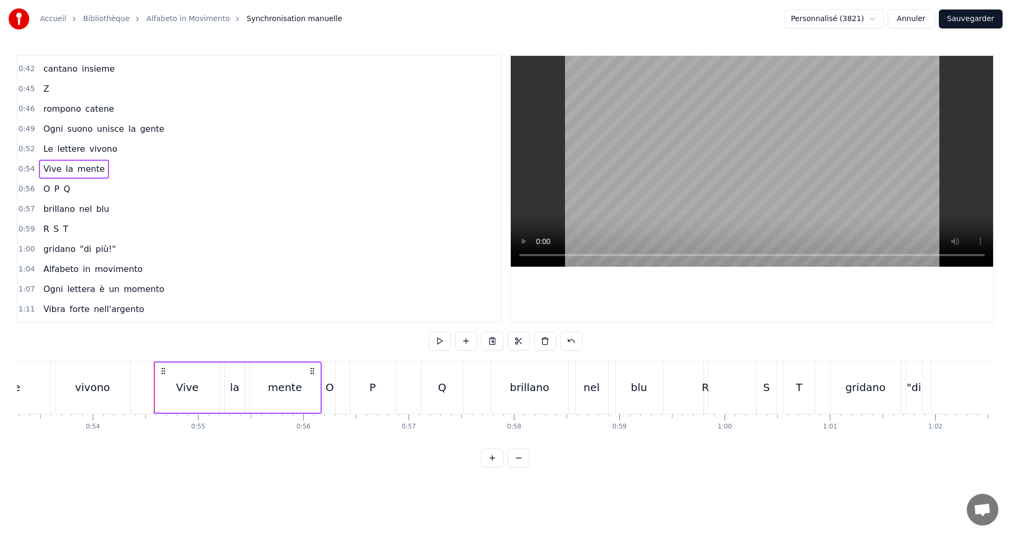
click at [114, 195] on div "0:56 O P Q" at bounding box center [259, 189] width 482 height 20
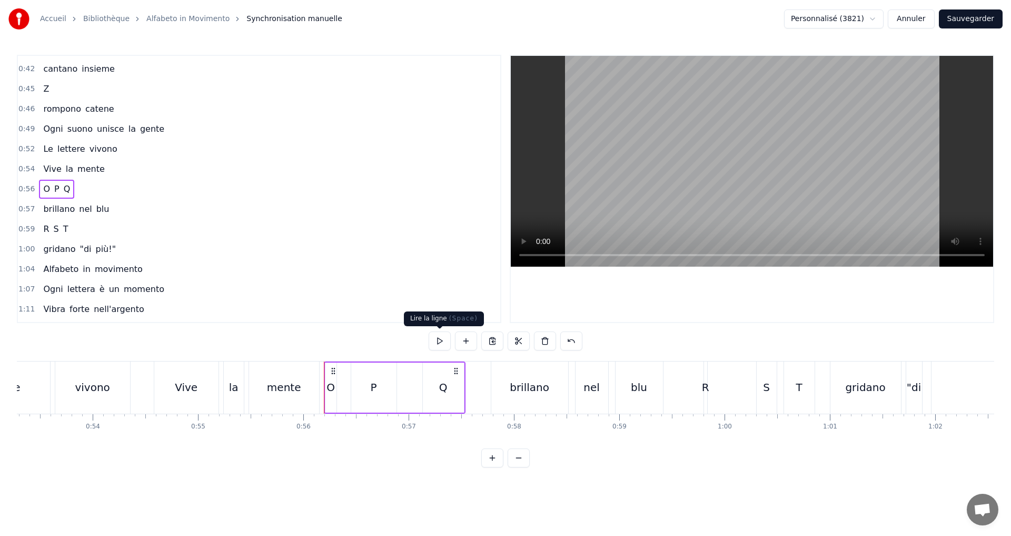
click at [435, 340] on button at bounding box center [440, 340] width 22 height 19
click at [132, 211] on div "0:57 brillano nel blu" at bounding box center [259, 209] width 482 height 20
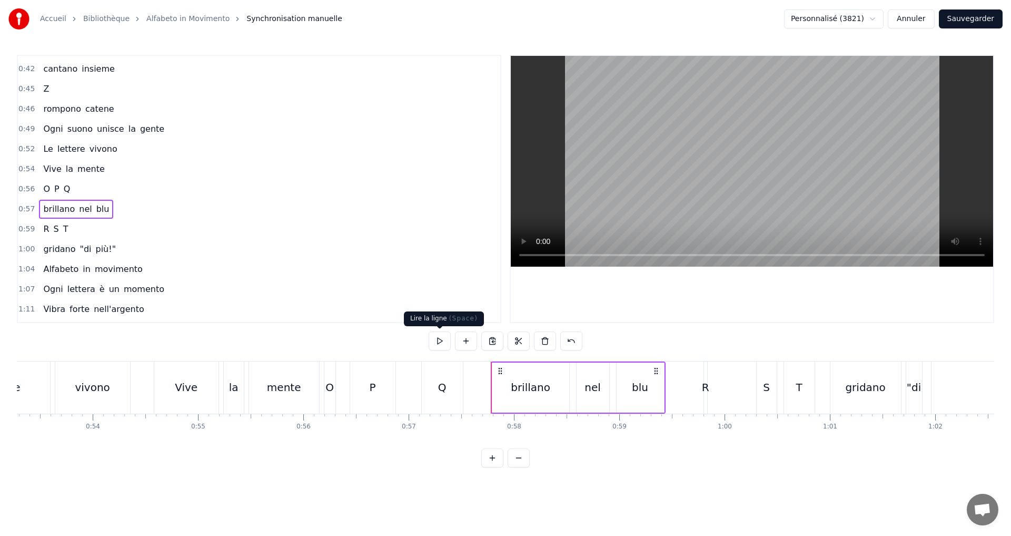
click at [427, 343] on div "0:03 A B C 0:04 camminano nel vento 0:07 D E F 0:08 ballano col tempo 0:11 G H …" at bounding box center [505, 261] width 977 height 412
click at [444, 335] on button at bounding box center [440, 340] width 22 height 19
click at [115, 225] on div "0:59 R S T" at bounding box center [259, 229] width 482 height 20
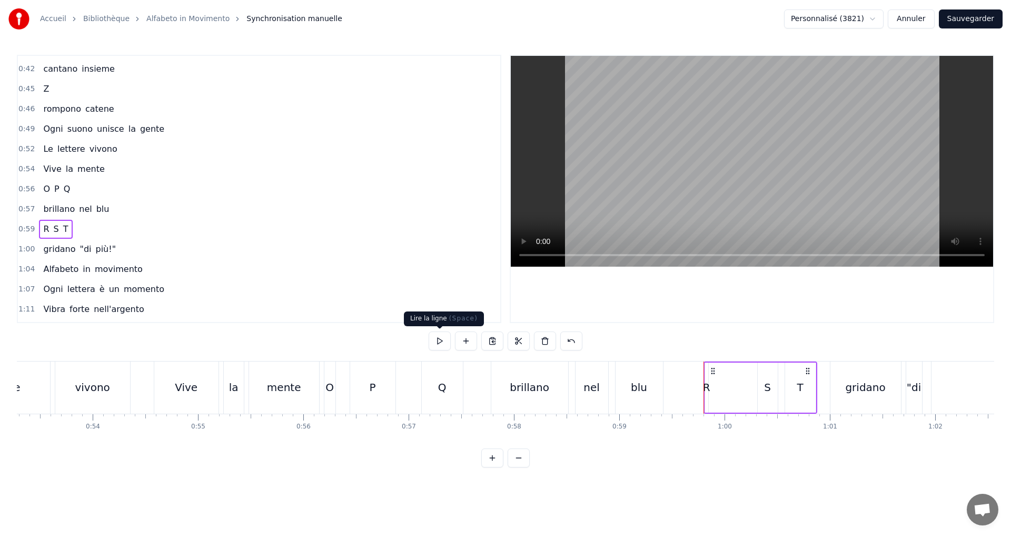
click at [437, 341] on button at bounding box center [440, 340] width 22 height 19
click at [437, 336] on button at bounding box center [440, 340] width 22 height 19
click at [705, 390] on div "R" at bounding box center [706, 387] width 7 height 16
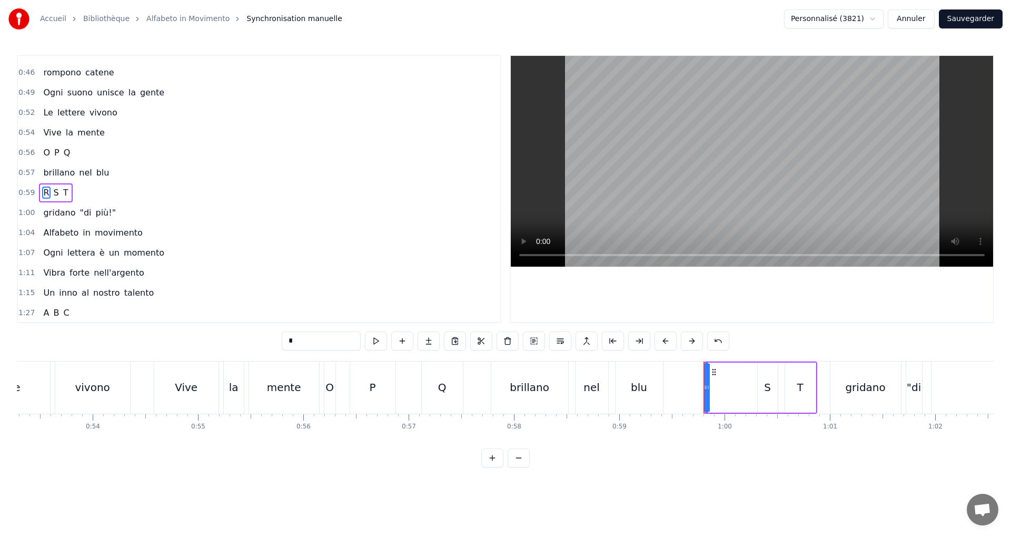
scroll to position [377, 0]
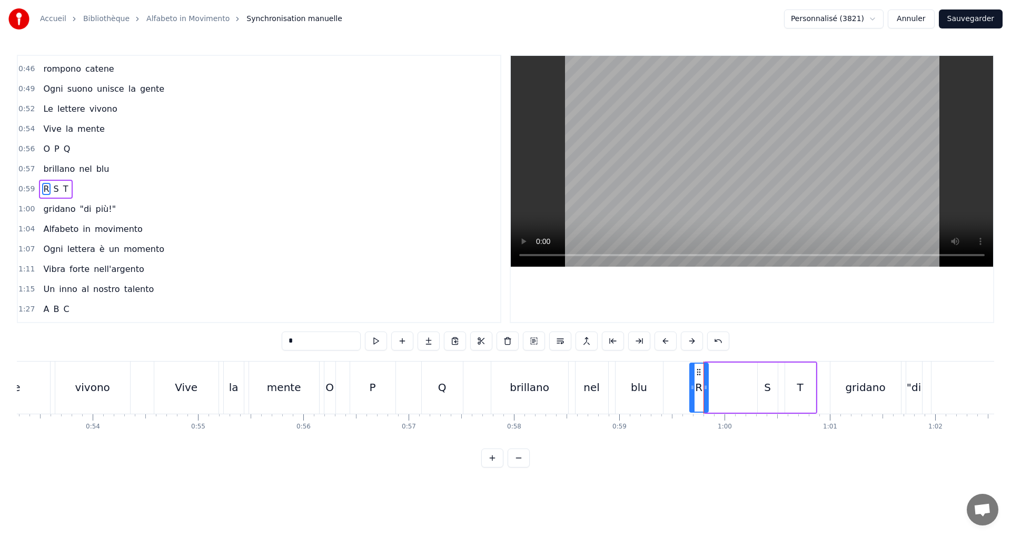
drag, startPoint x: 708, startPoint y: 391, endPoint x: 697, endPoint y: 389, distance: 11.3
click at [693, 388] on icon at bounding box center [692, 387] width 4 height 8
drag, startPoint x: 706, startPoint y: 390, endPoint x: 716, endPoint y: 392, distance: 9.7
click at [725, 390] on icon at bounding box center [725, 387] width 4 height 8
click at [370, 341] on button at bounding box center [376, 340] width 22 height 19
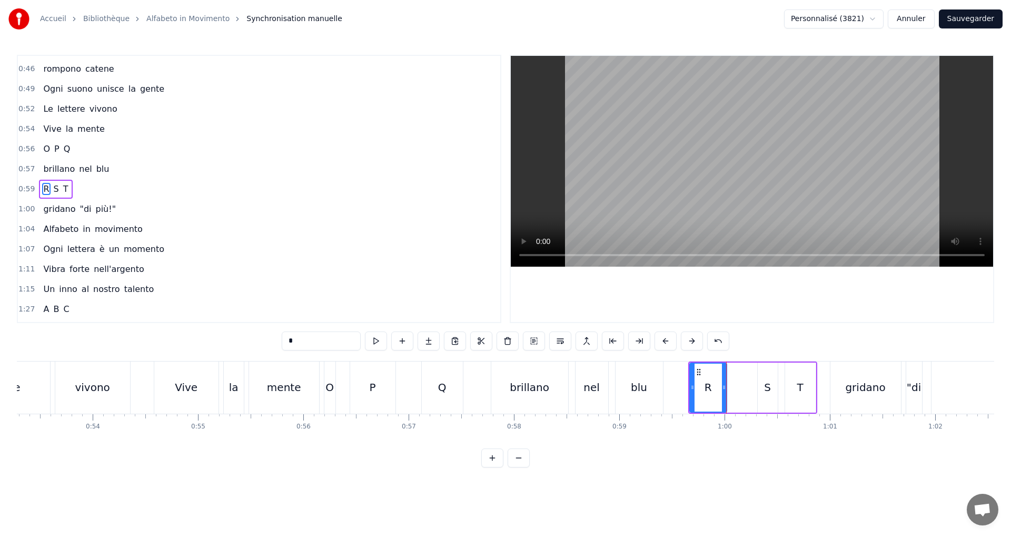
click at [757, 387] on div "S" at bounding box center [767, 387] width 21 height 50
drag, startPoint x: 758, startPoint y: 391, endPoint x: 706, endPoint y: 390, distance: 52.7
click at [729, 388] on icon at bounding box center [730, 387] width 4 height 8
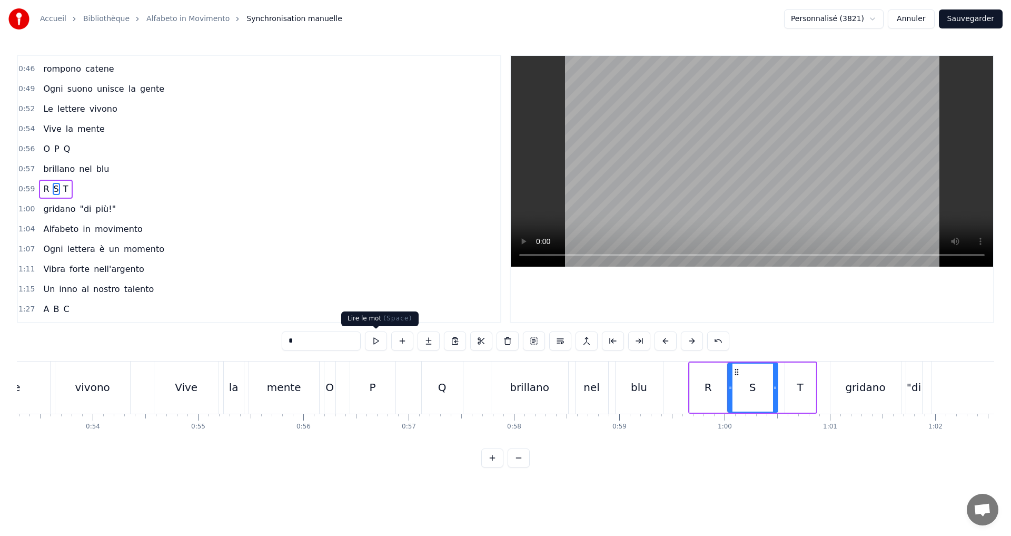
click at [380, 343] on button at bounding box center [376, 340] width 22 height 19
click at [773, 396] on div at bounding box center [771, 387] width 4 height 48
click at [379, 341] on button at bounding box center [376, 340] width 22 height 19
click at [802, 388] on div "T" at bounding box center [800, 387] width 6 height 16
type input "*"
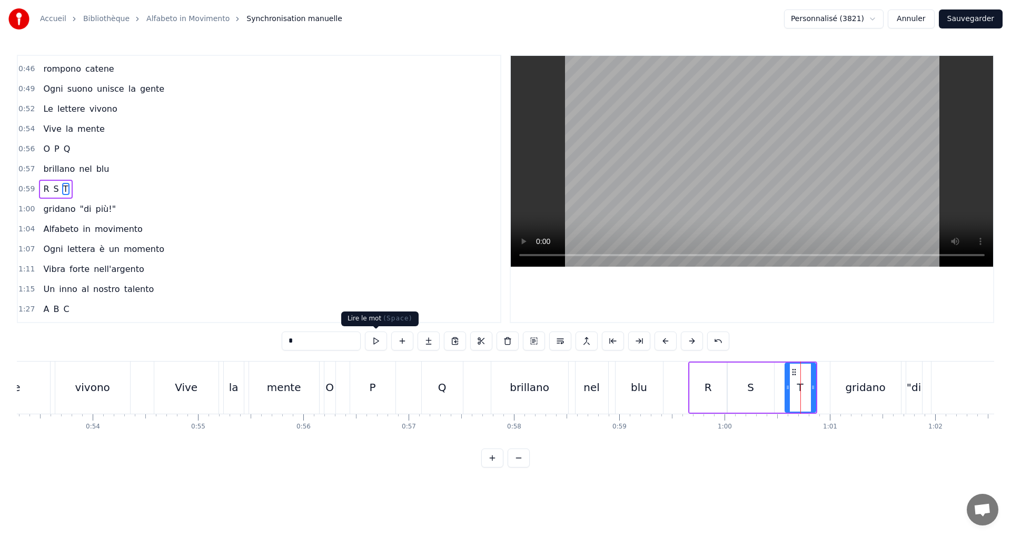
click at [373, 337] on button at bounding box center [376, 340] width 22 height 19
drag, startPoint x: 130, startPoint y: 202, endPoint x: 130, endPoint y: 209, distance: 6.3
click at [130, 204] on div "1:00 gridano "di più!"" at bounding box center [259, 209] width 482 height 20
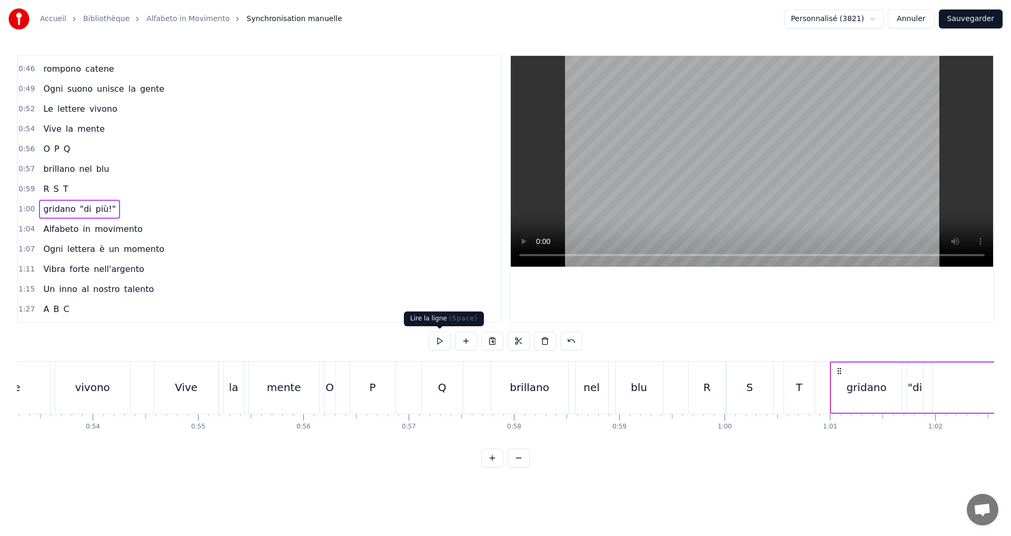
click at [437, 334] on button at bounding box center [440, 340] width 22 height 19
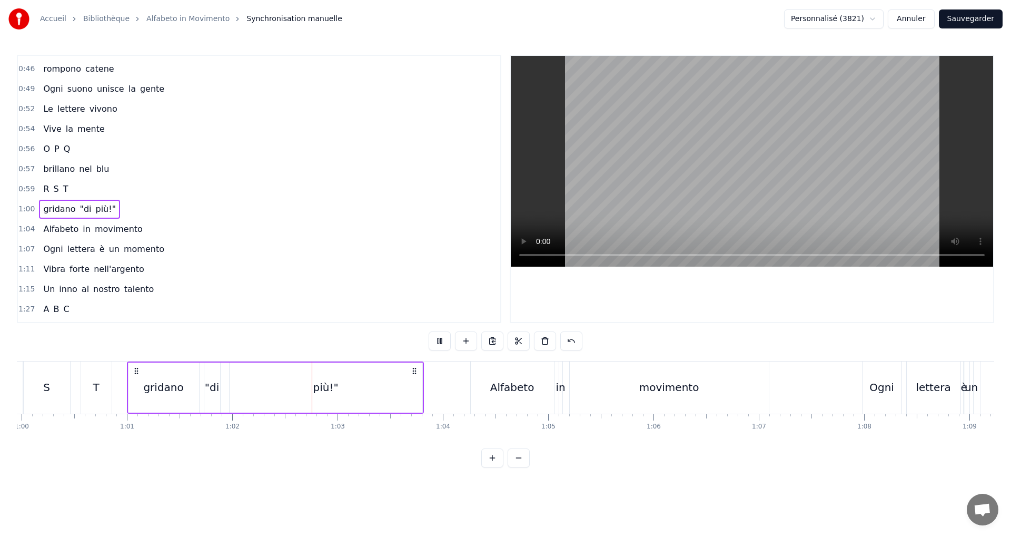
scroll to position [0, 6508]
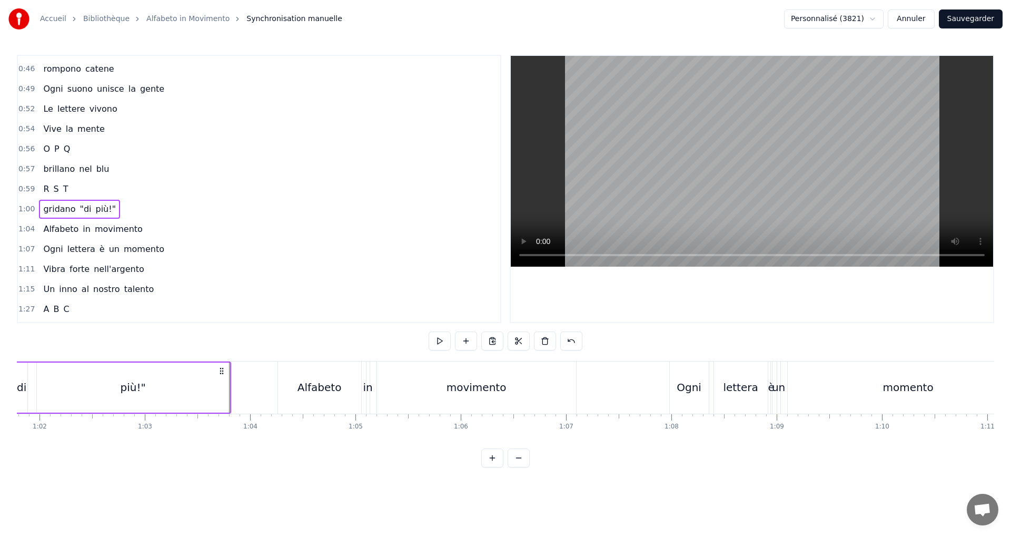
click at [132, 227] on div "Alfabeto in movimento" at bounding box center [92, 229] width 107 height 19
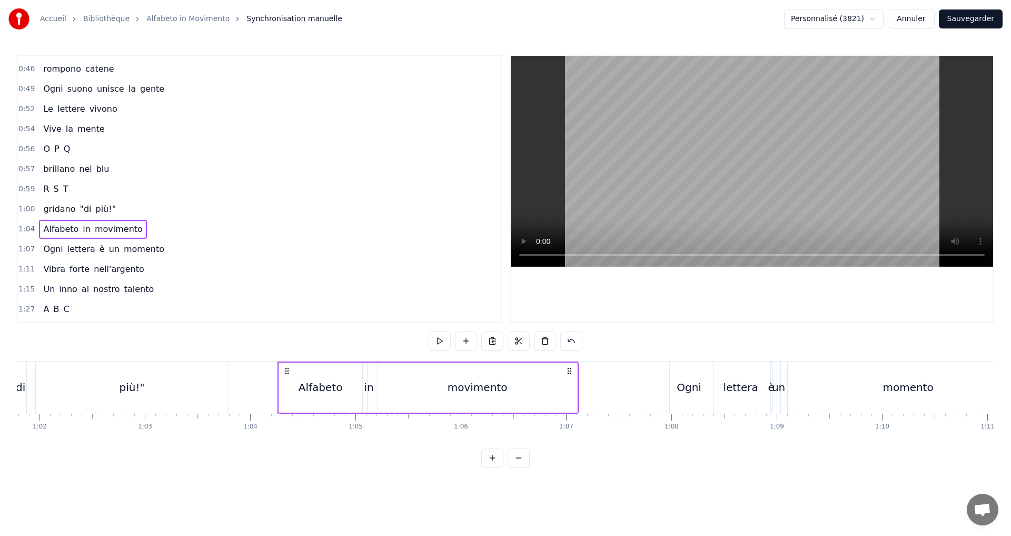
click at [439, 341] on button at bounding box center [440, 340] width 22 height 19
click at [172, 249] on div "1:07 Ogni lettera è un momento" at bounding box center [259, 249] width 482 height 20
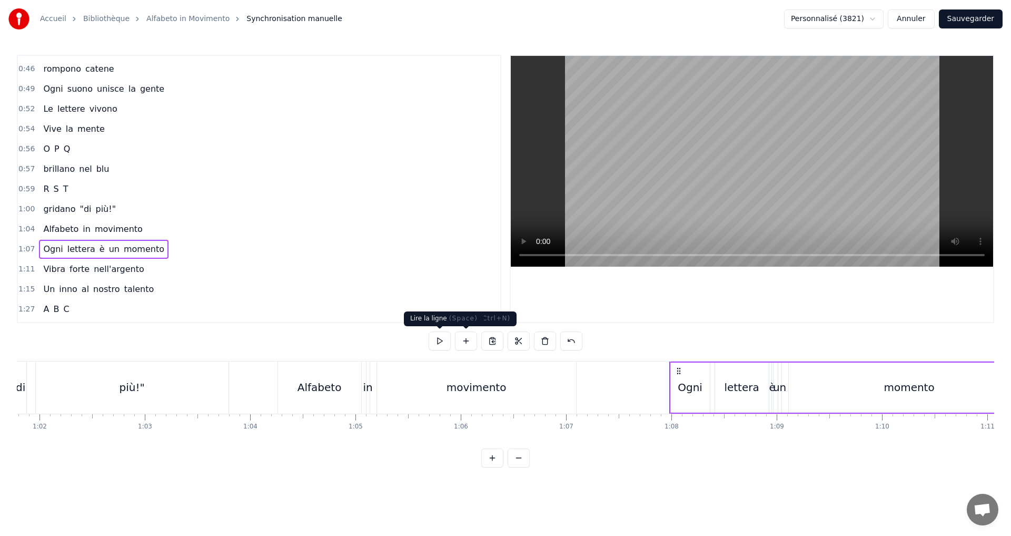
click at [441, 341] on button at bounding box center [440, 340] width 22 height 19
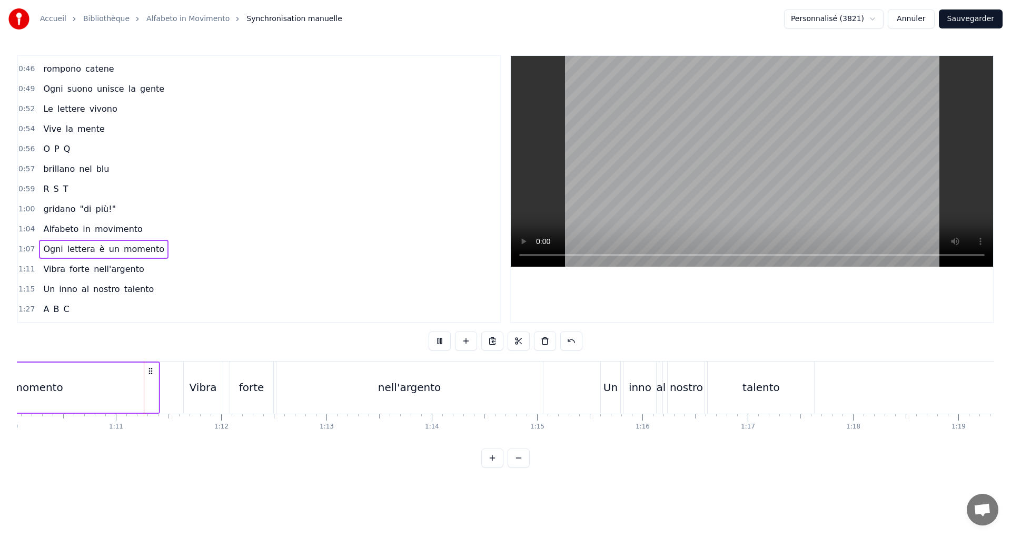
scroll to position [0, 7380]
click at [158, 272] on div "1:11 Vibra forte nell'argento" at bounding box center [259, 269] width 482 height 20
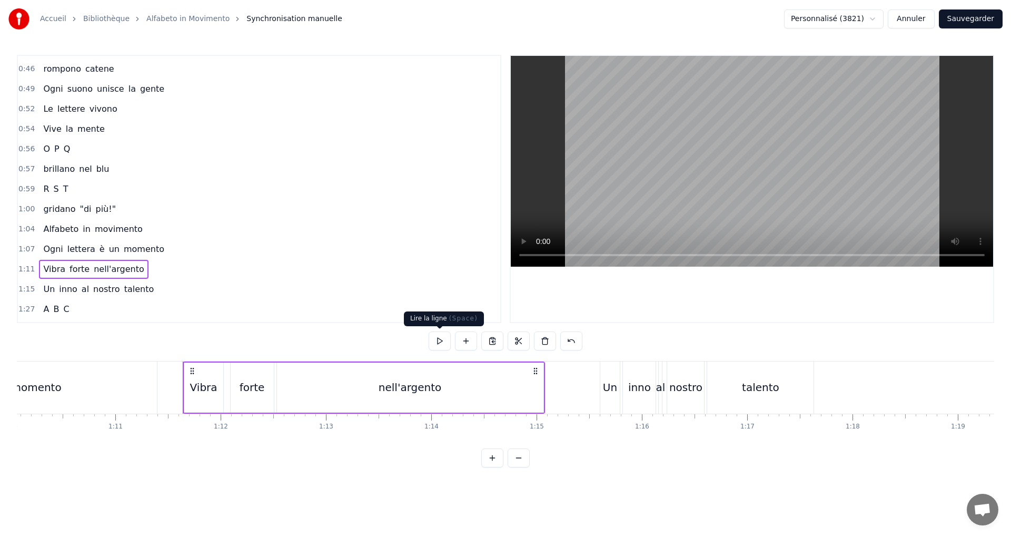
click at [440, 337] on button at bounding box center [440, 340] width 22 height 19
click at [176, 291] on div "1:15 Un inno al nostro talento" at bounding box center [259, 289] width 482 height 20
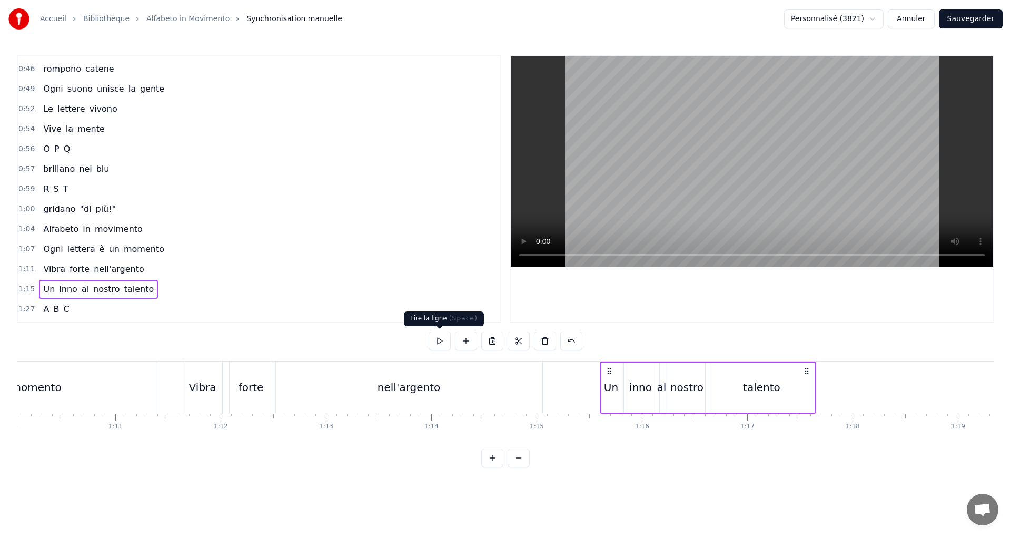
drag, startPoint x: 440, startPoint y: 339, endPoint x: 440, endPoint y: 332, distance: 7.4
click at [438, 340] on button at bounding box center [440, 340] width 22 height 19
click at [114, 309] on div "1:27 A B C" at bounding box center [259, 309] width 482 height 20
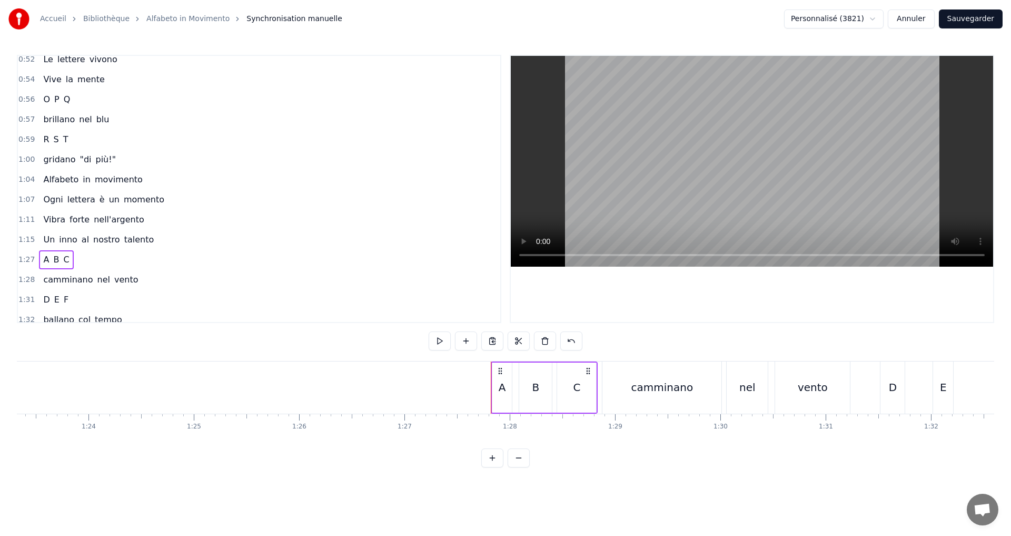
scroll to position [0, 9197]
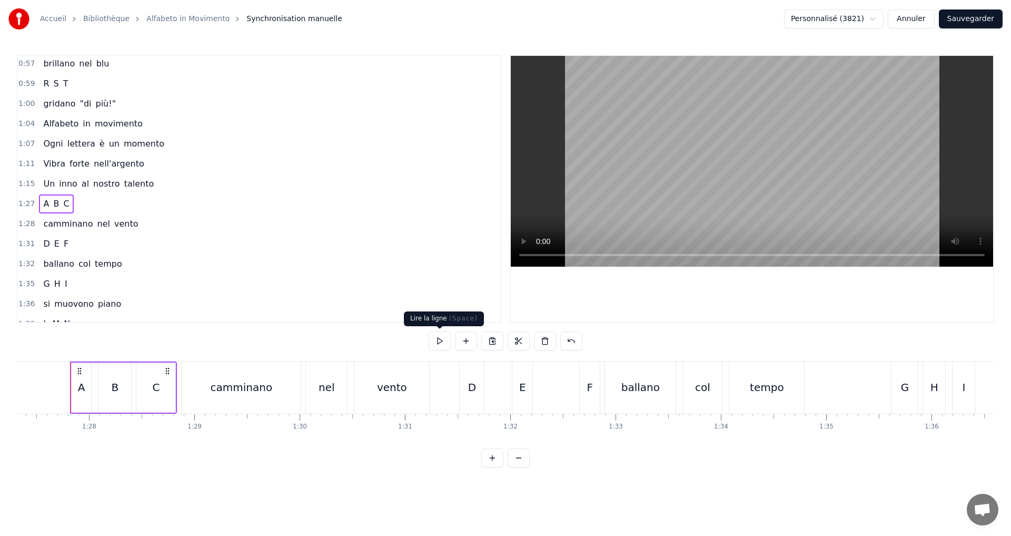
drag, startPoint x: 436, startPoint y: 339, endPoint x: 430, endPoint y: 341, distance: 6.5
click at [436, 340] on button at bounding box center [440, 340] width 22 height 19
click at [141, 219] on div "1:28 camminano nel vento" at bounding box center [259, 224] width 482 height 20
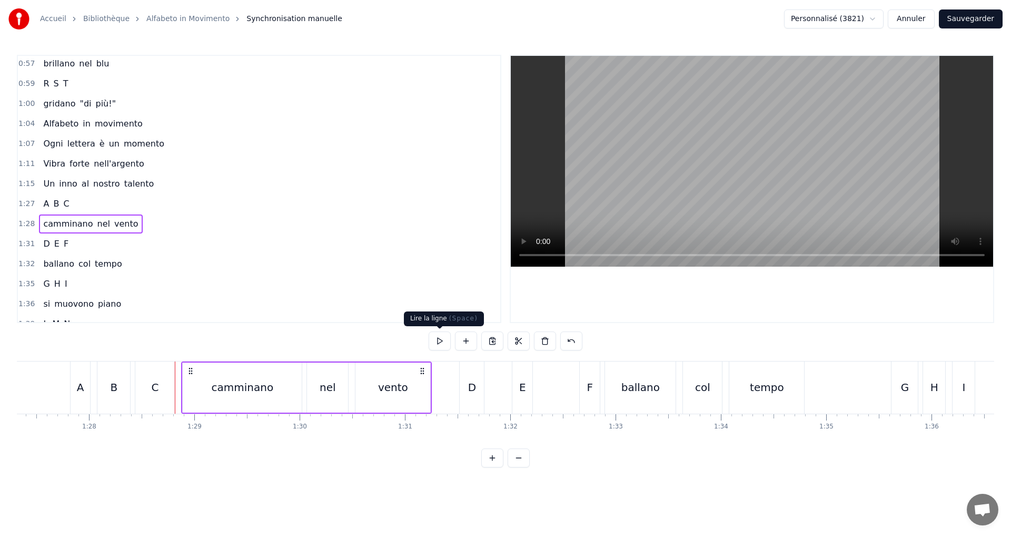
click at [440, 344] on button at bounding box center [440, 340] width 22 height 19
click at [125, 253] on div "1:31 D E F" at bounding box center [259, 244] width 482 height 20
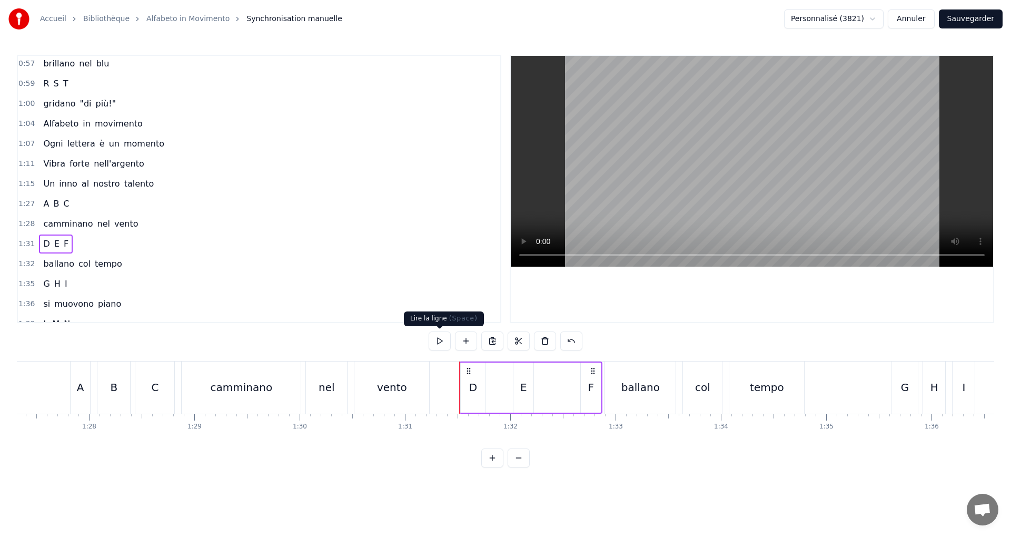
click at [439, 340] on button at bounding box center [440, 340] width 22 height 19
click at [590, 386] on div "F" at bounding box center [591, 387] width 6 height 16
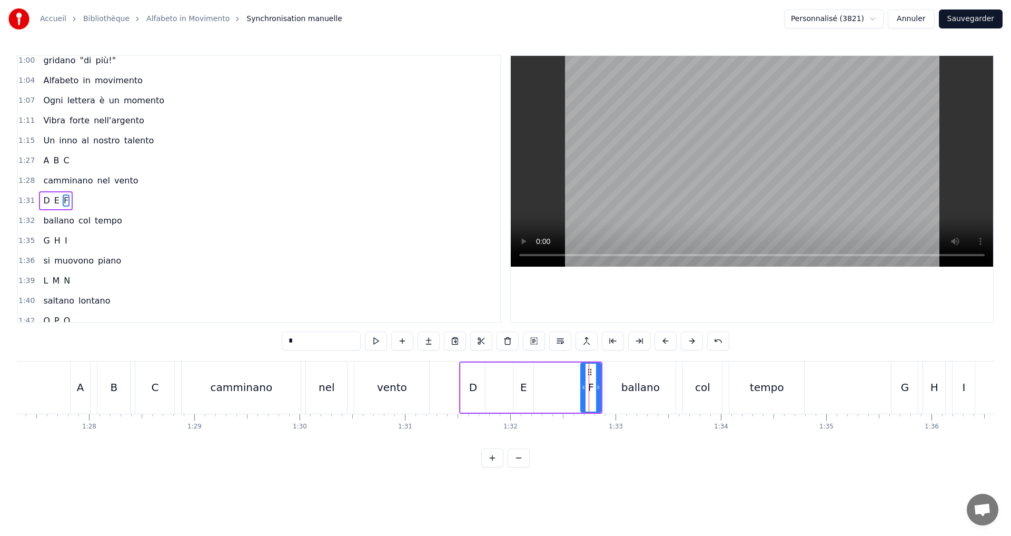
scroll to position [537, 0]
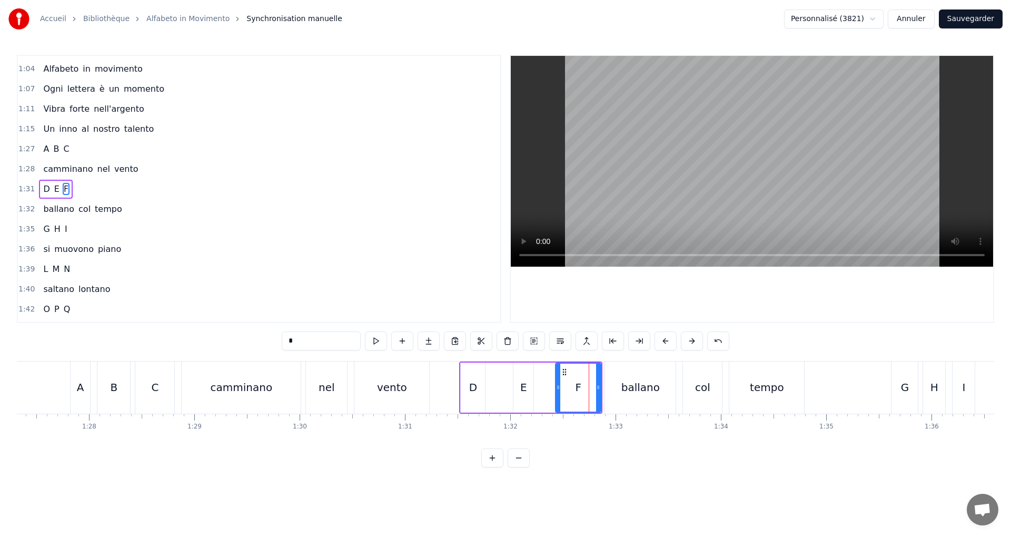
drag, startPoint x: 581, startPoint y: 386, endPoint x: 557, endPoint y: 389, distance: 25.0
click at [556, 388] on icon at bounding box center [558, 387] width 4 height 8
drag, startPoint x: 601, startPoint y: 394, endPoint x: 585, endPoint y: 392, distance: 15.9
click at [584, 391] on div "F" at bounding box center [578, 387] width 46 height 50
drag, startPoint x: 598, startPoint y: 390, endPoint x: 553, endPoint y: 384, distance: 45.1
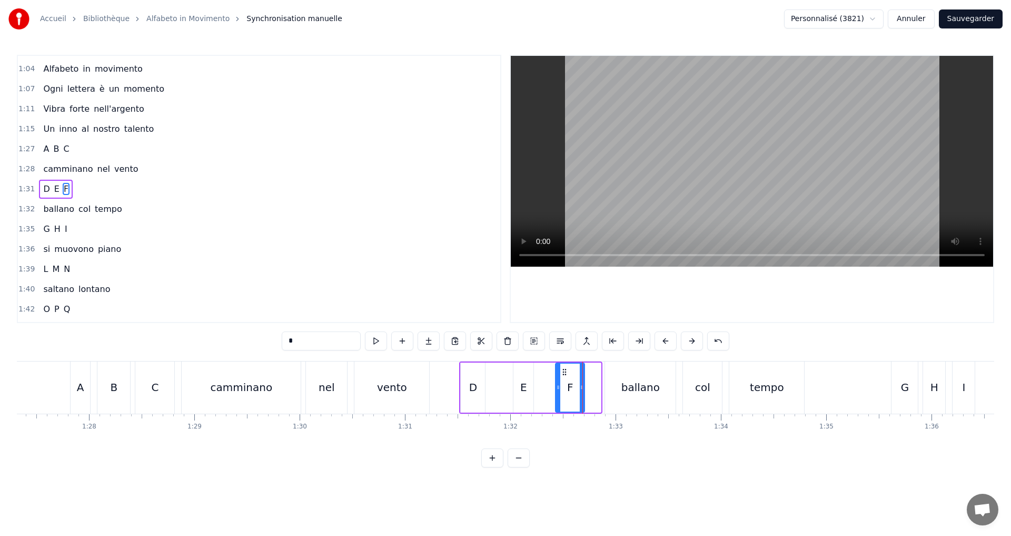
click at [581, 388] on icon at bounding box center [582, 387] width 4 height 8
click at [377, 340] on button at bounding box center [376, 340] width 22 height 19
click at [104, 190] on div "1:31 D E F" at bounding box center [259, 189] width 482 height 20
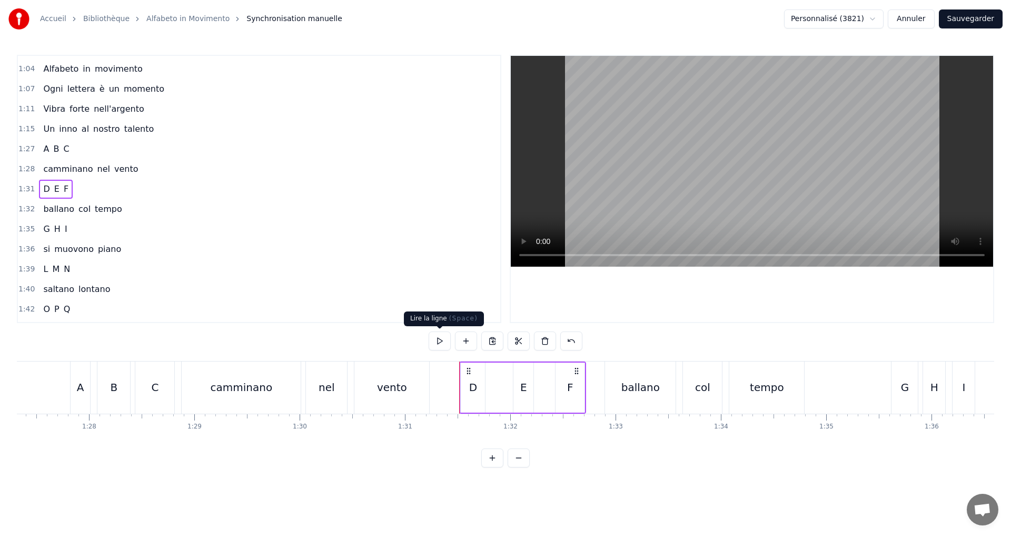
click at [439, 339] on button at bounding box center [440, 340] width 22 height 19
drag, startPoint x: 146, startPoint y: 211, endPoint x: 149, endPoint y: 216, distance: 5.7
click at [146, 212] on div "1:32 ballano col tempo" at bounding box center [259, 209] width 482 height 20
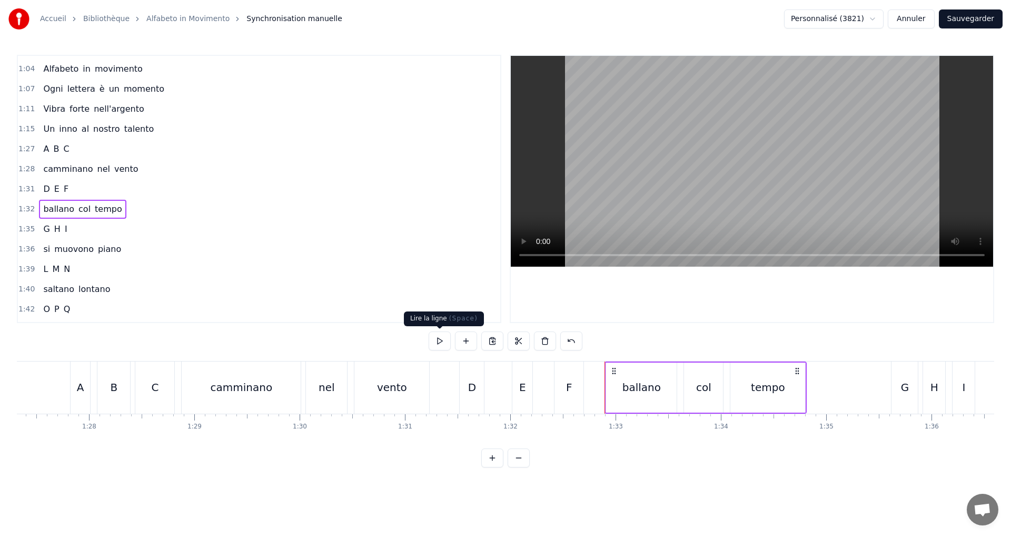
click at [435, 345] on button at bounding box center [440, 340] width 22 height 19
drag, startPoint x: 113, startPoint y: 227, endPoint x: 106, endPoint y: 233, distance: 8.6
click at [114, 229] on div "1:35 G H I" at bounding box center [259, 229] width 482 height 20
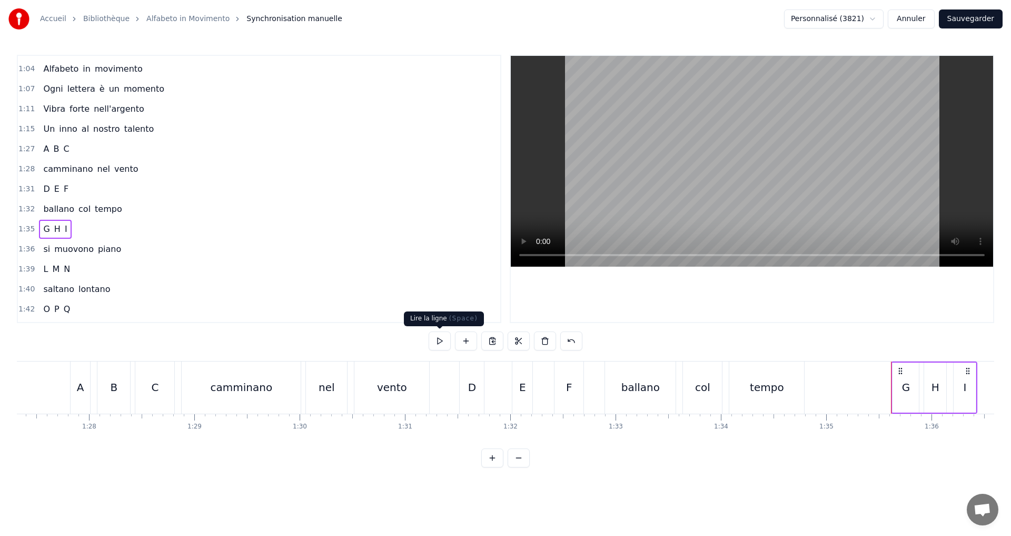
click at [441, 337] on button at bounding box center [440, 340] width 22 height 19
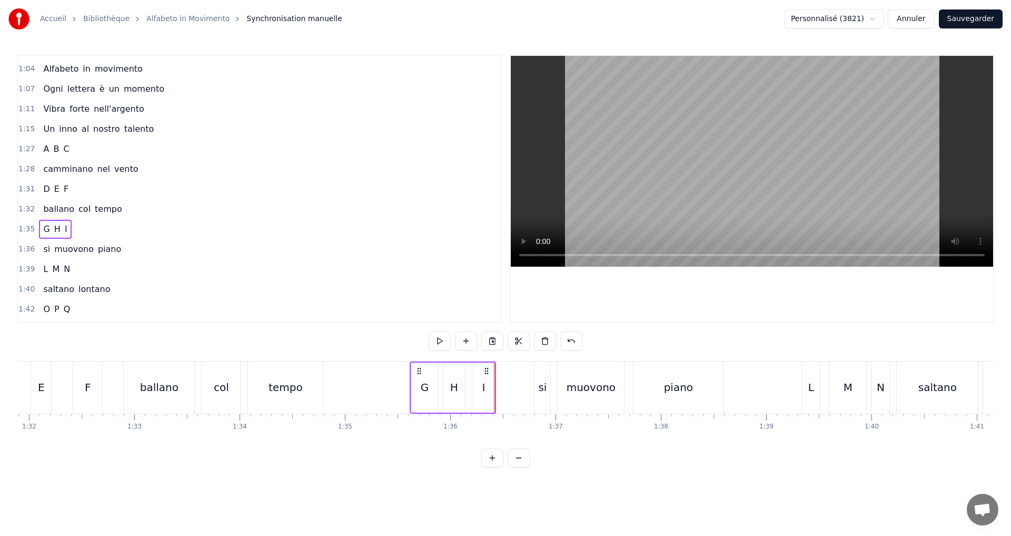
scroll to position [0, 9686]
click at [416, 394] on div "G" at bounding box center [417, 387] width 8 height 16
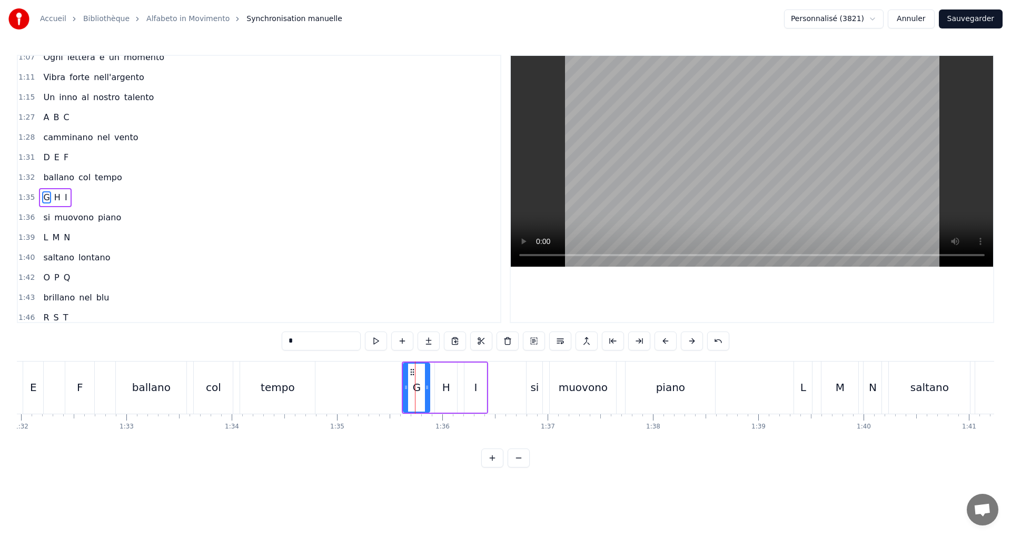
scroll to position [577, 0]
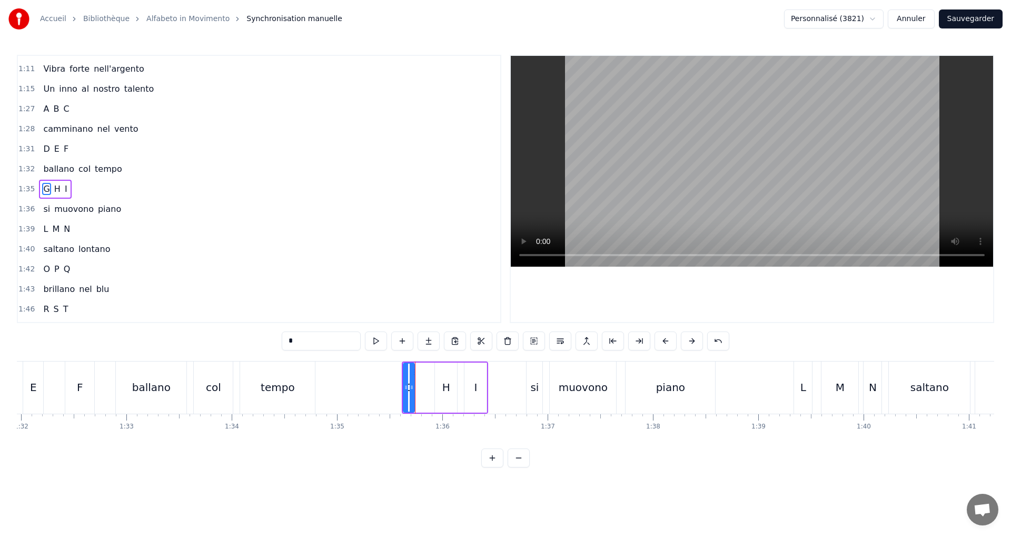
drag, startPoint x: 426, startPoint y: 391, endPoint x: 408, endPoint y: 391, distance: 17.9
click at [411, 390] on div at bounding box center [412, 387] width 4 height 48
click at [373, 343] on button at bounding box center [376, 340] width 22 height 19
click at [404, 389] on icon at bounding box center [403, 387] width 4 height 8
click at [407, 387] on icon at bounding box center [408, 387] width 4 height 8
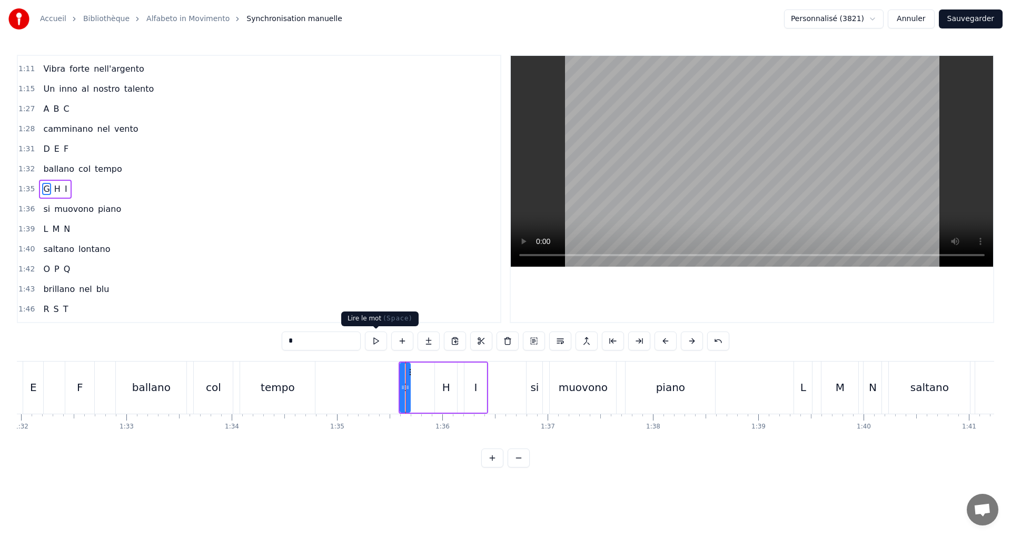
click at [381, 343] on button at bounding box center [376, 340] width 22 height 19
click at [447, 387] on div "H" at bounding box center [446, 387] width 8 height 16
drag, startPoint x: 438, startPoint y: 387, endPoint x: 417, endPoint y: 387, distance: 20.5
click at [417, 386] on icon at bounding box center [416, 387] width 4 height 8
click at [379, 338] on button at bounding box center [376, 340] width 22 height 19
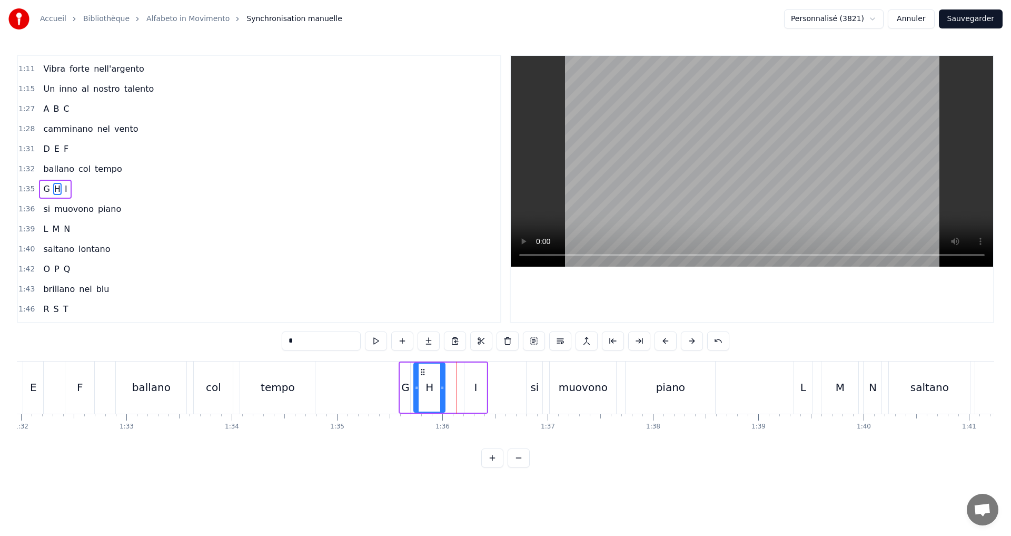
drag, startPoint x: 455, startPoint y: 387, endPoint x: 442, endPoint y: 386, distance: 12.7
click at [442, 386] on icon at bounding box center [441, 387] width 4 height 8
click at [376, 337] on button at bounding box center [376, 340] width 22 height 19
click at [483, 386] on div "I" at bounding box center [476, 387] width 22 height 50
type input "*"
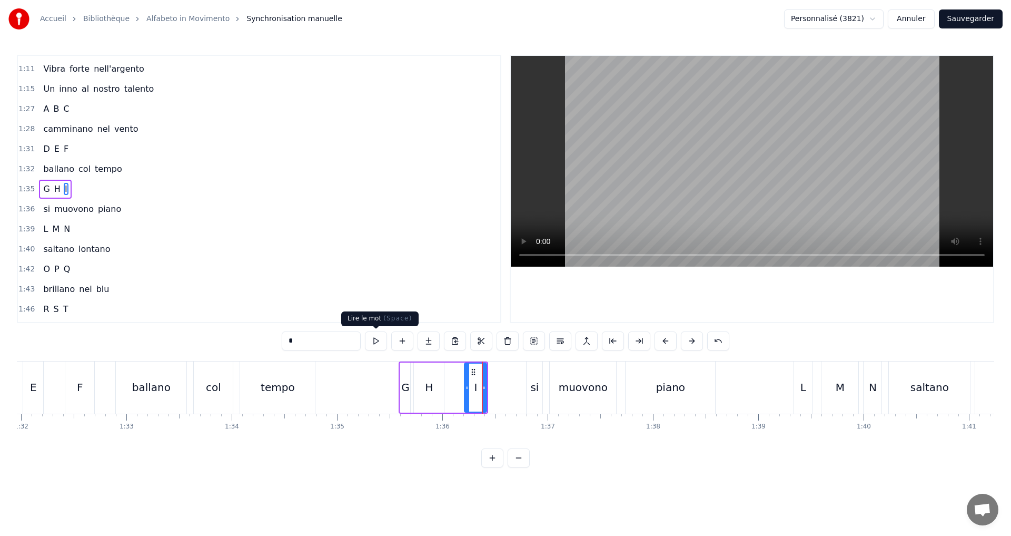
click at [376, 340] on button at bounding box center [376, 340] width 22 height 19
click at [94, 195] on div "1:35 G H I" at bounding box center [259, 189] width 482 height 20
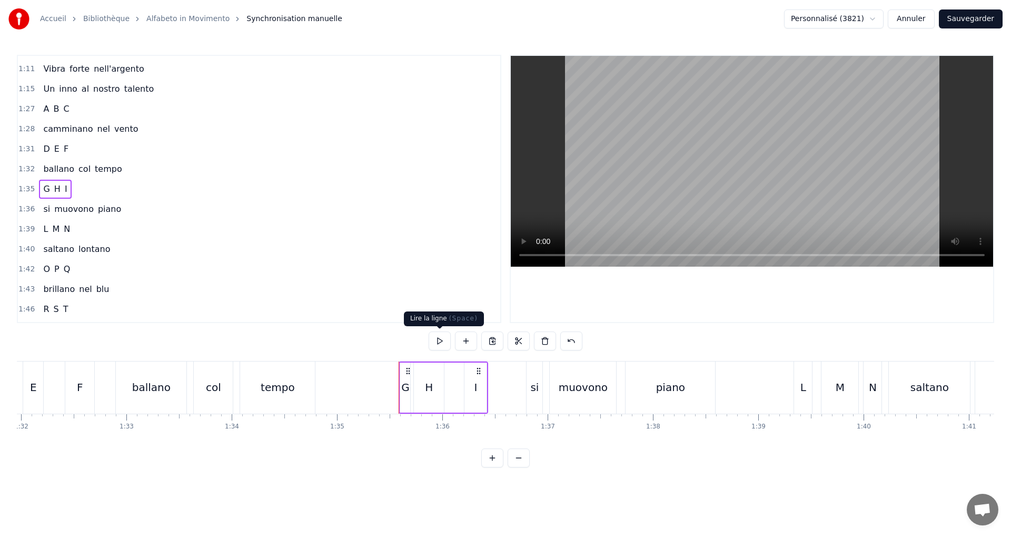
click at [441, 335] on button at bounding box center [440, 340] width 22 height 19
click at [140, 210] on div "1:36 si muovono piano" at bounding box center [259, 209] width 482 height 20
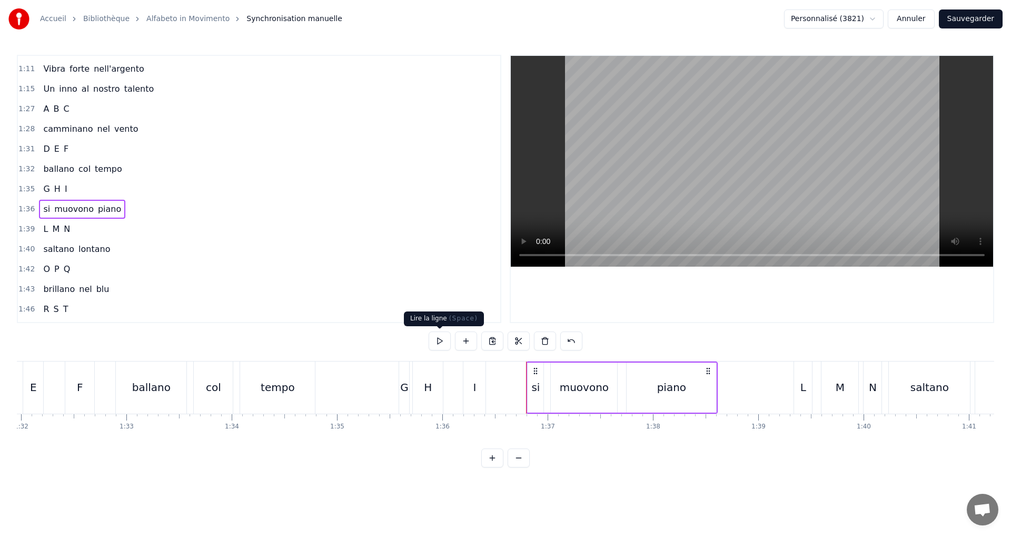
click at [435, 344] on button at bounding box center [440, 340] width 22 height 19
drag, startPoint x: 118, startPoint y: 188, endPoint x: 132, endPoint y: 192, distance: 14.2
click at [121, 190] on div "1:35 G H I" at bounding box center [259, 189] width 482 height 20
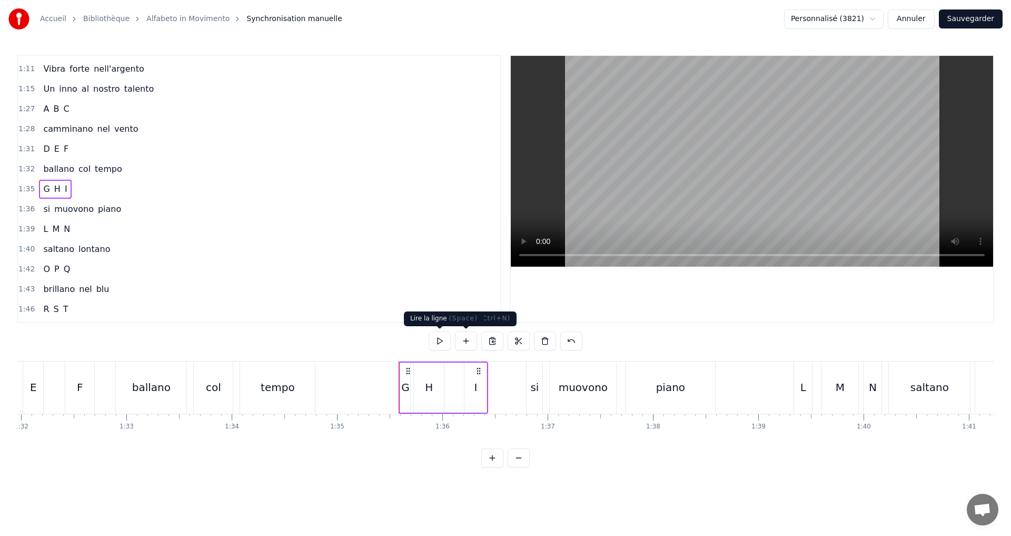
click at [448, 339] on button at bounding box center [440, 340] width 22 height 19
drag, startPoint x: 482, startPoint y: 394, endPoint x: 475, endPoint y: 395, distance: 7.4
click at [482, 394] on div "I" at bounding box center [476, 387] width 22 height 50
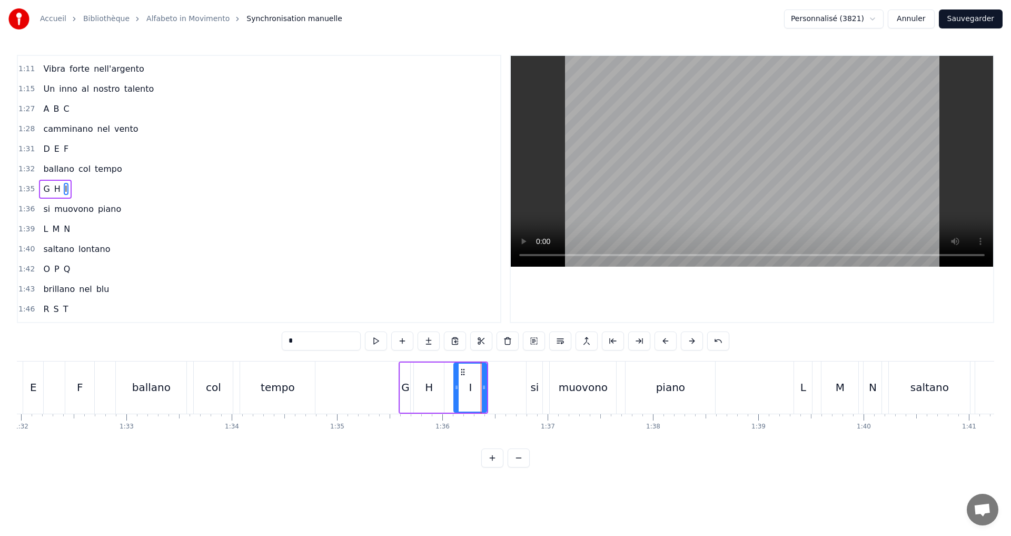
drag, startPoint x: 466, startPoint y: 390, endPoint x: 455, endPoint y: 389, distance: 10.5
click at [455, 389] on icon at bounding box center [457, 387] width 4 height 8
click at [378, 342] on button at bounding box center [376, 340] width 22 height 19
click at [463, 394] on div "I" at bounding box center [473, 387] width 27 height 50
drag, startPoint x: 435, startPoint y: 388, endPoint x: 447, endPoint y: 389, distance: 12.2
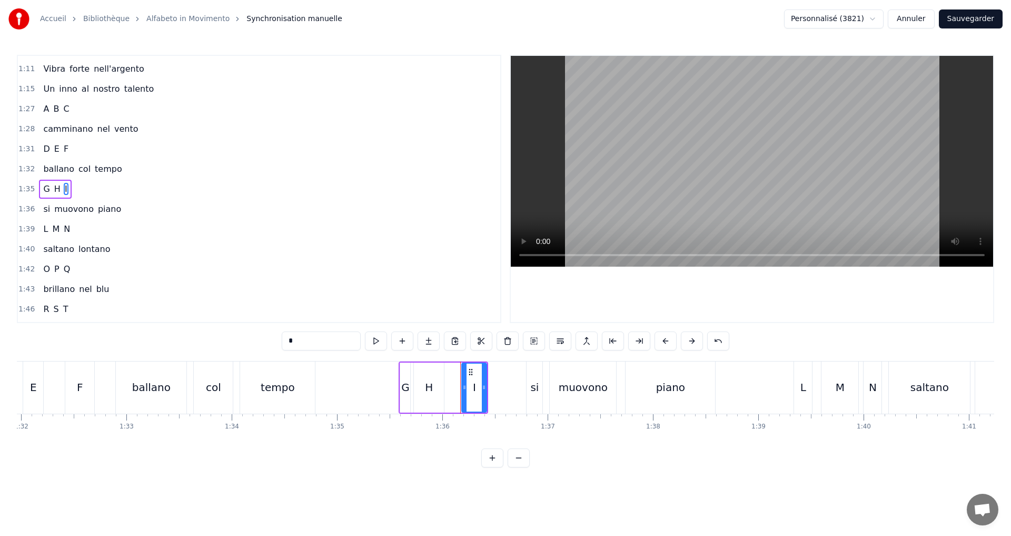
click at [436, 388] on div "H" at bounding box center [429, 387] width 30 height 50
type input "*"
drag, startPoint x: 445, startPoint y: 391, endPoint x: 453, endPoint y: 390, distance: 8.0
click at [452, 390] on icon at bounding box center [450, 387] width 4 height 8
drag, startPoint x: 170, startPoint y: 191, endPoint x: 272, endPoint y: 225, distance: 108.4
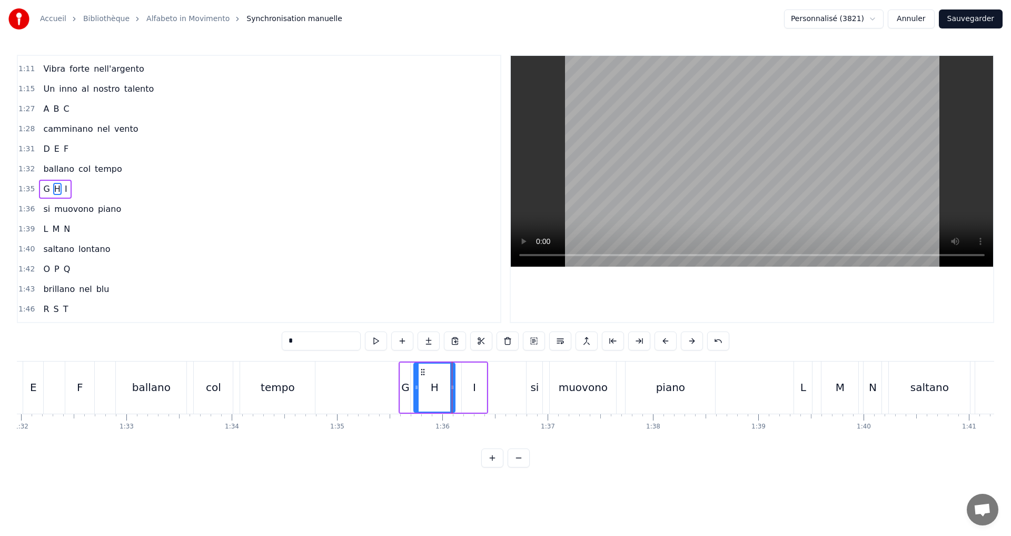
click at [171, 190] on div "1:35 G H I" at bounding box center [259, 189] width 482 height 20
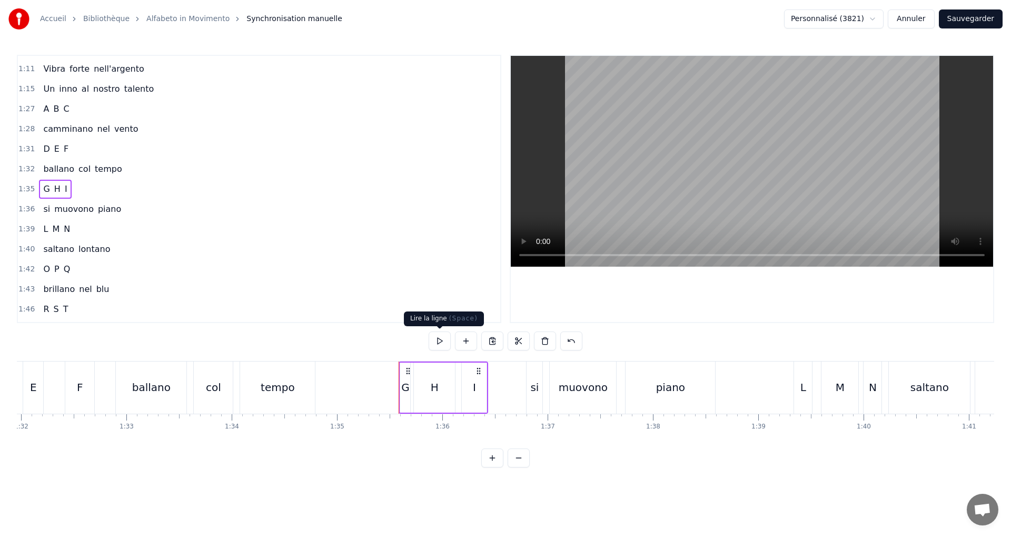
click at [442, 339] on button at bounding box center [440, 340] width 22 height 19
click at [129, 212] on div "1:36 si muovono piano" at bounding box center [259, 209] width 482 height 20
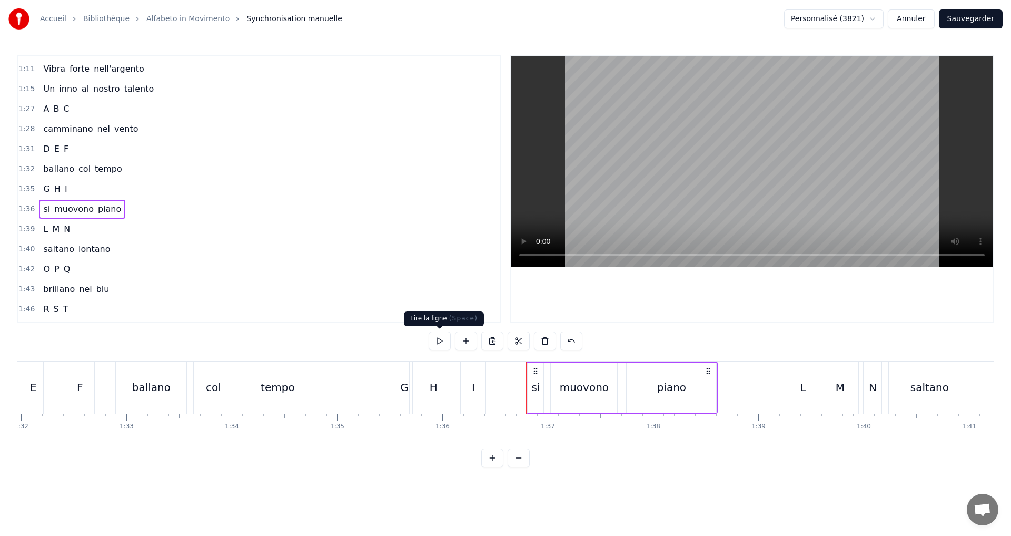
click at [435, 340] on button at bounding box center [440, 340] width 22 height 19
click at [97, 224] on div "1:39 L M N" at bounding box center [259, 229] width 482 height 20
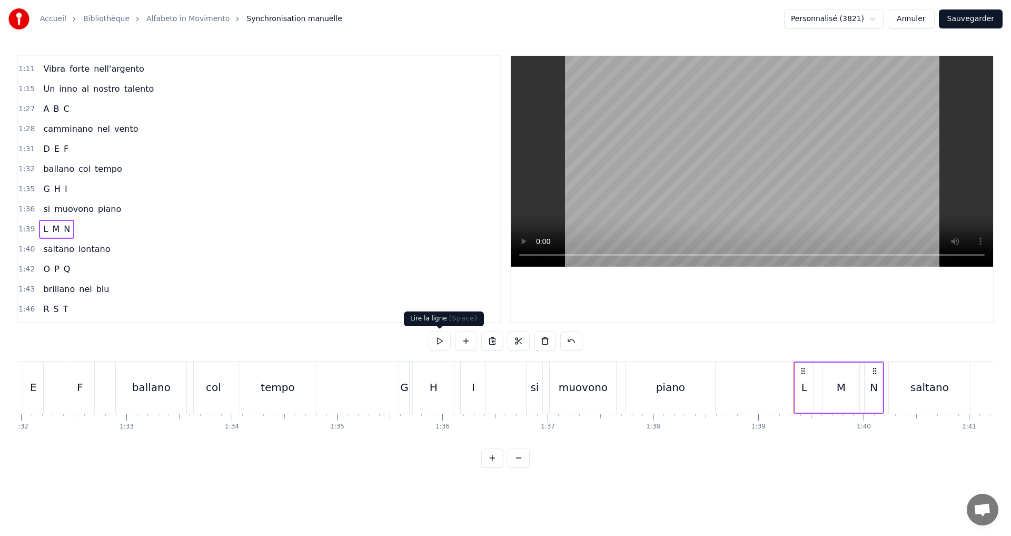
click at [441, 338] on button at bounding box center [440, 340] width 22 height 19
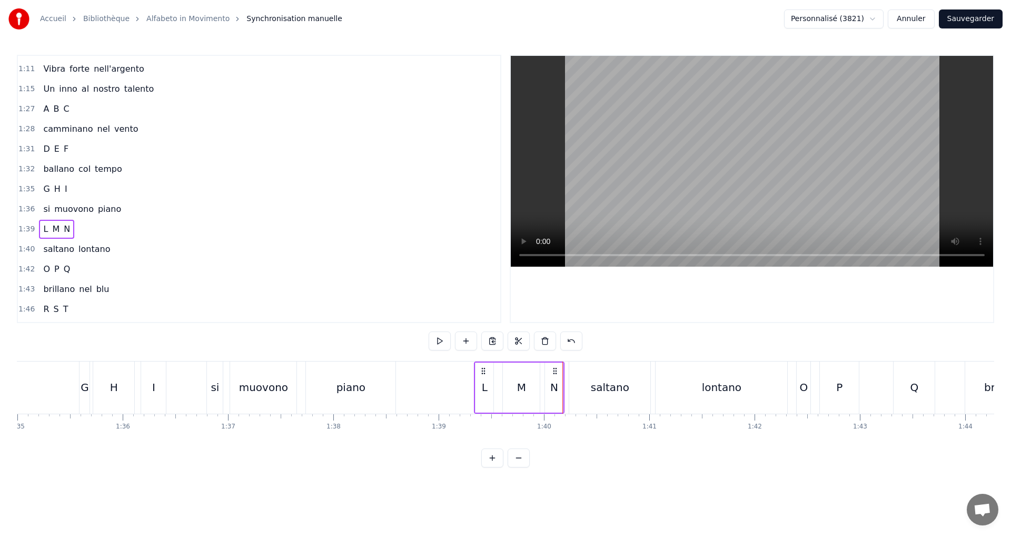
scroll to position [0, 10065]
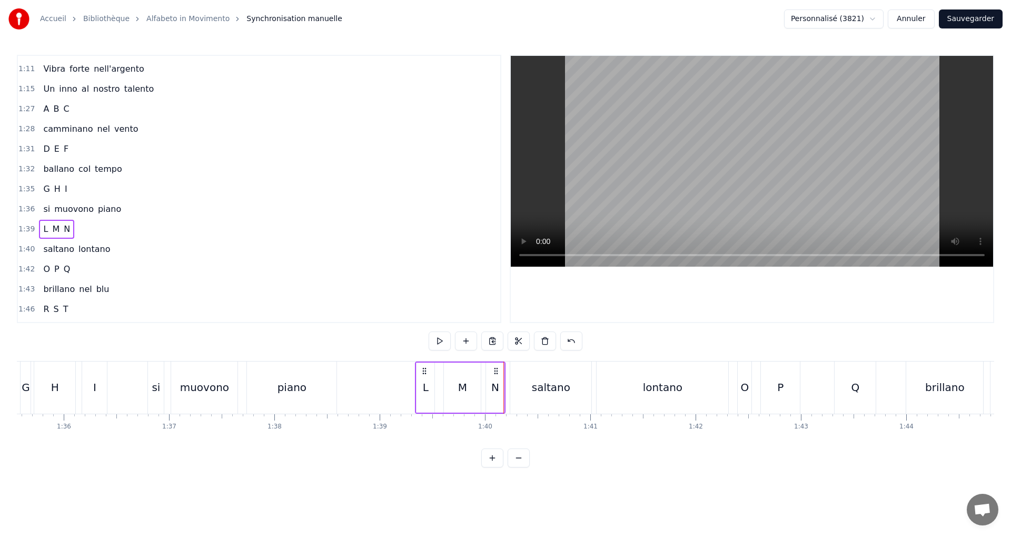
click at [424, 391] on div "L" at bounding box center [426, 387] width 6 height 16
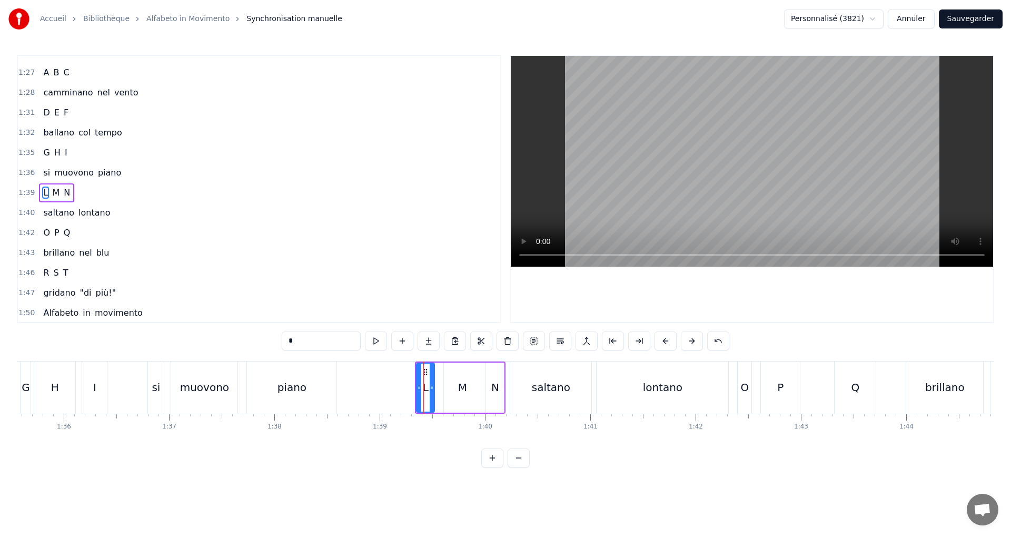
scroll to position [617, 0]
drag, startPoint x: 418, startPoint y: 390, endPoint x: 396, endPoint y: 389, distance: 22.1
click at [396, 389] on icon at bounding box center [398, 387] width 4 height 8
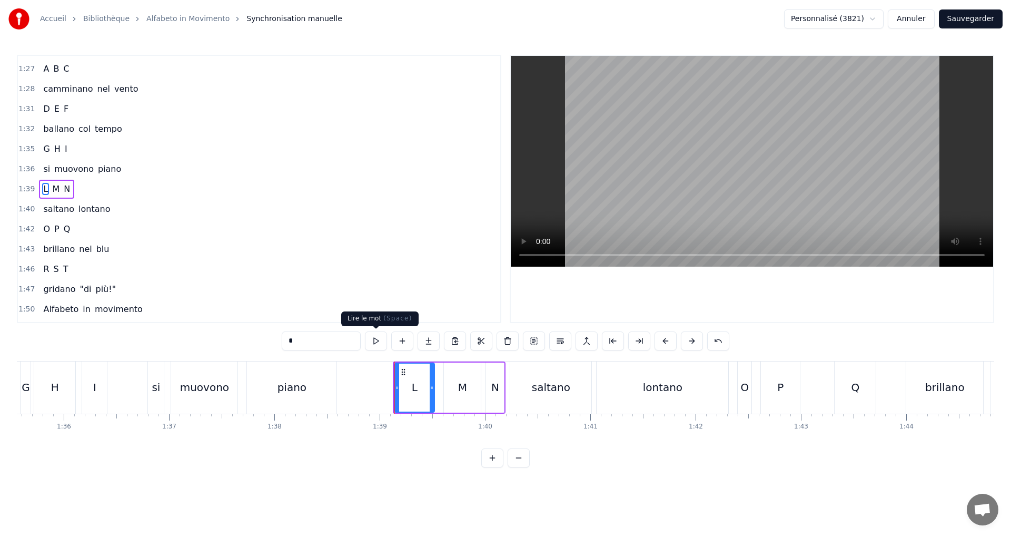
click at [380, 342] on button at bounding box center [376, 340] width 22 height 19
drag, startPoint x: 433, startPoint y: 387, endPoint x: 428, endPoint y: 386, distance: 5.4
click at [428, 386] on icon at bounding box center [426, 387] width 4 height 8
click at [378, 339] on button at bounding box center [376, 340] width 22 height 19
click at [450, 390] on div "M" at bounding box center [462, 387] width 37 height 50
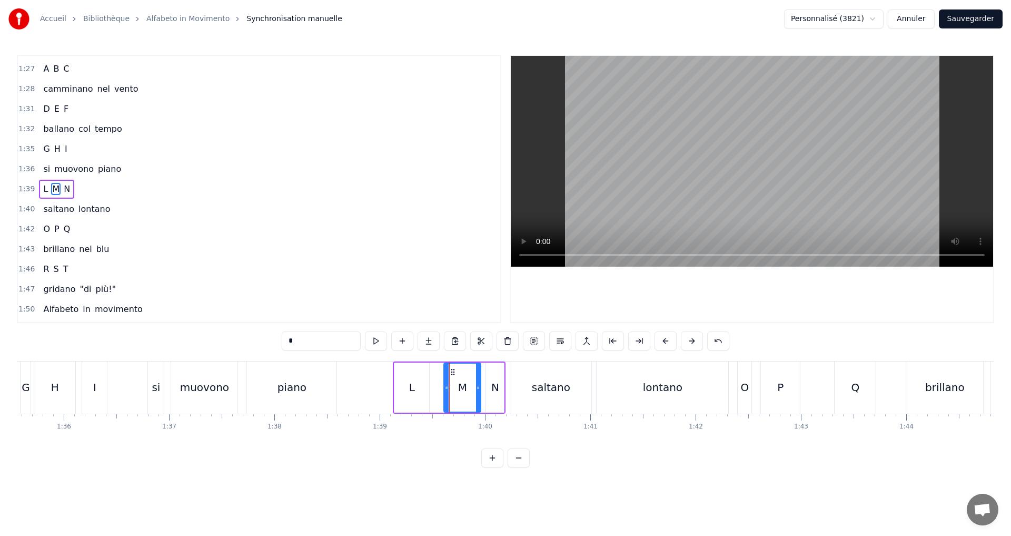
click at [407, 384] on div "L" at bounding box center [411, 387] width 35 height 50
drag, startPoint x: 425, startPoint y: 388, endPoint x: 417, endPoint y: 381, distance: 10.9
click at [417, 381] on div at bounding box center [418, 387] width 4 height 48
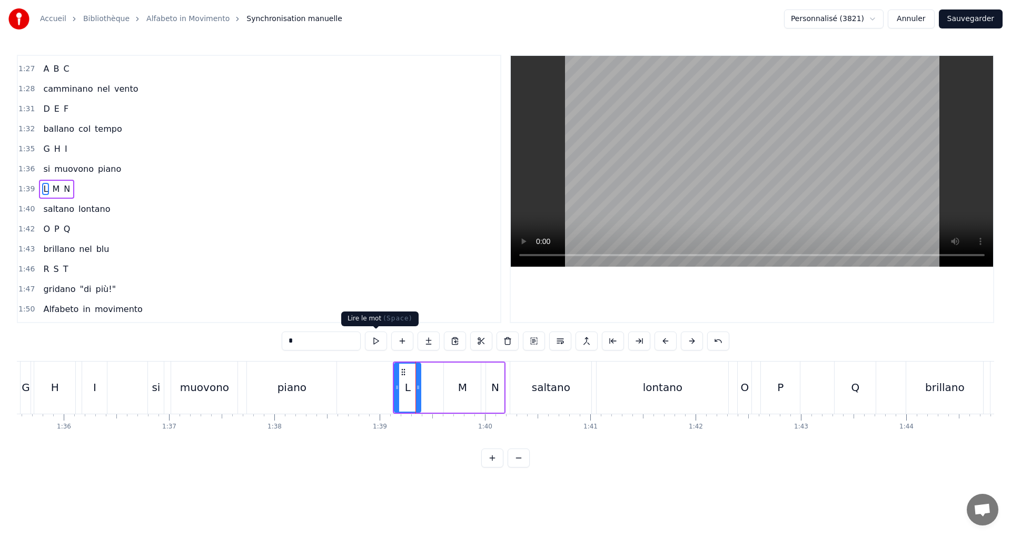
click at [378, 347] on button at bounding box center [376, 340] width 22 height 19
click at [461, 390] on div "M" at bounding box center [462, 387] width 9 height 16
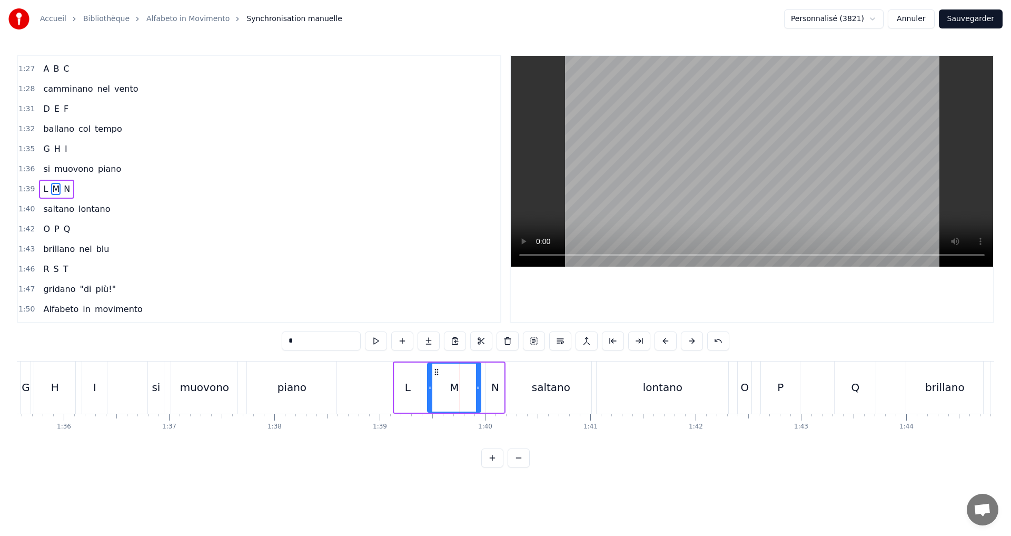
drag, startPoint x: 446, startPoint y: 383, endPoint x: 409, endPoint y: 368, distance: 39.6
click at [429, 380] on div at bounding box center [430, 387] width 4 height 48
drag, startPoint x: 379, startPoint y: 341, endPoint x: 381, endPoint y: 351, distance: 10.2
click at [380, 342] on button at bounding box center [376, 340] width 22 height 19
drag, startPoint x: 479, startPoint y: 390, endPoint x: 457, endPoint y: 388, distance: 22.3
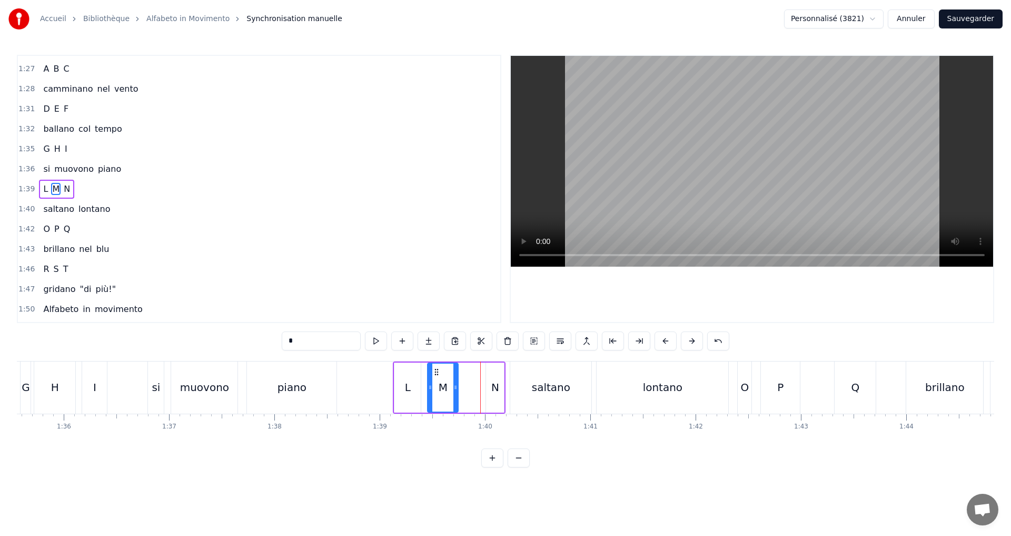
click at [456, 387] on icon at bounding box center [455, 387] width 4 height 8
drag, startPoint x: 459, startPoint y: 387, endPoint x: 438, endPoint y: 379, distance: 22.5
click at [465, 390] on icon at bounding box center [462, 387] width 4 height 8
click at [380, 343] on button at bounding box center [376, 340] width 22 height 19
click at [489, 388] on div "N" at bounding box center [495, 387] width 18 height 50
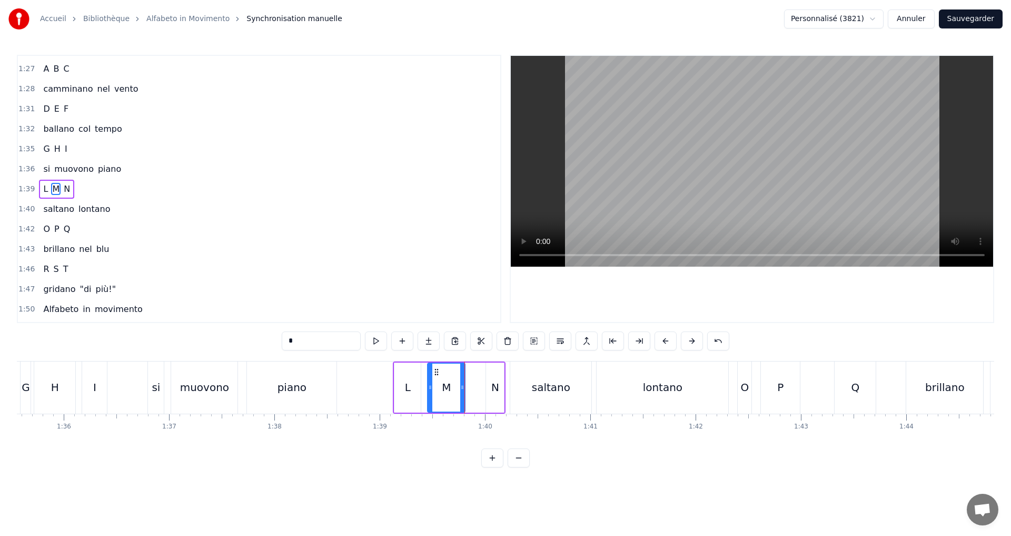
type input "*"
drag, startPoint x: 489, startPoint y: 389, endPoint x: 468, endPoint y: 387, distance: 20.6
click at [469, 385] on icon at bounding box center [469, 387] width 4 height 8
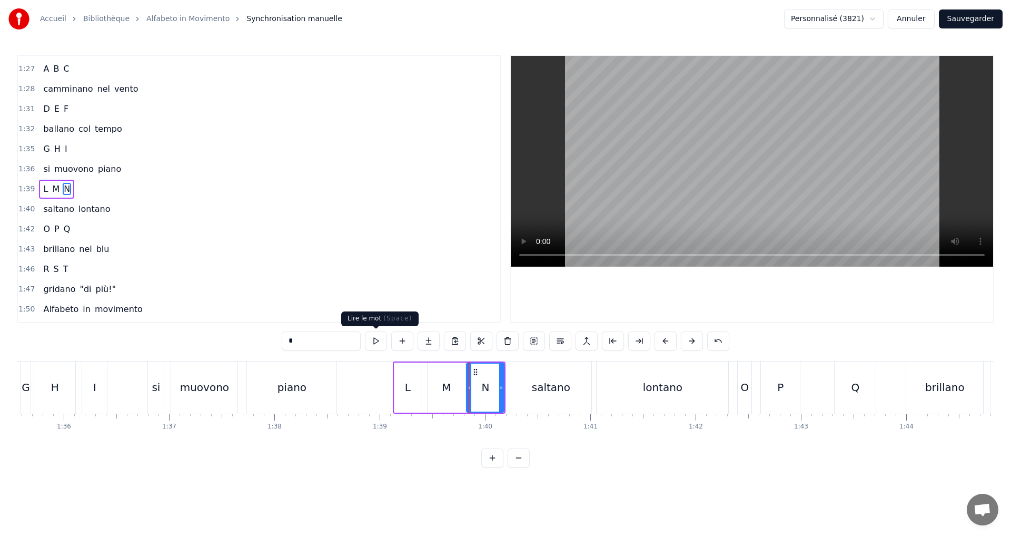
click at [370, 346] on button at bounding box center [376, 340] width 22 height 19
click at [151, 193] on div "1:39 L M N" at bounding box center [259, 189] width 482 height 20
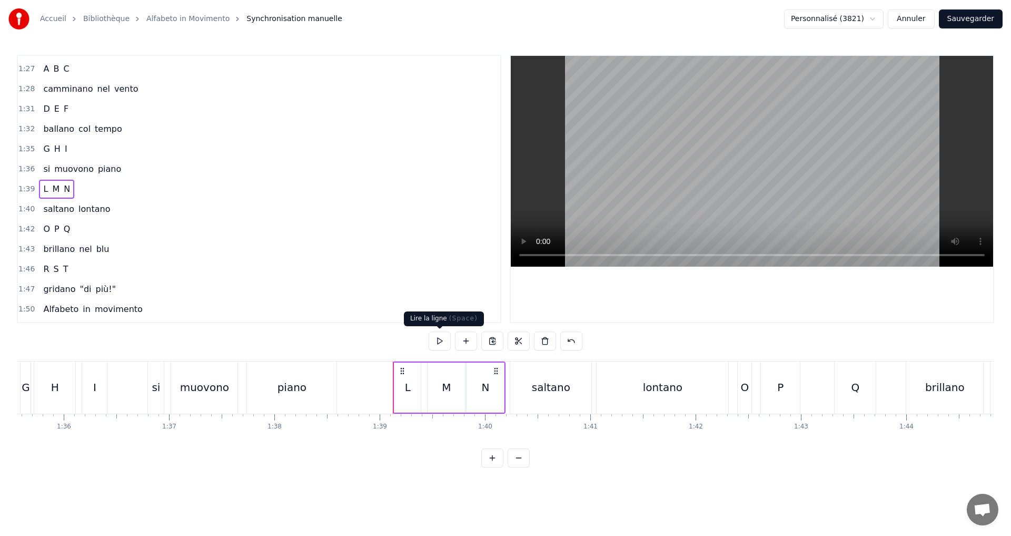
click at [442, 338] on button at bounding box center [440, 340] width 22 height 19
click at [137, 210] on div "1:40 saltano lontano" at bounding box center [259, 209] width 482 height 20
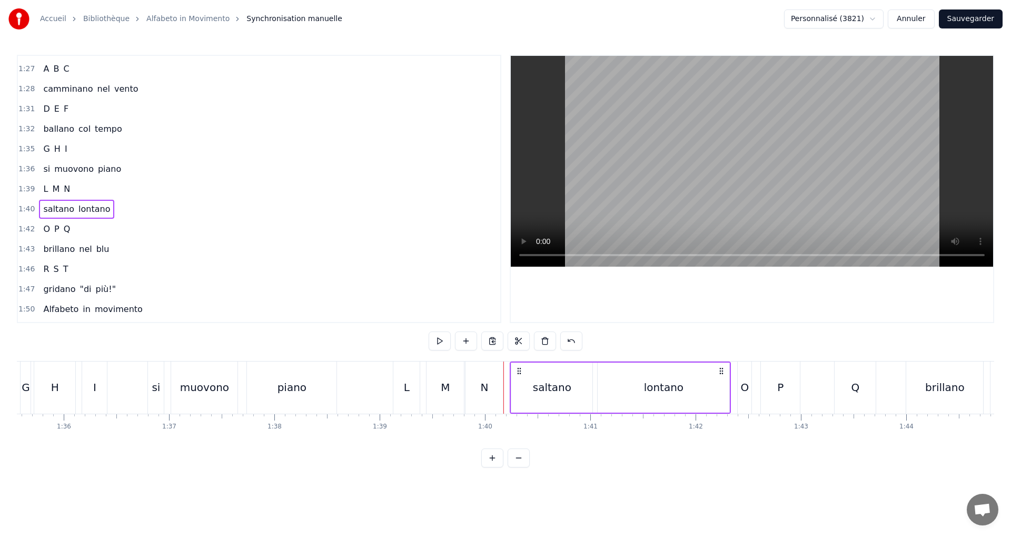
drag, startPoint x: 494, startPoint y: 401, endPoint x: 493, endPoint y: 396, distance: 5.9
click at [494, 402] on div "N" at bounding box center [484, 387] width 37 height 52
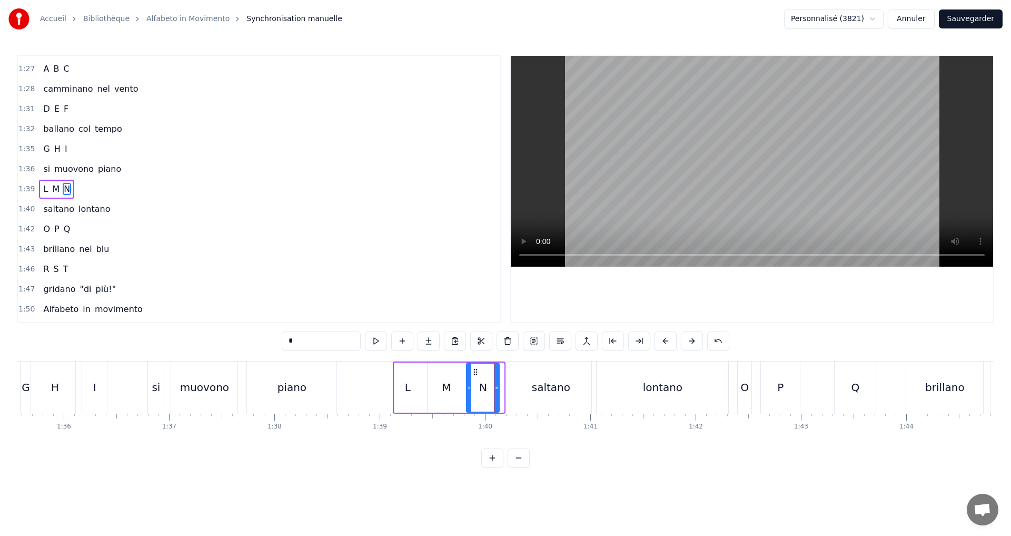
drag, startPoint x: 501, startPoint y: 390, endPoint x: 483, endPoint y: 390, distance: 17.9
drag, startPoint x: 87, startPoint y: 183, endPoint x: 88, endPoint y: 189, distance: 5.4
click at [87, 187] on div "1:39 L M N" at bounding box center [259, 189] width 482 height 20
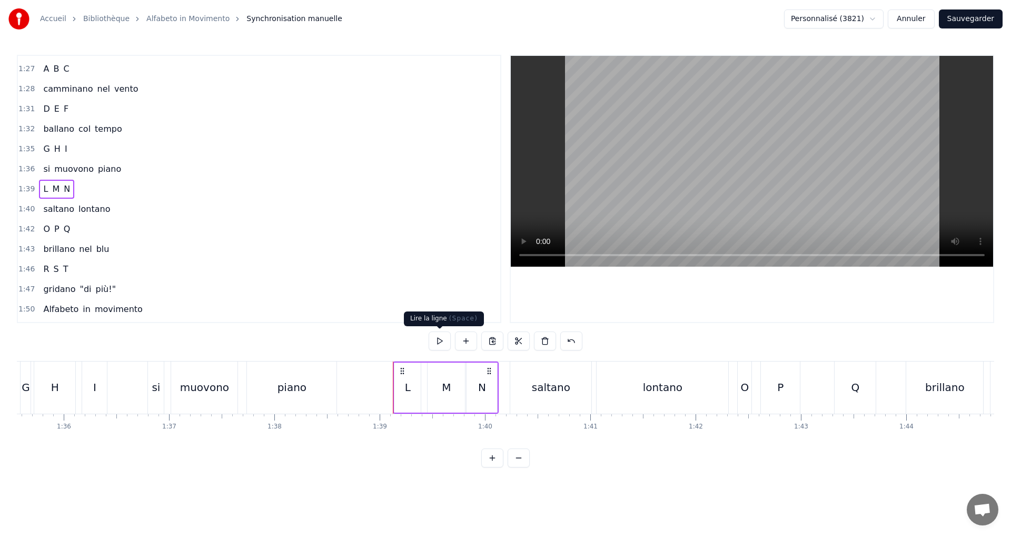
click at [437, 336] on button at bounding box center [440, 340] width 22 height 19
click at [140, 206] on div "1:40 saltano lontano" at bounding box center [259, 209] width 482 height 20
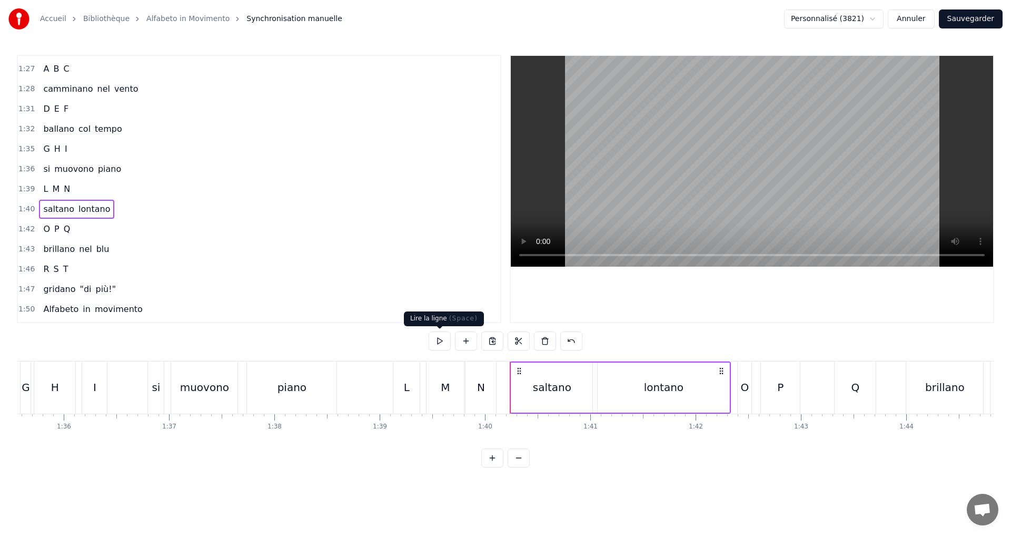
click at [437, 339] on button at bounding box center [440, 340] width 22 height 19
drag, startPoint x: 106, startPoint y: 230, endPoint x: 193, endPoint y: 250, distance: 89.7
click at [106, 231] on div "1:42 O P Q" at bounding box center [259, 229] width 482 height 20
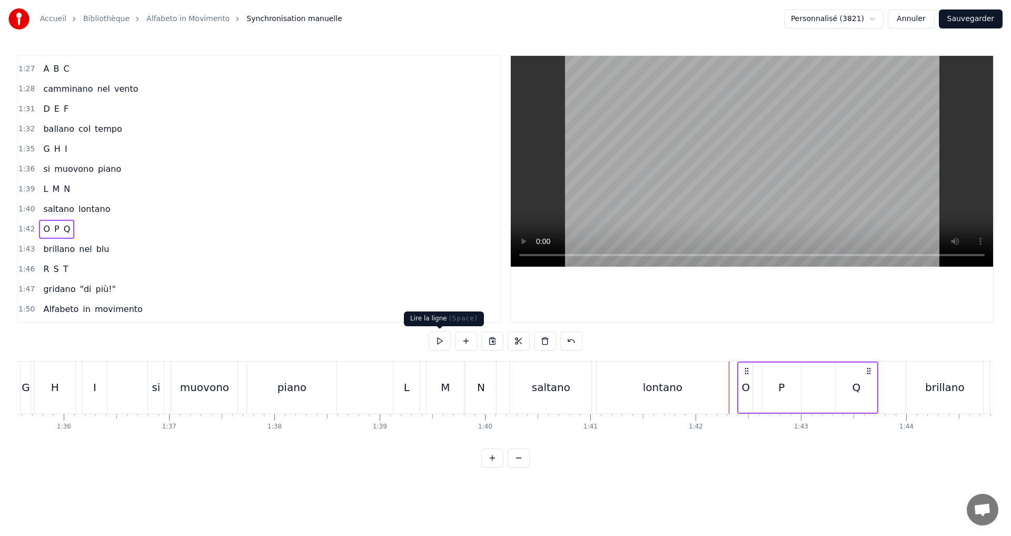
click at [446, 341] on button at bounding box center [440, 340] width 22 height 19
click at [157, 247] on div "1:43 brillano nel blu" at bounding box center [259, 249] width 482 height 20
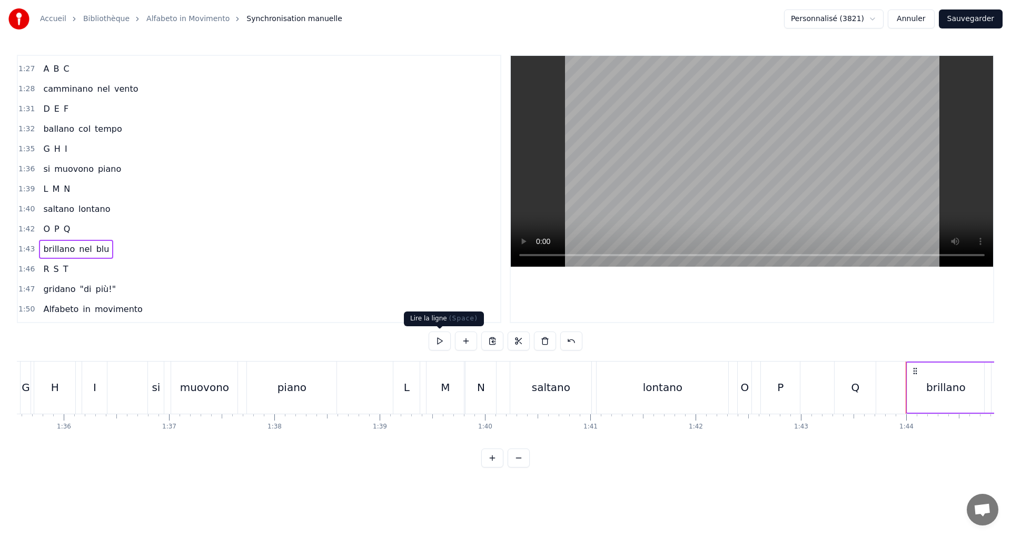
click at [437, 341] on button at bounding box center [440, 340] width 22 height 19
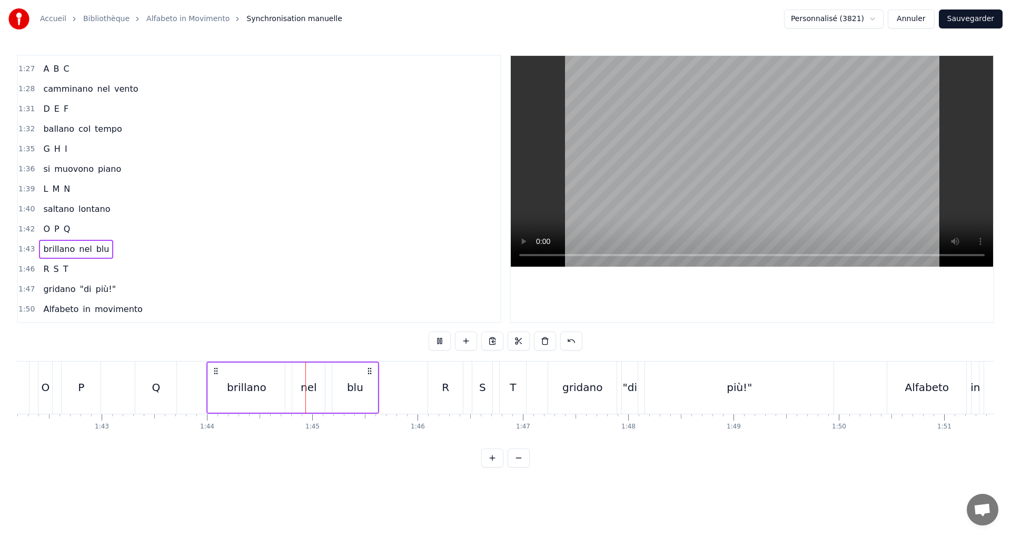
scroll to position [0, 10950]
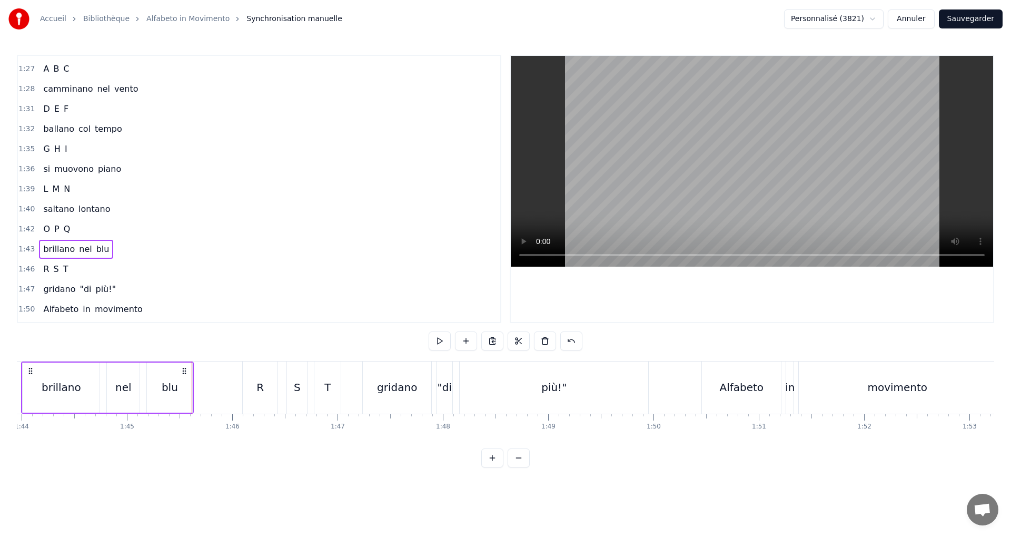
click at [136, 270] on div "1:46 R S T" at bounding box center [259, 269] width 482 height 20
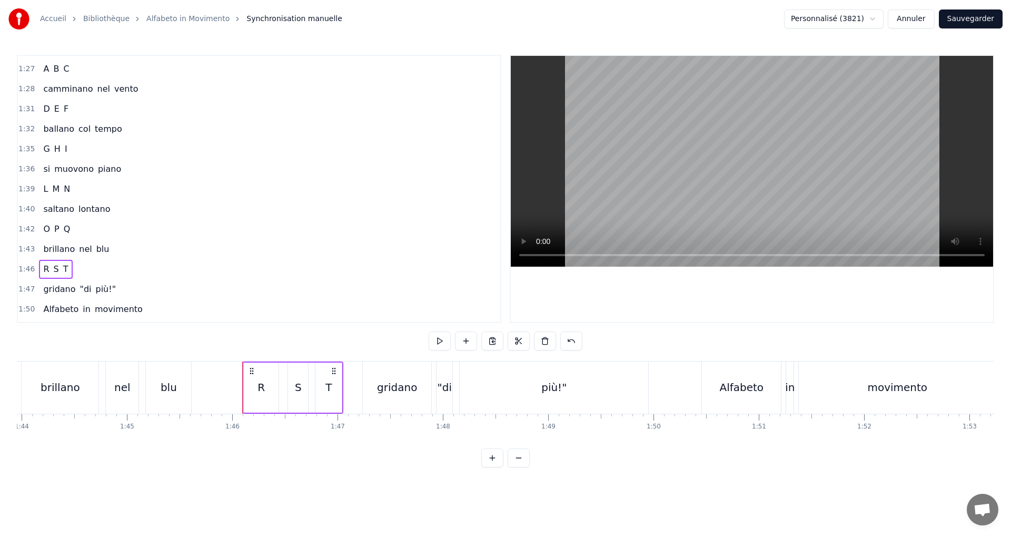
click at [259, 391] on div "R" at bounding box center [261, 387] width 7 height 16
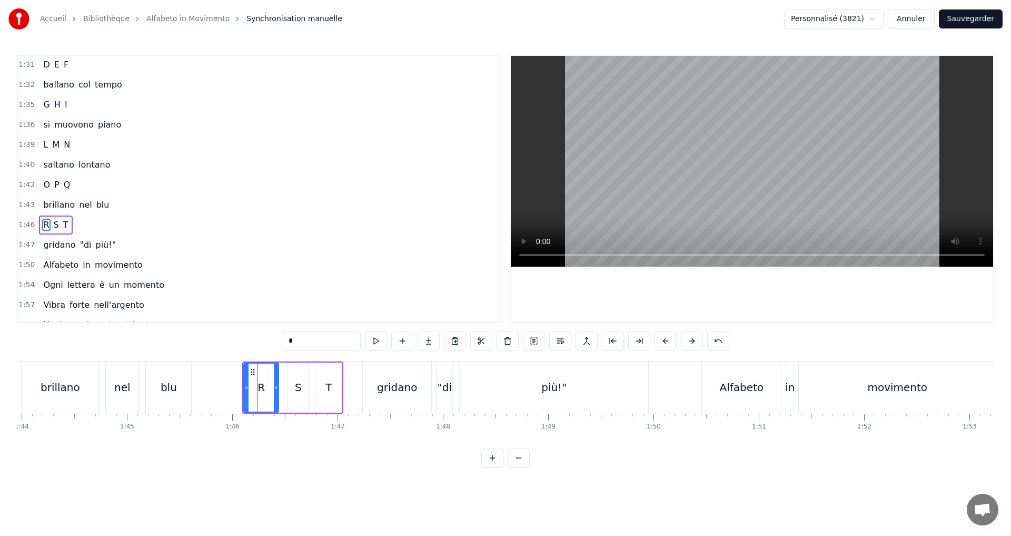
scroll to position [675, 0]
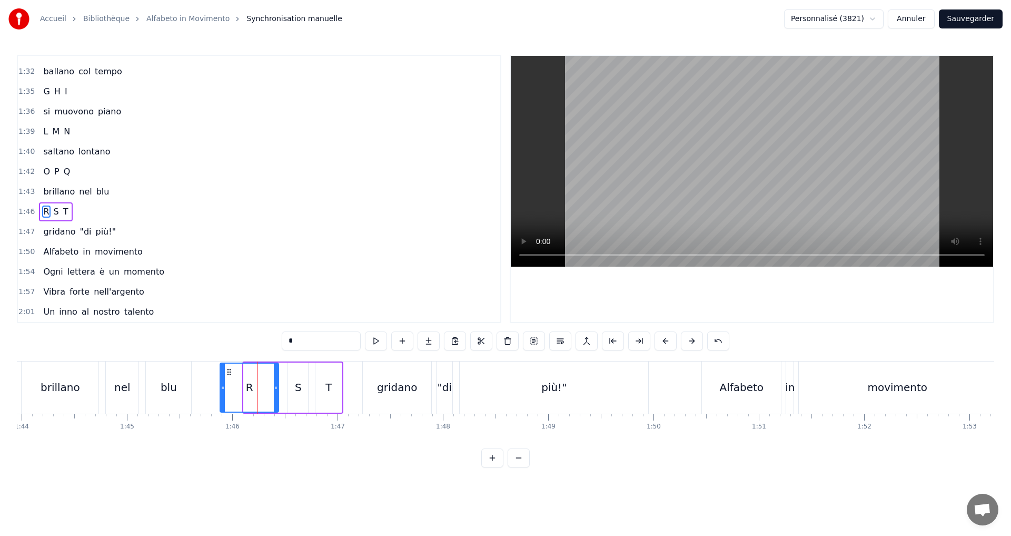
drag, startPoint x: 246, startPoint y: 387, endPoint x: 259, endPoint y: 389, distance: 13.3
click at [223, 389] on icon at bounding box center [223, 387] width 4 height 8
drag, startPoint x: 275, startPoint y: 392, endPoint x: 261, endPoint y: 387, distance: 14.9
click at [260, 387] on div at bounding box center [262, 387] width 4 height 48
click at [371, 339] on button at bounding box center [376, 340] width 22 height 19
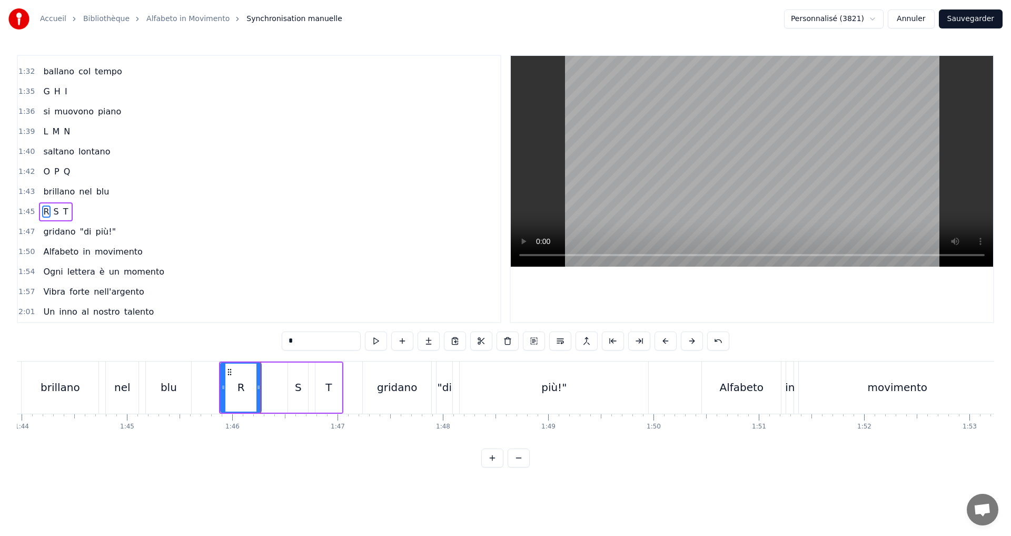
click at [293, 385] on div "S" at bounding box center [298, 387] width 20 height 50
drag, startPoint x: 290, startPoint y: 390, endPoint x: 266, endPoint y: 392, distance: 23.8
click at [264, 391] on icon at bounding box center [264, 387] width 4 height 8
drag, startPoint x: 304, startPoint y: 390, endPoint x: 297, endPoint y: 388, distance: 7.2
click at [297, 388] on icon at bounding box center [299, 387] width 4 height 8
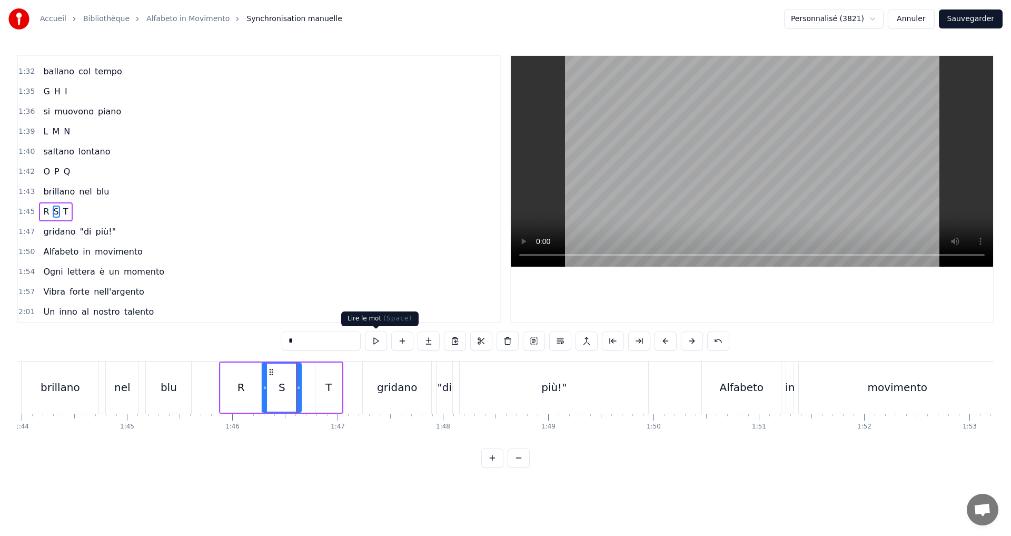
click at [378, 340] on button at bounding box center [376, 340] width 22 height 19
drag, startPoint x: 297, startPoint y: 389, endPoint x: 302, endPoint y: 384, distance: 7.4
click at [295, 388] on icon at bounding box center [296, 387] width 4 height 8
click at [372, 338] on button at bounding box center [376, 340] width 22 height 19
click at [324, 383] on div "T" at bounding box center [328, 387] width 26 height 50
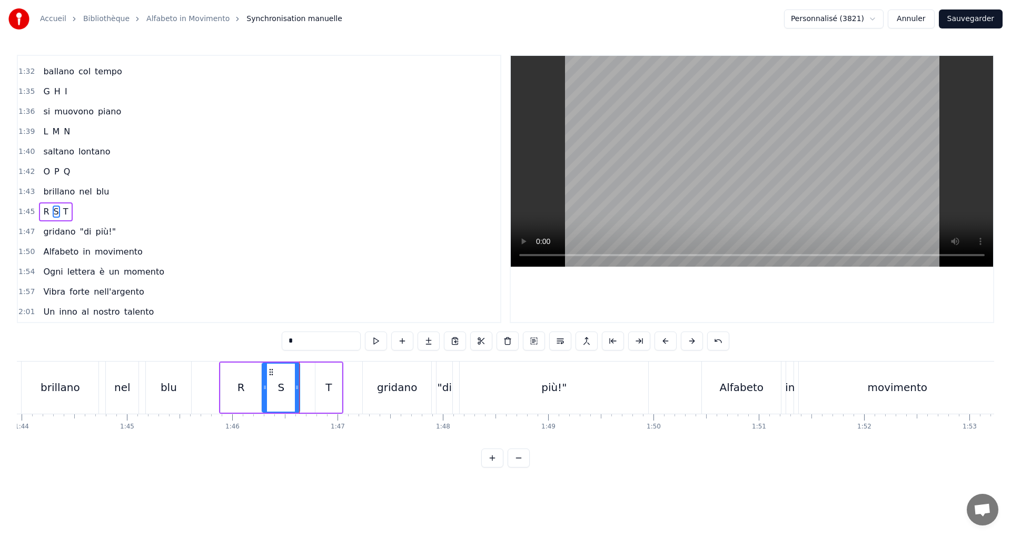
type input "*"
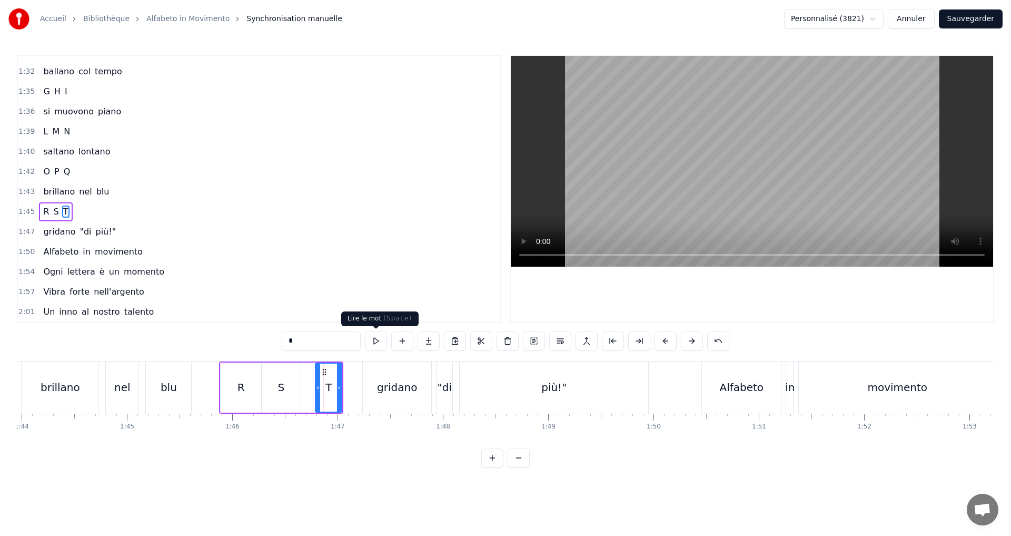
click at [376, 339] on button at bounding box center [376, 340] width 22 height 19
click at [126, 239] on div "1:47 gridano "di più!"" at bounding box center [259, 232] width 482 height 20
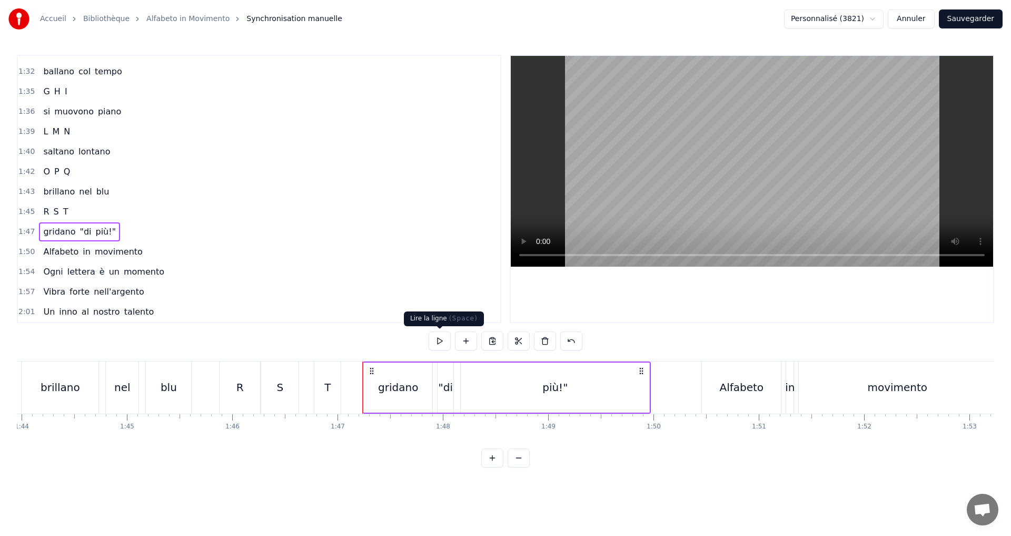
click at [439, 338] on button at bounding box center [440, 340] width 22 height 19
click at [966, 14] on button "Sauvegarder" at bounding box center [971, 18] width 64 height 19
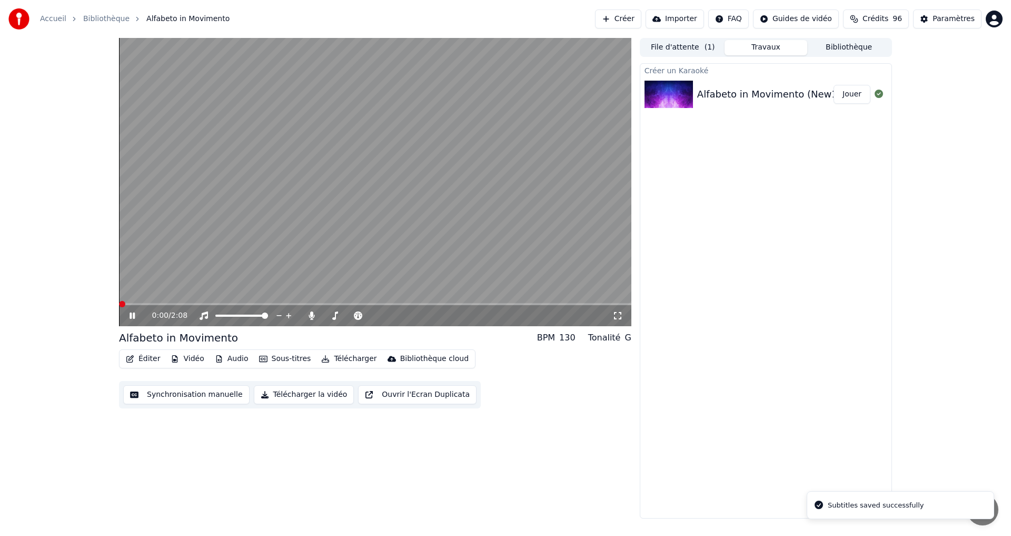
click at [186, 396] on button "Synchronisation manuelle" at bounding box center [186, 394] width 126 height 19
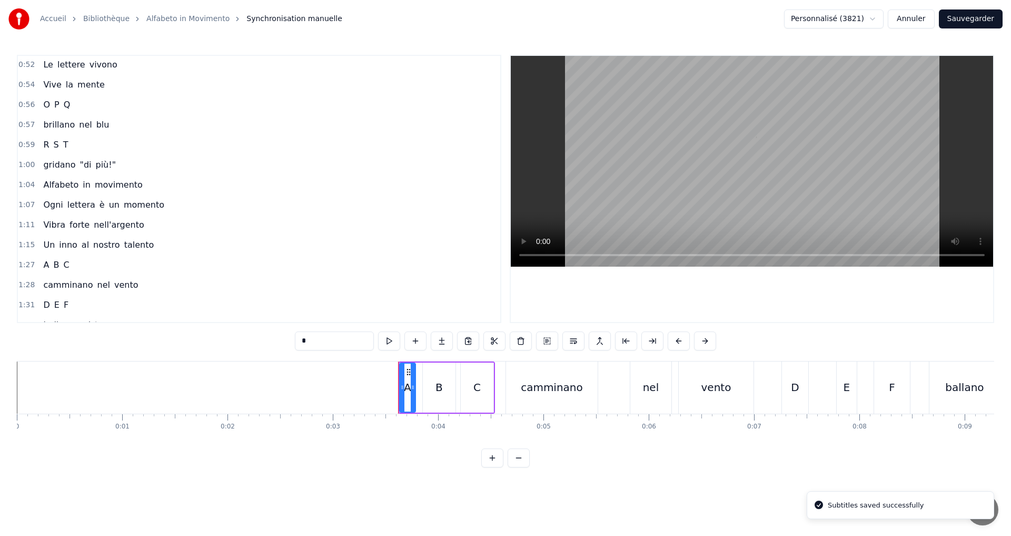
scroll to position [675, 0]
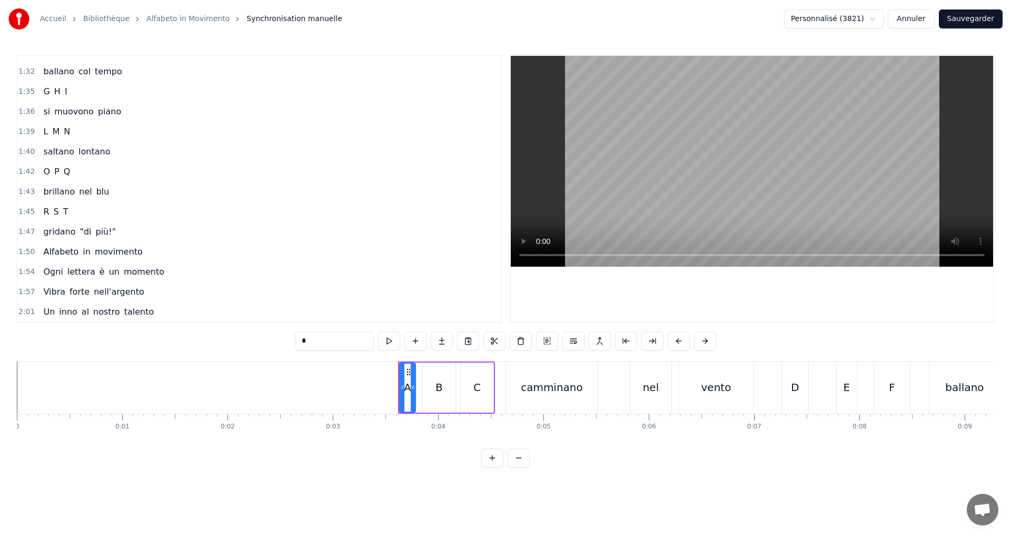
click at [187, 250] on div "1:50 Alfabeto in movimento" at bounding box center [259, 252] width 482 height 20
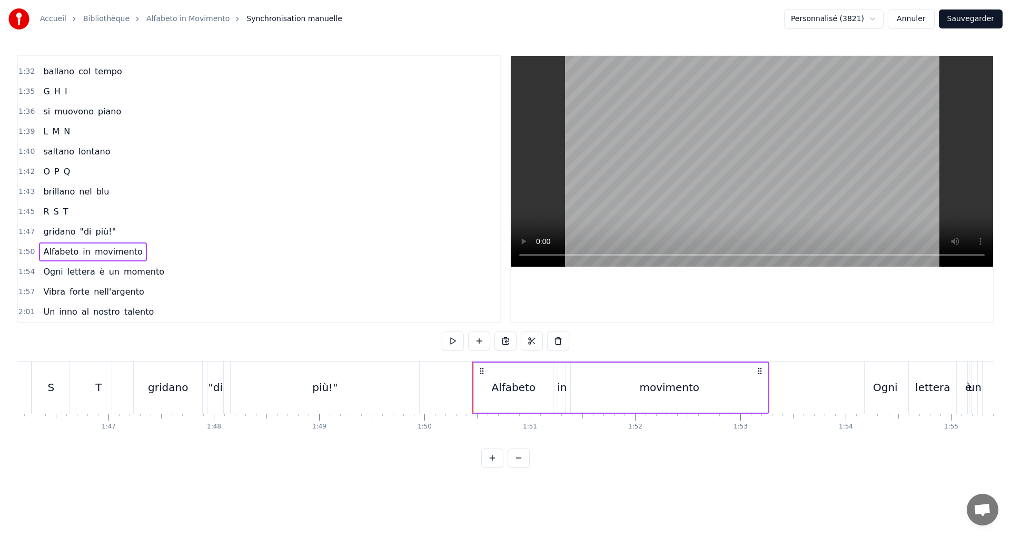
scroll to position [0, 11582]
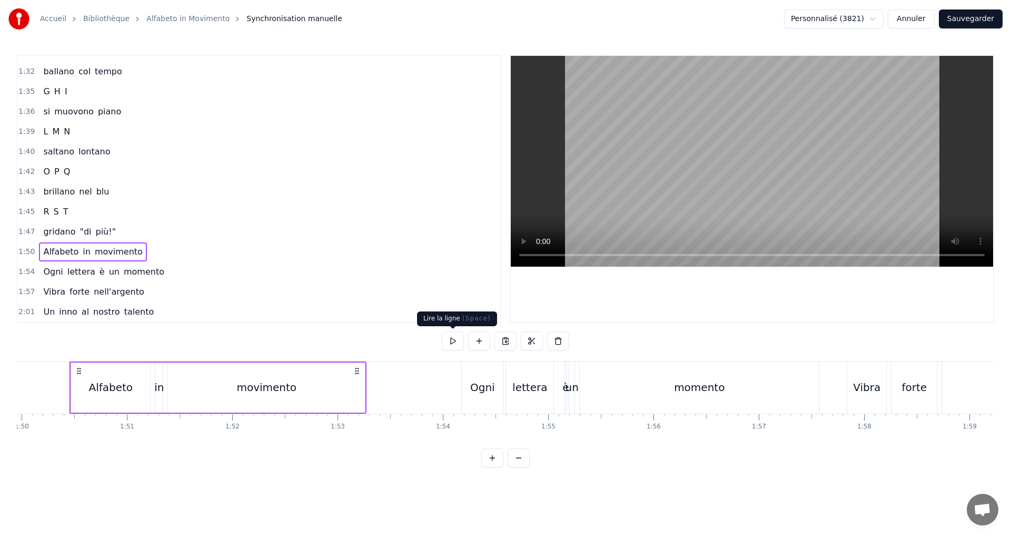
click at [451, 340] on button at bounding box center [453, 340] width 22 height 19
click at [170, 277] on div "1:54 Ogni lettera è un momento" at bounding box center [259, 272] width 482 height 20
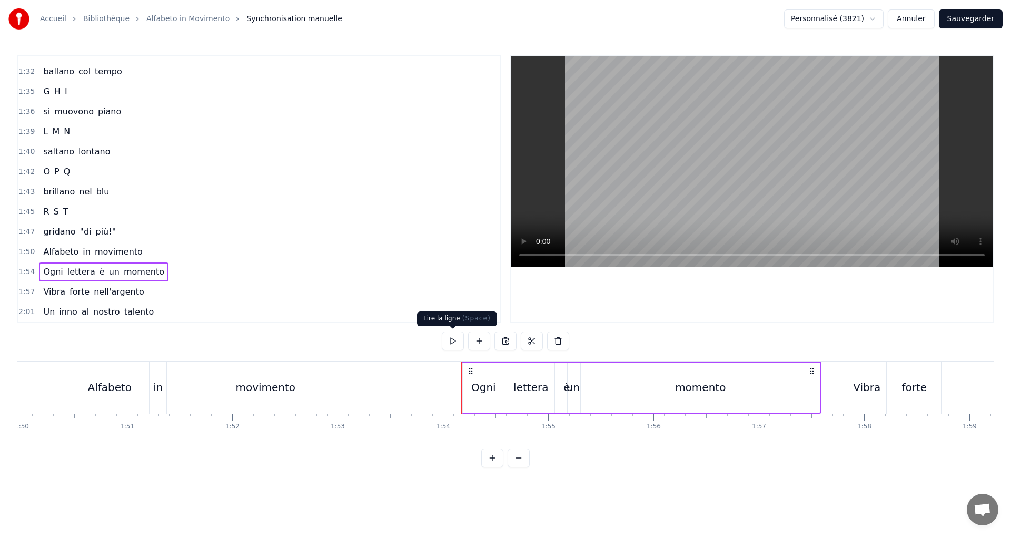
click at [458, 337] on button at bounding box center [453, 340] width 22 height 19
drag, startPoint x: 144, startPoint y: 292, endPoint x: 165, endPoint y: 288, distance: 22.0
click at [145, 294] on div "1:57 Vibra forte nell'argento" at bounding box center [259, 292] width 482 height 20
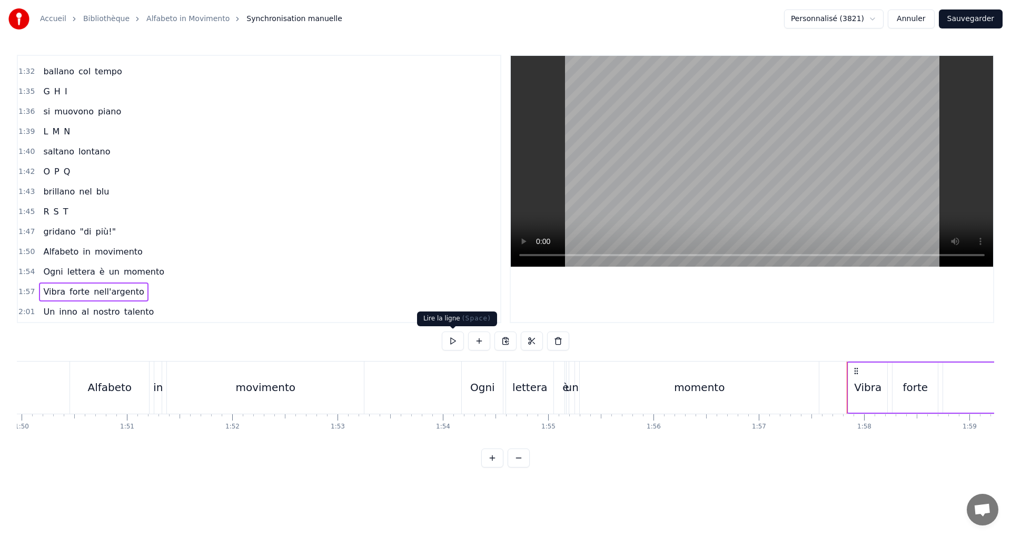
click at [446, 338] on button at bounding box center [453, 340] width 22 height 19
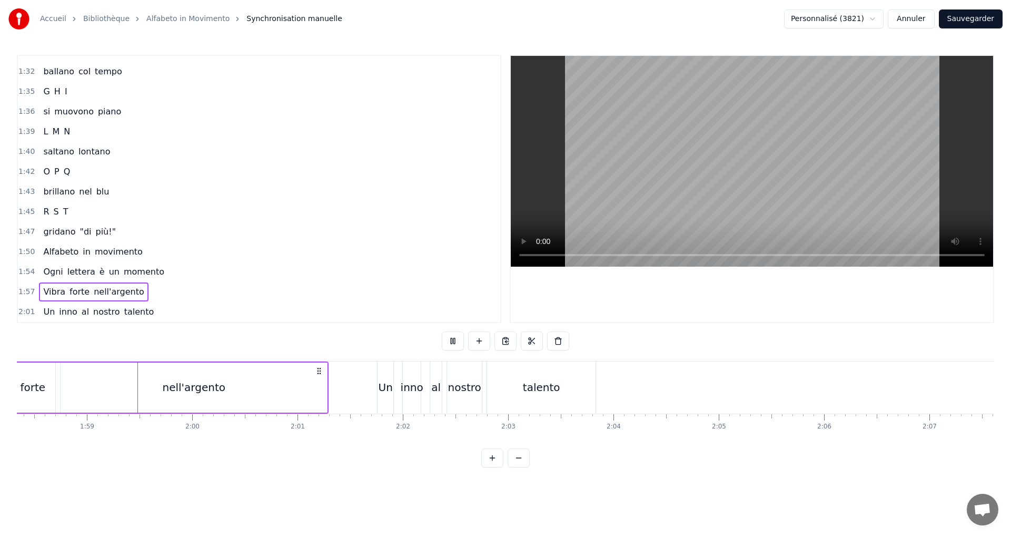
scroll to position [0, 12465]
click at [164, 311] on div "2:01 Un inno al nostro talento" at bounding box center [259, 312] width 482 height 20
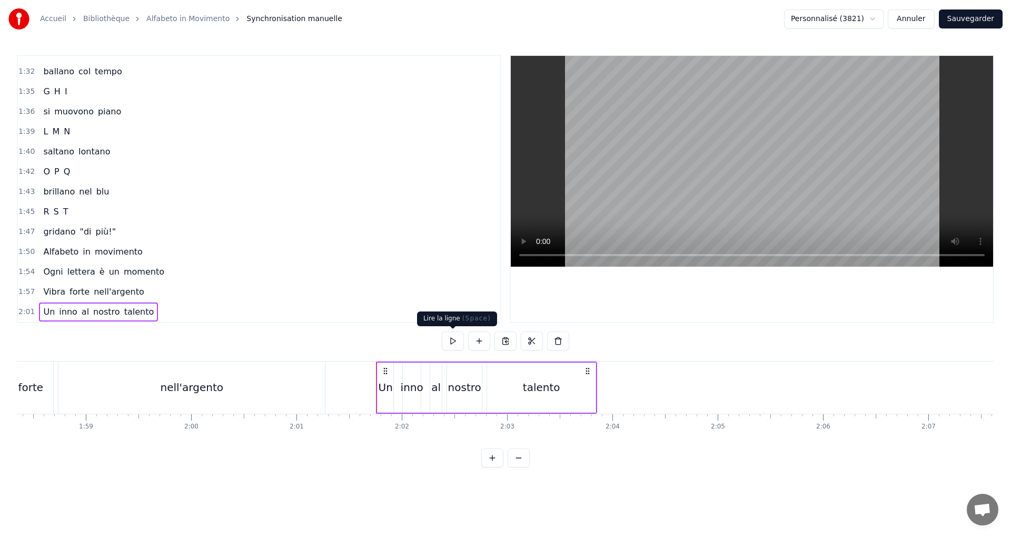
click at [455, 345] on button at bounding box center [453, 340] width 22 height 19
click at [980, 11] on button "Sauvegarder" at bounding box center [971, 18] width 64 height 19
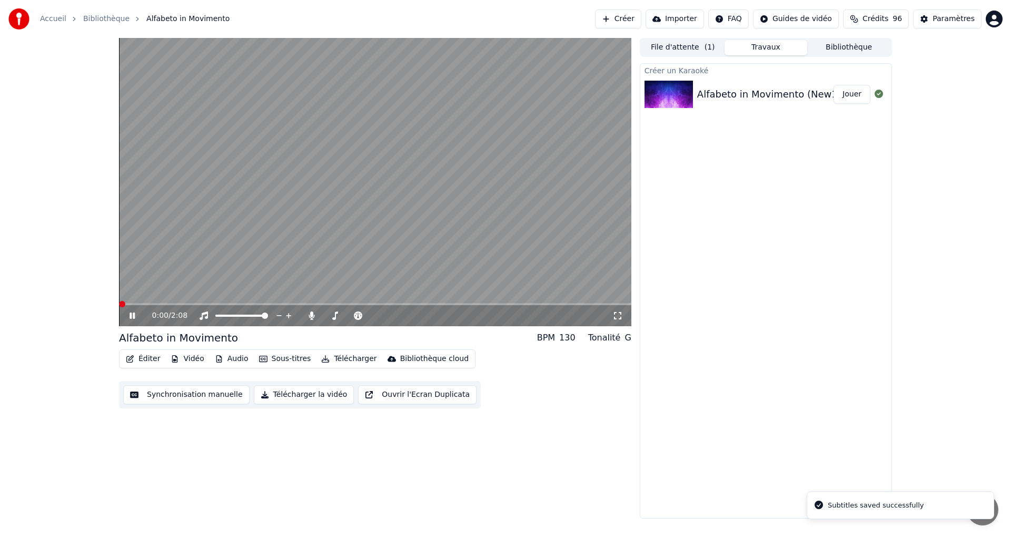
click at [298, 399] on button "Télécharger la vidéo" at bounding box center [304, 394] width 101 height 19
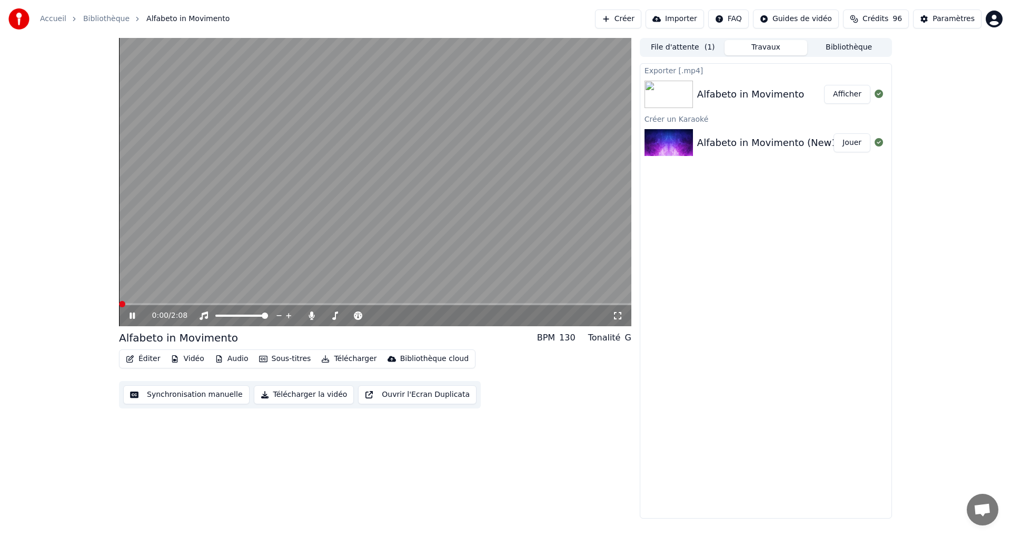
click at [849, 92] on button "Afficher" at bounding box center [847, 94] width 46 height 19
